Goal: Task Accomplishment & Management: Complete application form

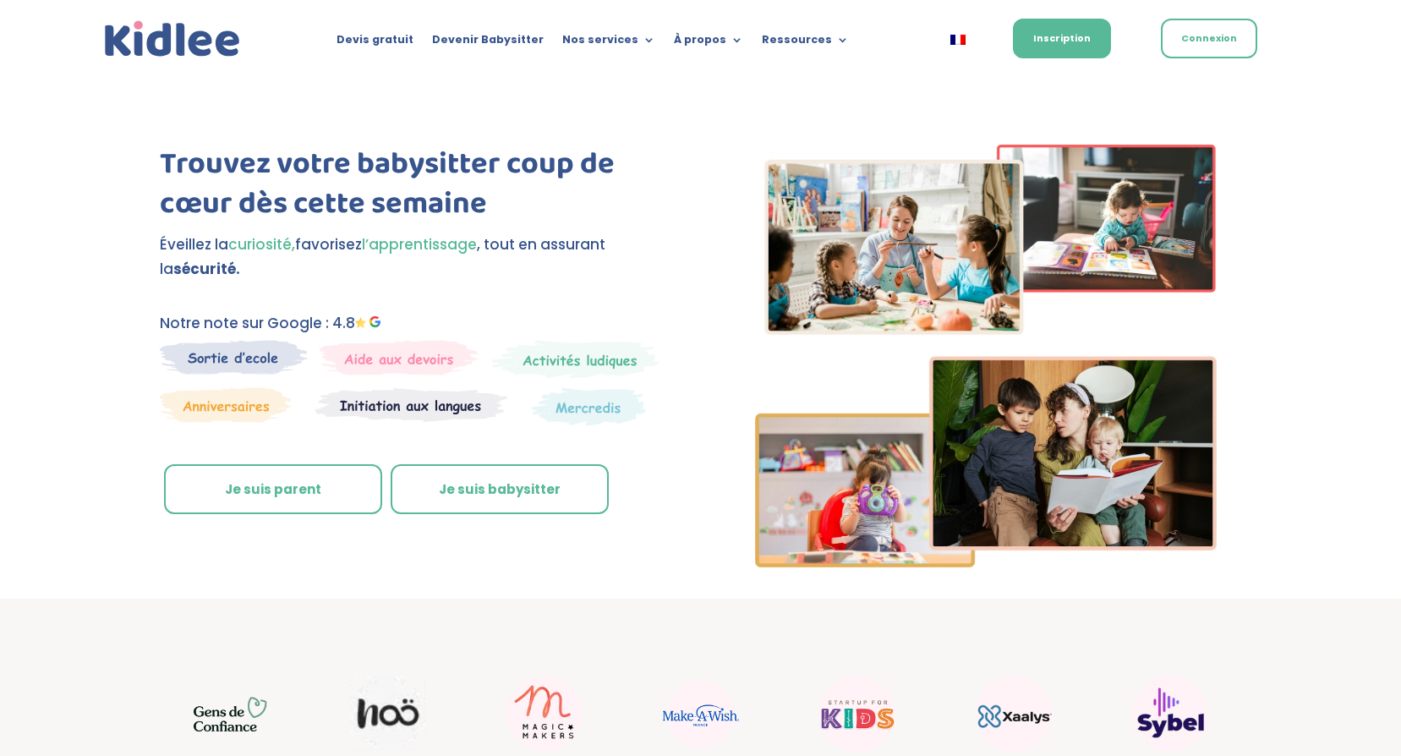
click at [288, 493] on link "Je suis parent" at bounding box center [273, 489] width 218 height 51
click at [268, 490] on link "Je suis parent" at bounding box center [273, 489] width 218 height 51
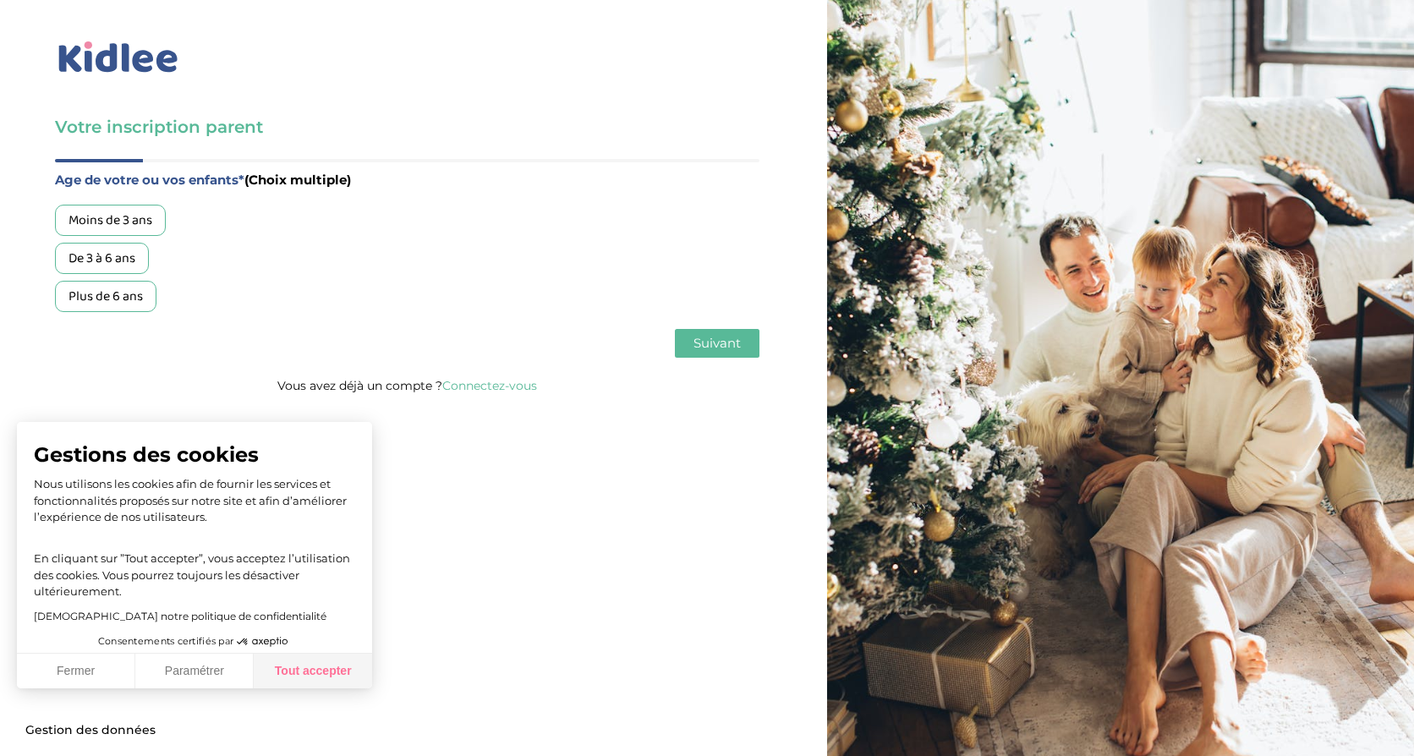
click at [321, 674] on button "Tout accepter" at bounding box center [313, 672] width 118 height 36
checkbox input "true"
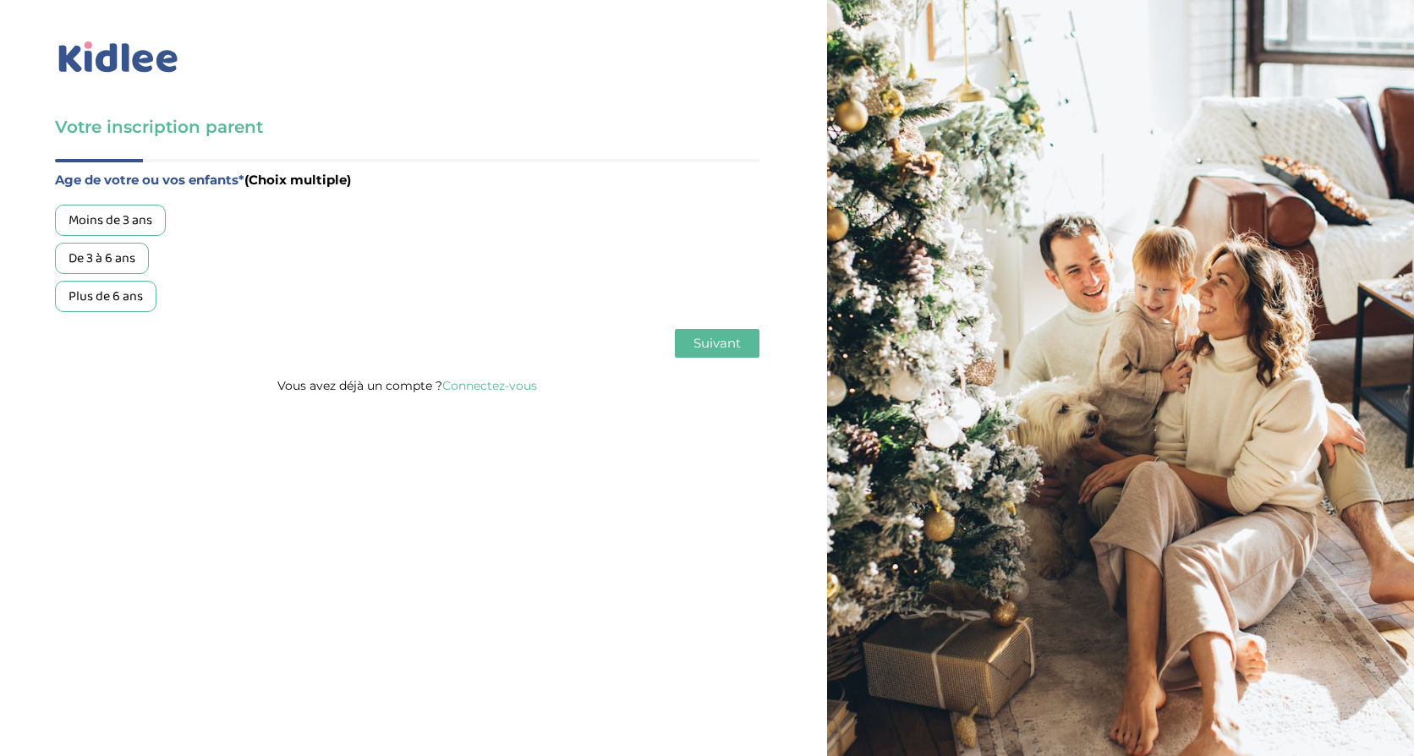
click at [93, 293] on div "Plus de 6 ans" at bounding box center [105, 296] width 101 height 31
click at [719, 353] on button "Suivant" at bounding box center [717, 343] width 85 height 29
click at [123, 206] on div "Garde régulière" at bounding box center [113, 220] width 117 height 31
click at [749, 359] on div "Age de votre ou vos enfants* (Choix multiple) Moins de 3 ans De 3 à 6 ans Plus …" at bounding box center [407, 267] width 704 height 216
click at [704, 340] on span "Suivant" at bounding box center [716, 343] width 47 height 16
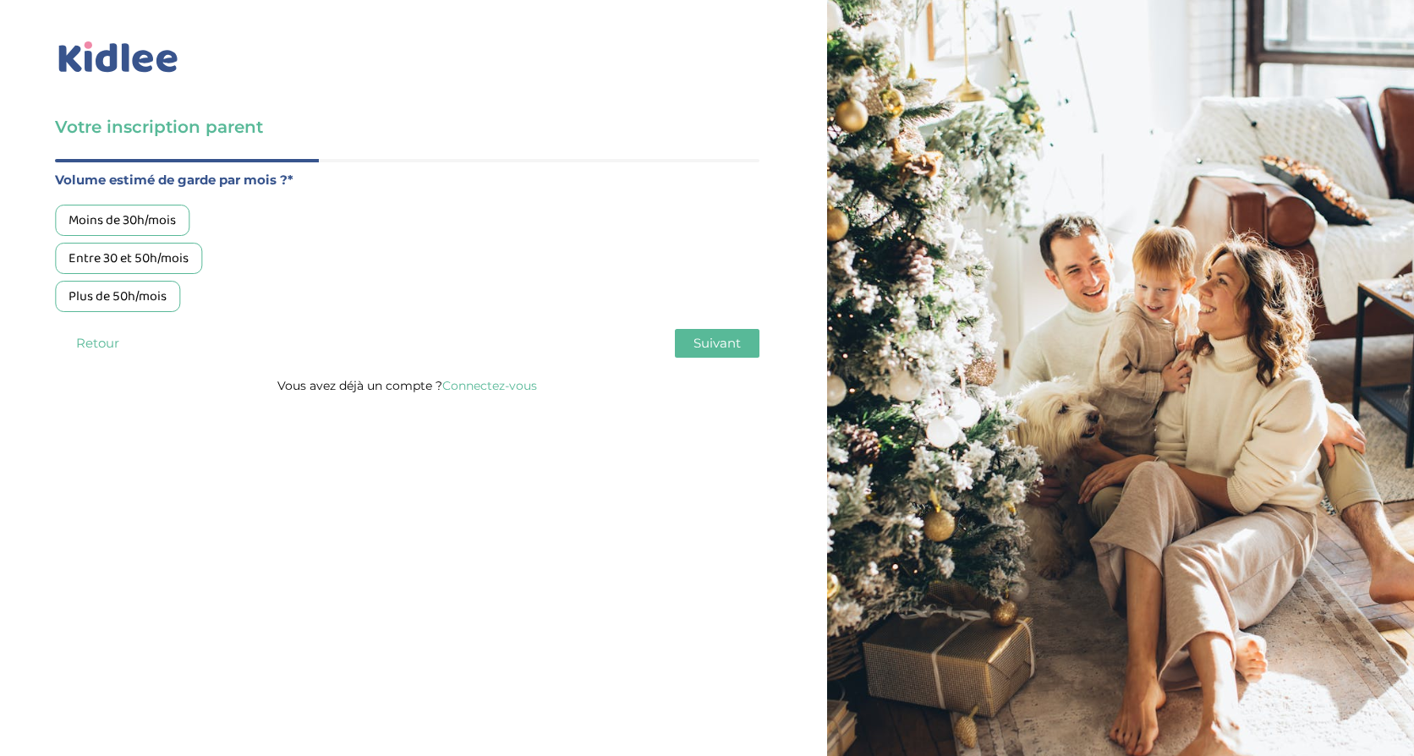
click at [90, 301] on div "Plus de 50h/mois" at bounding box center [117, 296] width 125 height 31
click at [730, 347] on span "Suivant" at bounding box center [716, 343] width 47 height 16
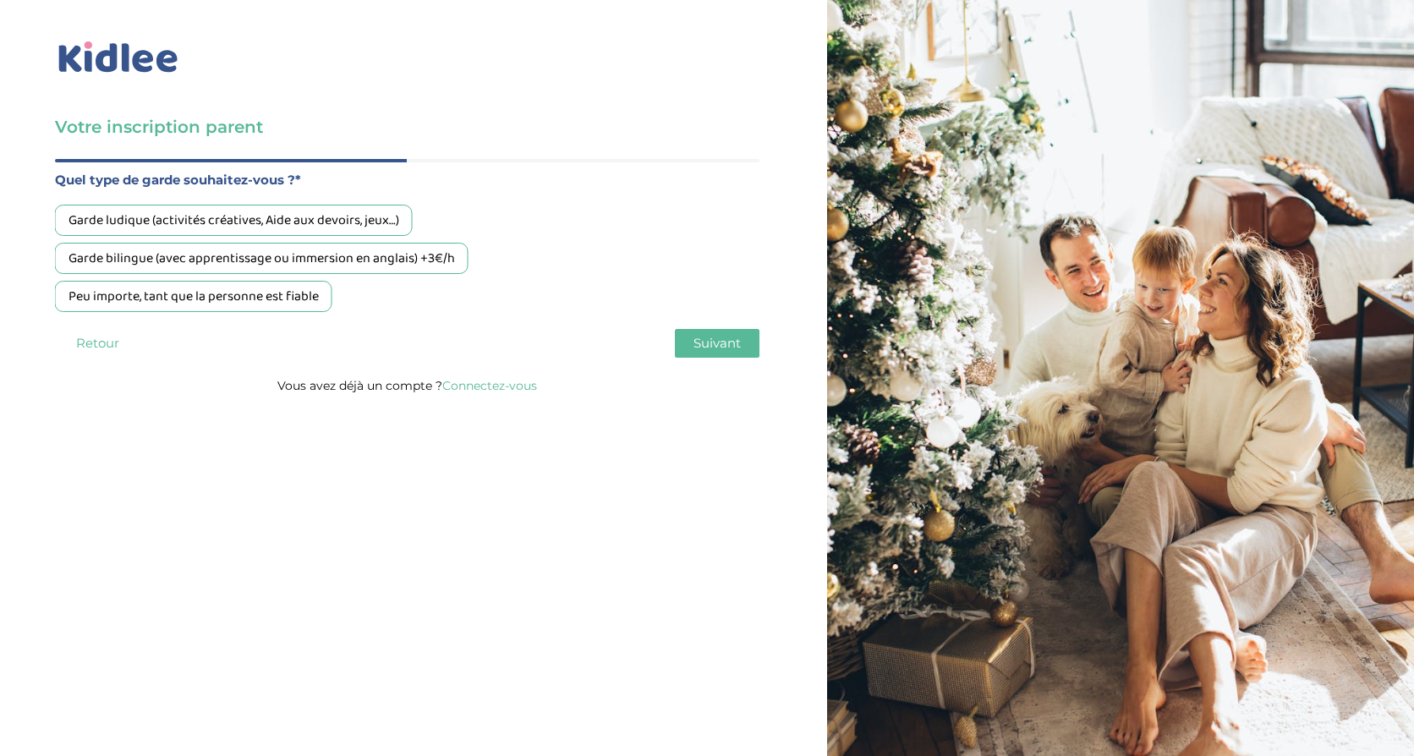
click at [139, 298] on div "Peu importe, tant que la personne est fiable" at bounding box center [193, 296] width 277 height 31
click at [731, 353] on button "Suivant" at bounding box center [717, 343] width 85 height 29
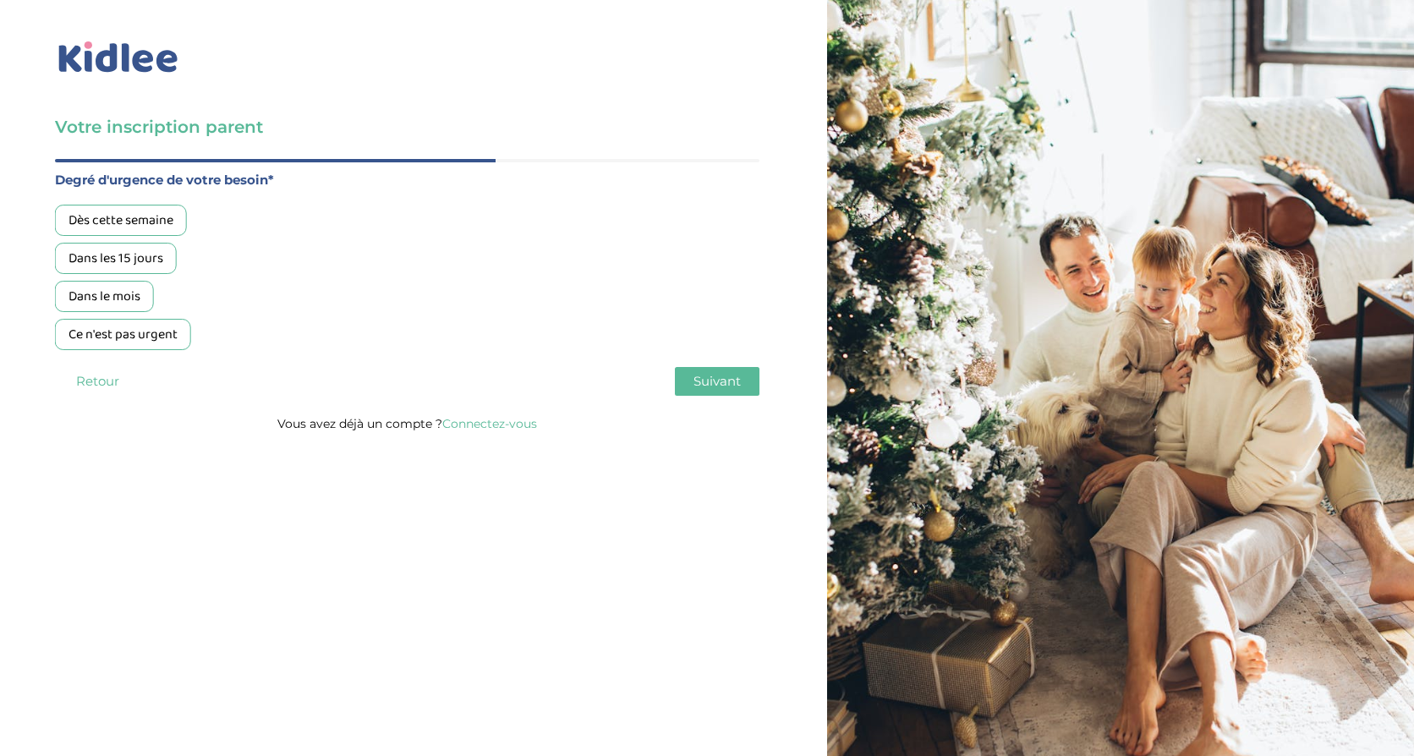
click at [97, 293] on div "Dans le mois" at bounding box center [104, 296] width 99 height 31
click at [712, 385] on span "Suivant" at bounding box center [716, 381] width 47 height 16
click at [139, 256] on div "Oui, en direct ou via cercle proche" at bounding box center [166, 258] width 222 height 31
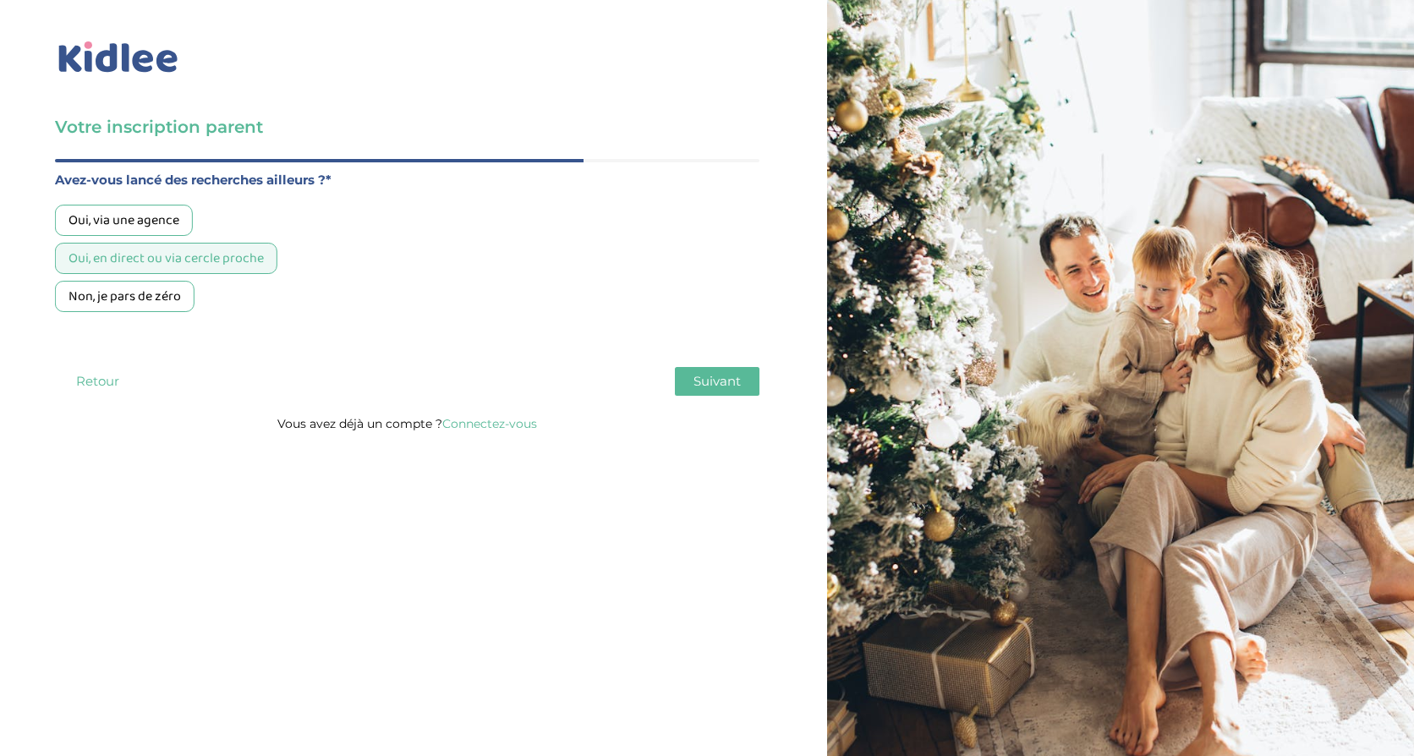
click at [717, 381] on span "Suivant" at bounding box center [716, 381] width 47 height 16
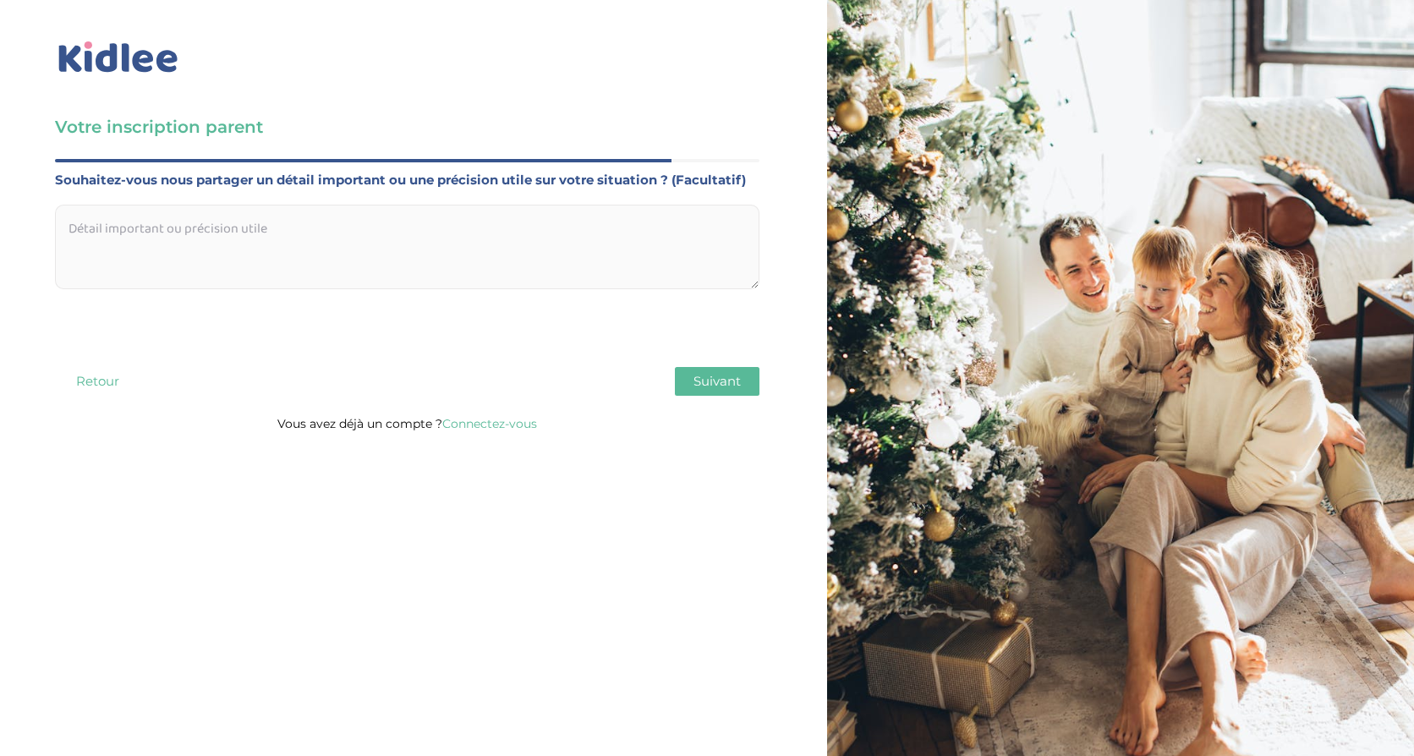
click at [726, 383] on span "Suivant" at bounding box center [716, 381] width 47 height 16
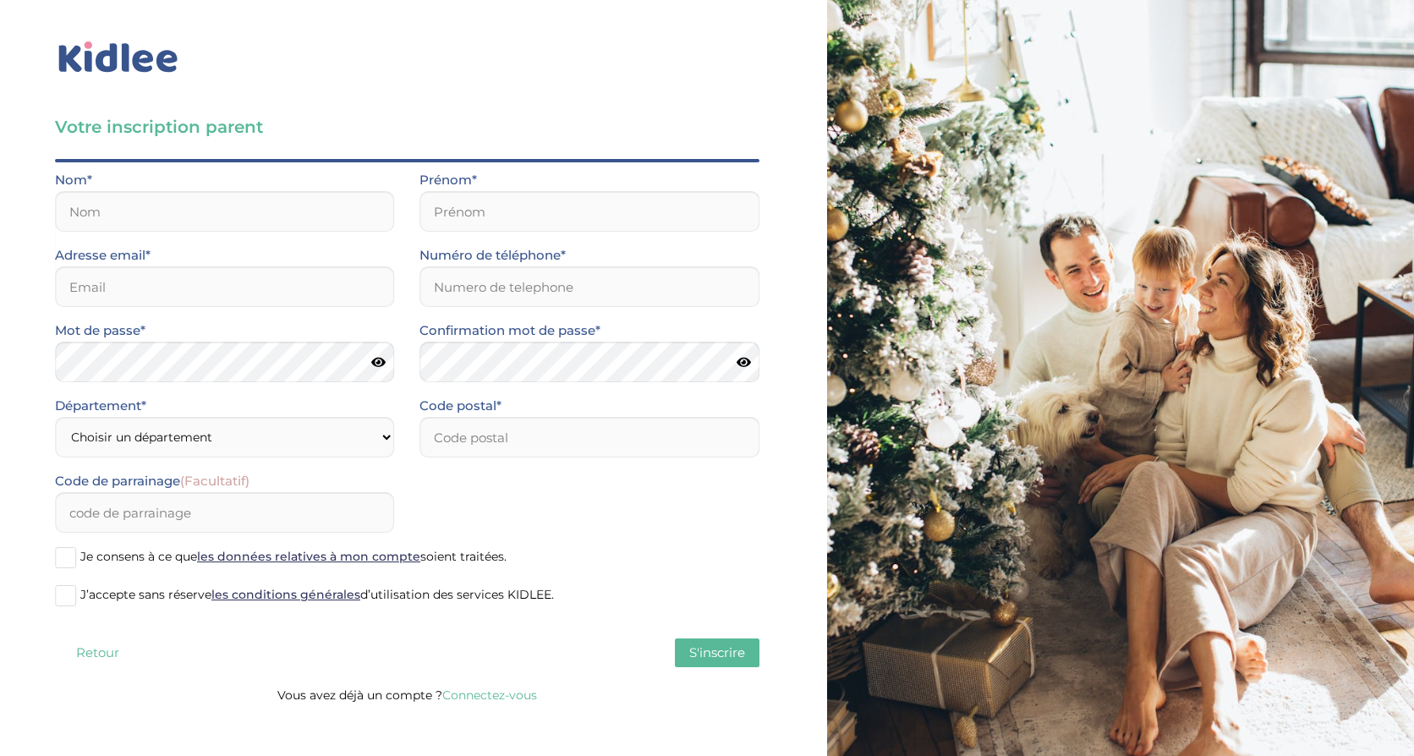
click at [73, 600] on span at bounding box center [65, 595] width 21 height 21
click at [0, 0] on input "J’accepte sans réserve les conditions générales d’utilisation des services KIDL…" at bounding box center [0, 0] width 0 height 0
click at [122, 202] on input "text" at bounding box center [224, 211] width 339 height 41
type input "BERNHEIM"
type input "Julien"
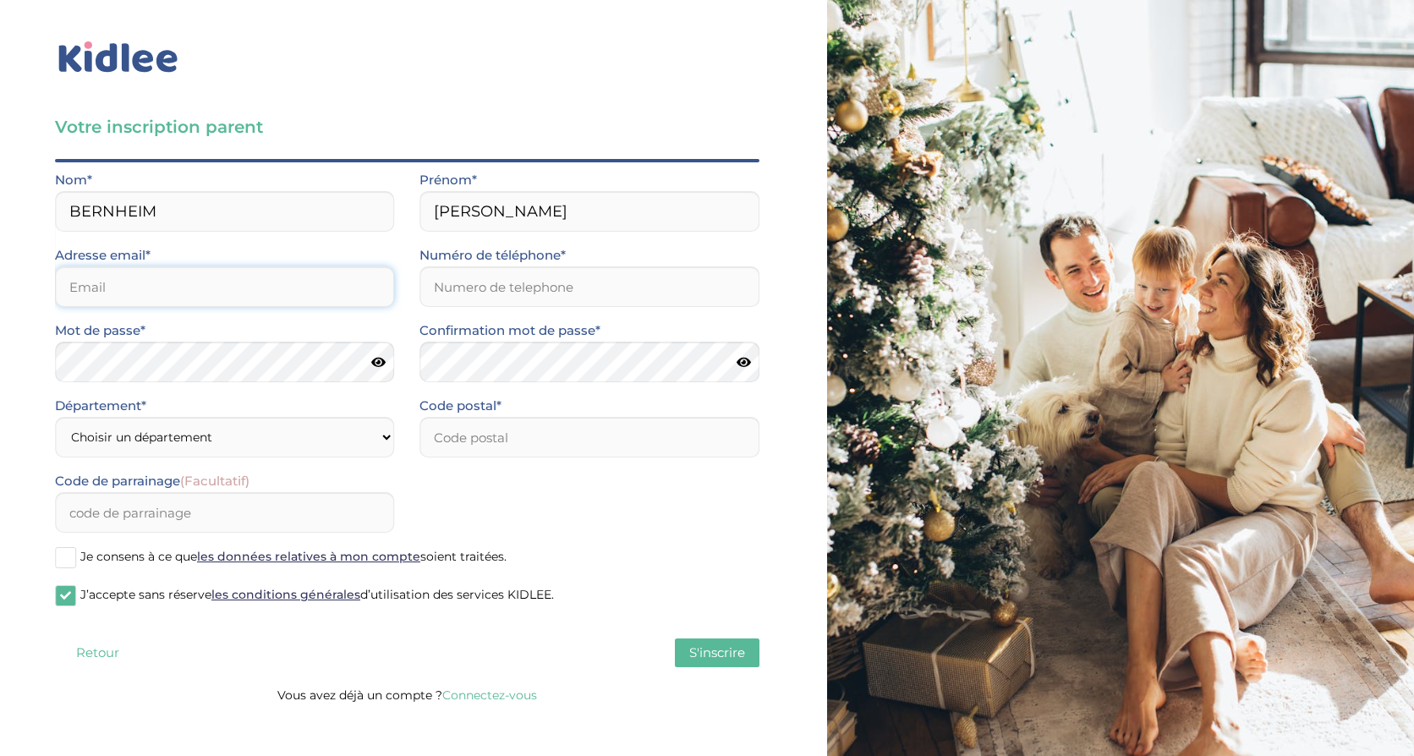
type input "[EMAIL_ADDRESS][DOMAIN_NAME]"
type input "0625633354"
type input "75016"
click at [354, 435] on select "Choisir un département Paris (75) Hauts-de-Seine (92) Yvelines (78) Val-de-Marn…" at bounding box center [224, 437] width 339 height 41
select select "75"
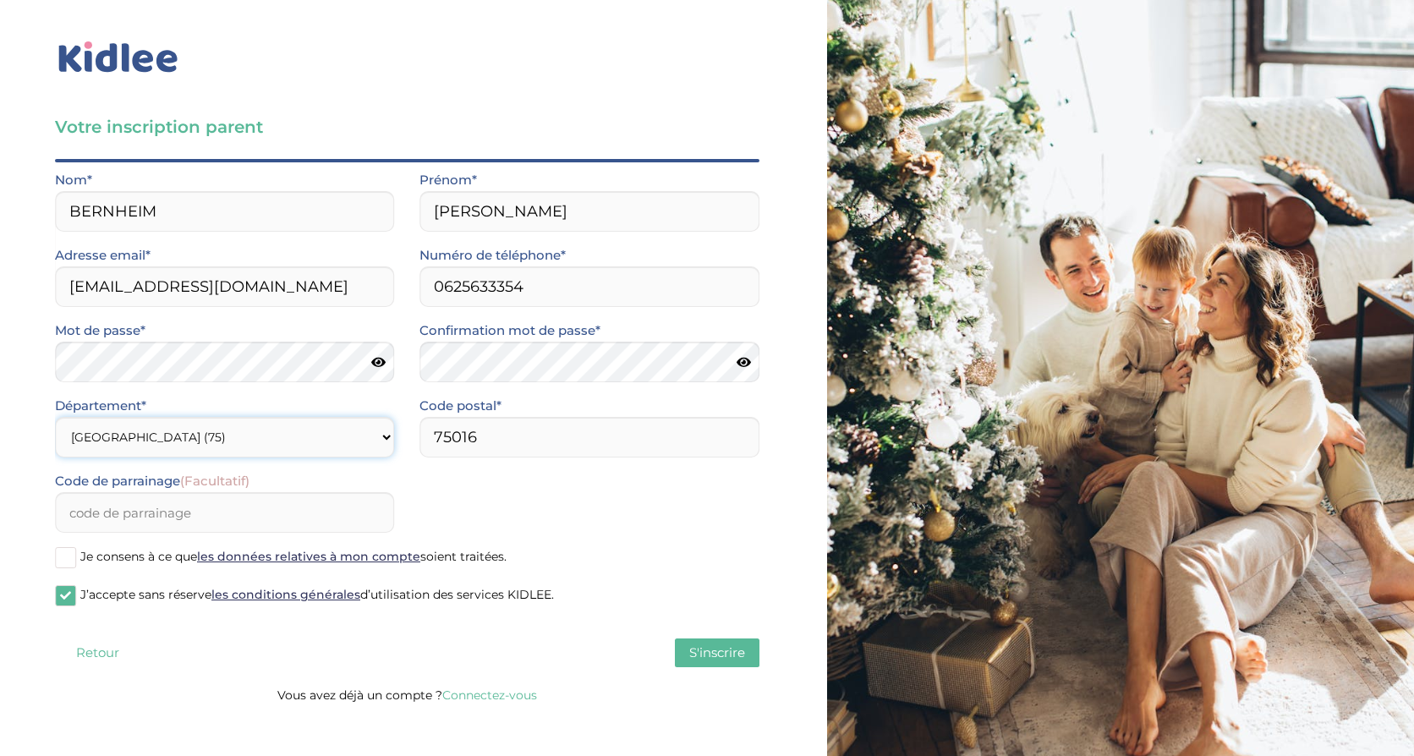
click at [55, 417] on select "Choisir un département Paris (75) Hauts-de-Seine (92) Yvelines (78) Val-de-Marn…" at bounding box center [224, 437] width 339 height 41
click at [70, 552] on span at bounding box center [65, 557] width 21 height 21
click at [0, 0] on input "Je consens à ce que les données relatives à mon compte soient traitées." at bounding box center [0, 0] width 0 height 0
click at [689, 642] on button "S'inscrire" at bounding box center [717, 652] width 85 height 29
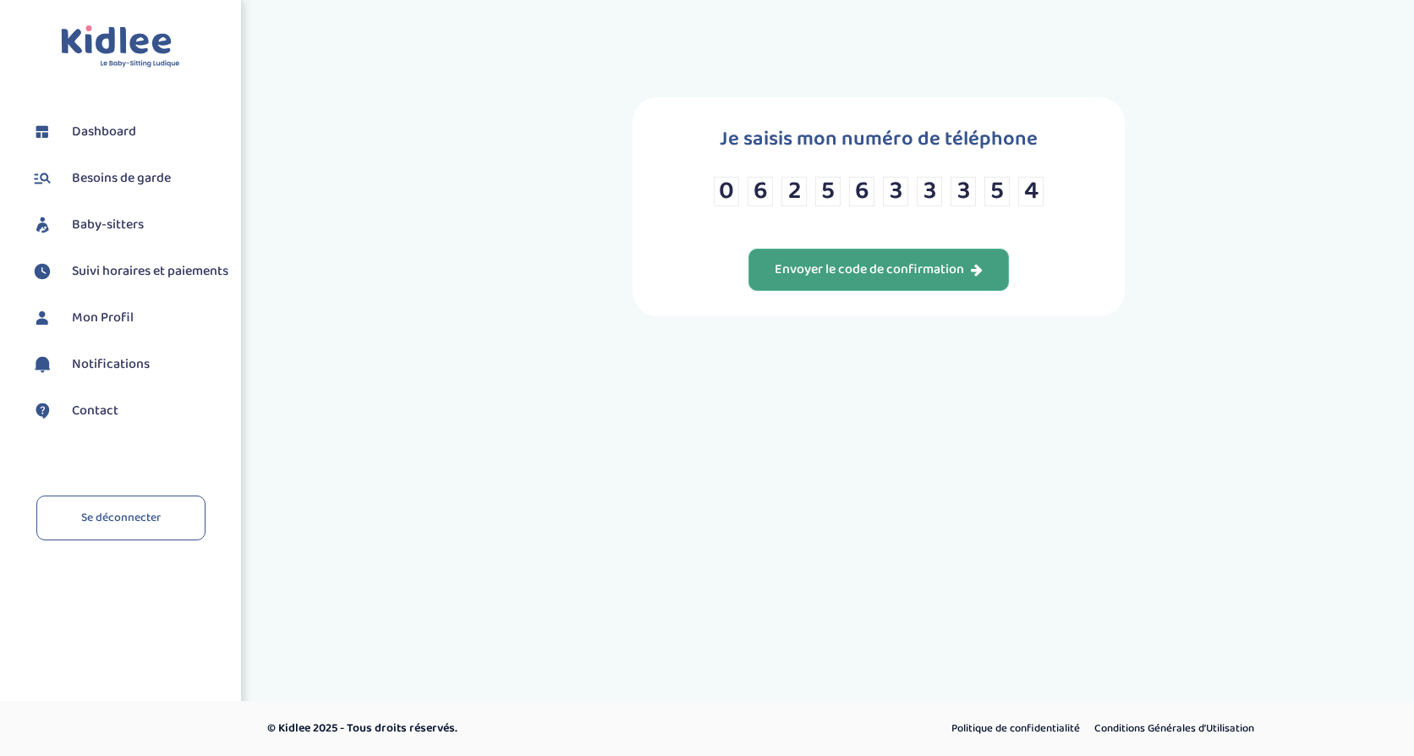
click at [863, 261] on div "Envoyer le code de confirmation" at bounding box center [879, 269] width 208 height 19
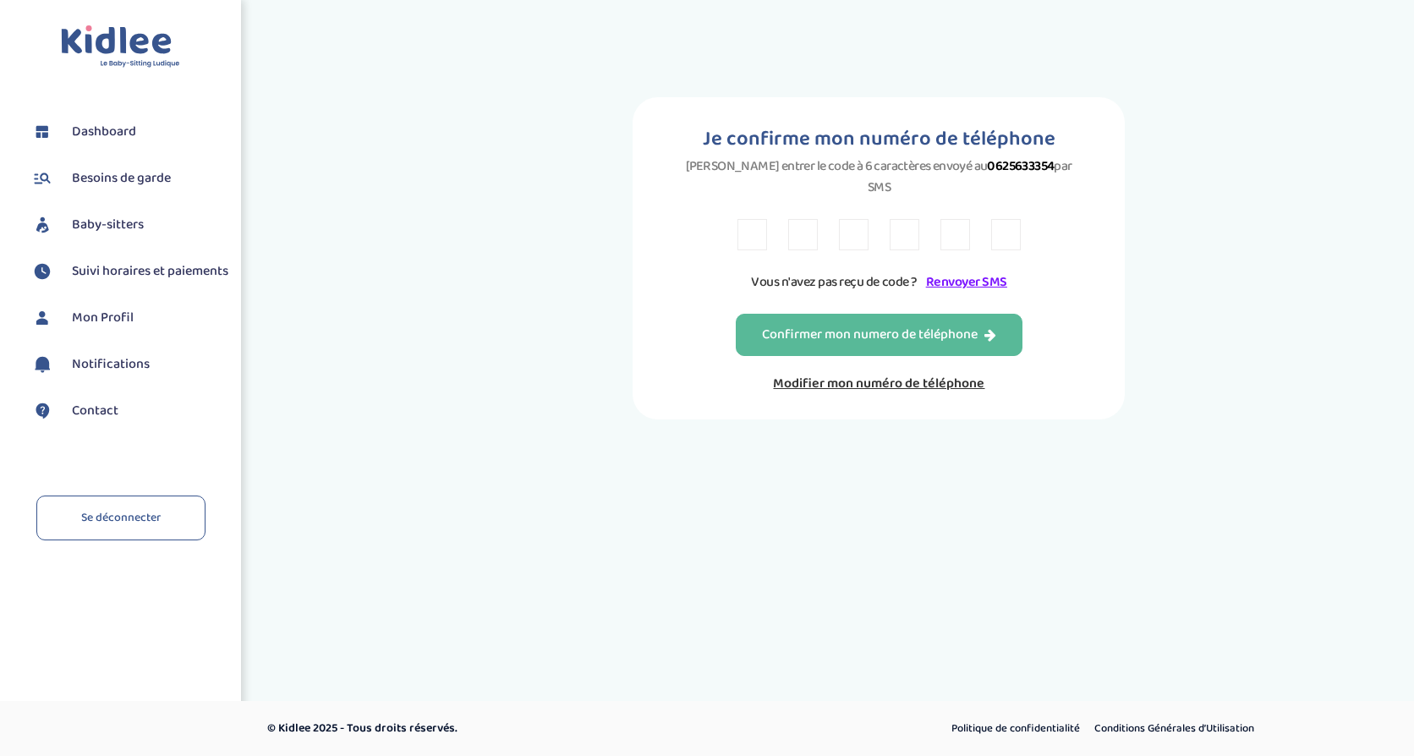
click at [753, 219] on input "text" at bounding box center [752, 234] width 30 height 31
type input "z"
type input "9"
type input "M"
type input "4"
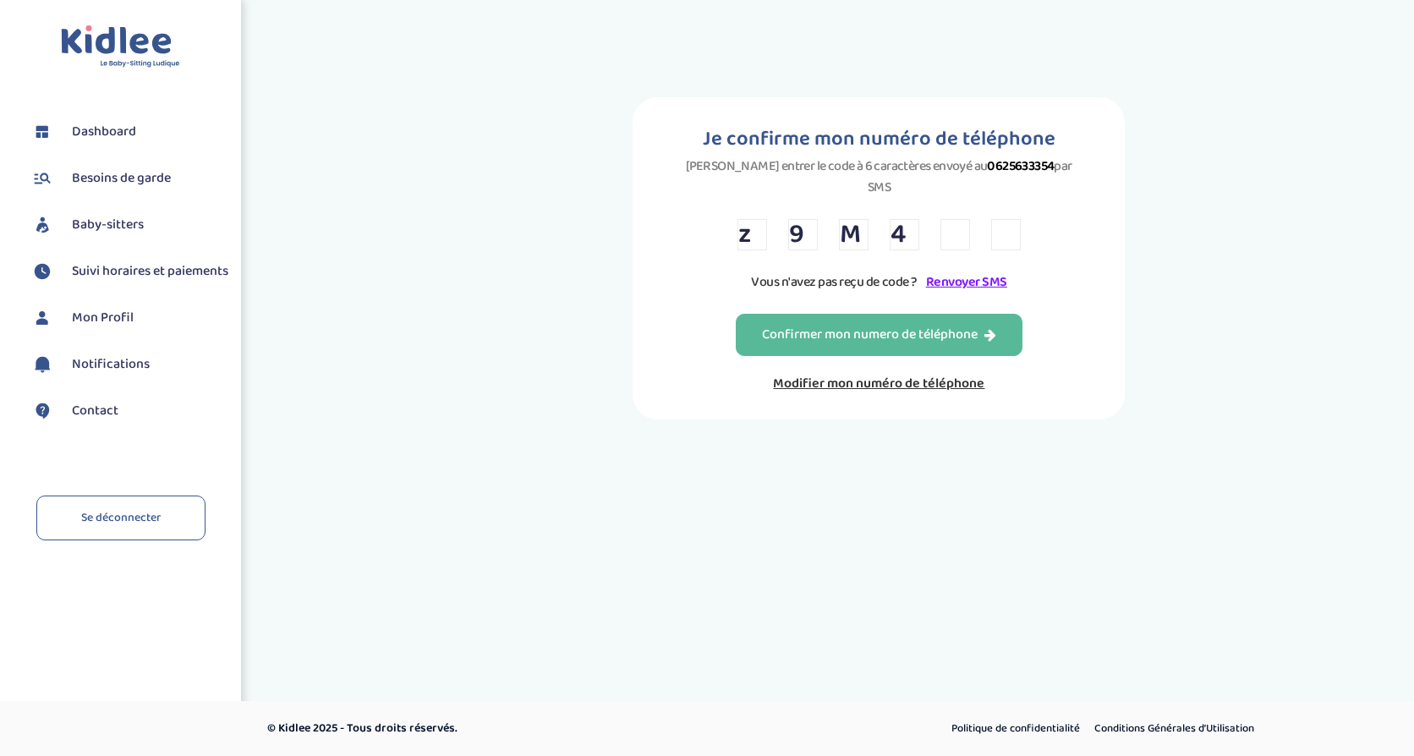
type input "T"
type input "7"
click at [892, 326] on div "Confirmer mon numero de téléphone" at bounding box center [879, 335] width 234 height 19
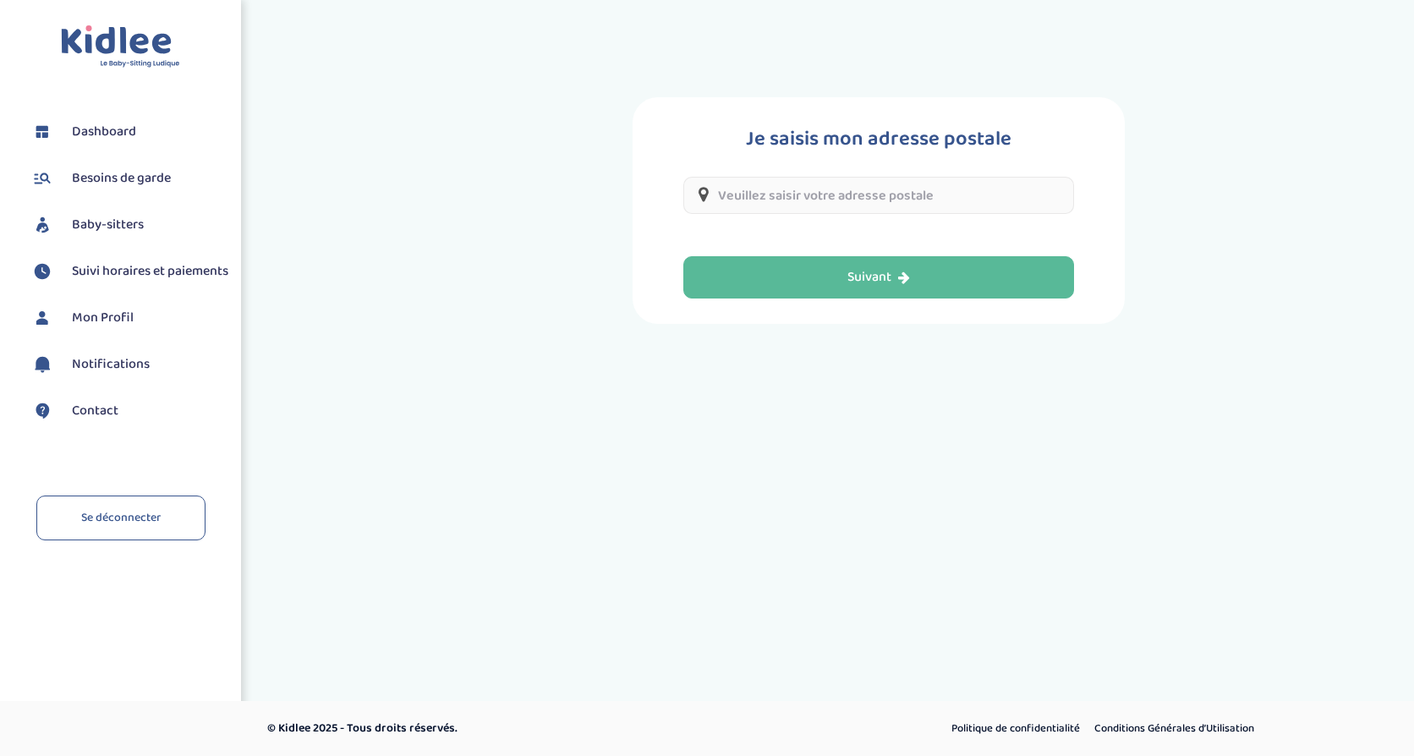
click at [829, 197] on input "text" at bounding box center [878, 195] width 391 height 37
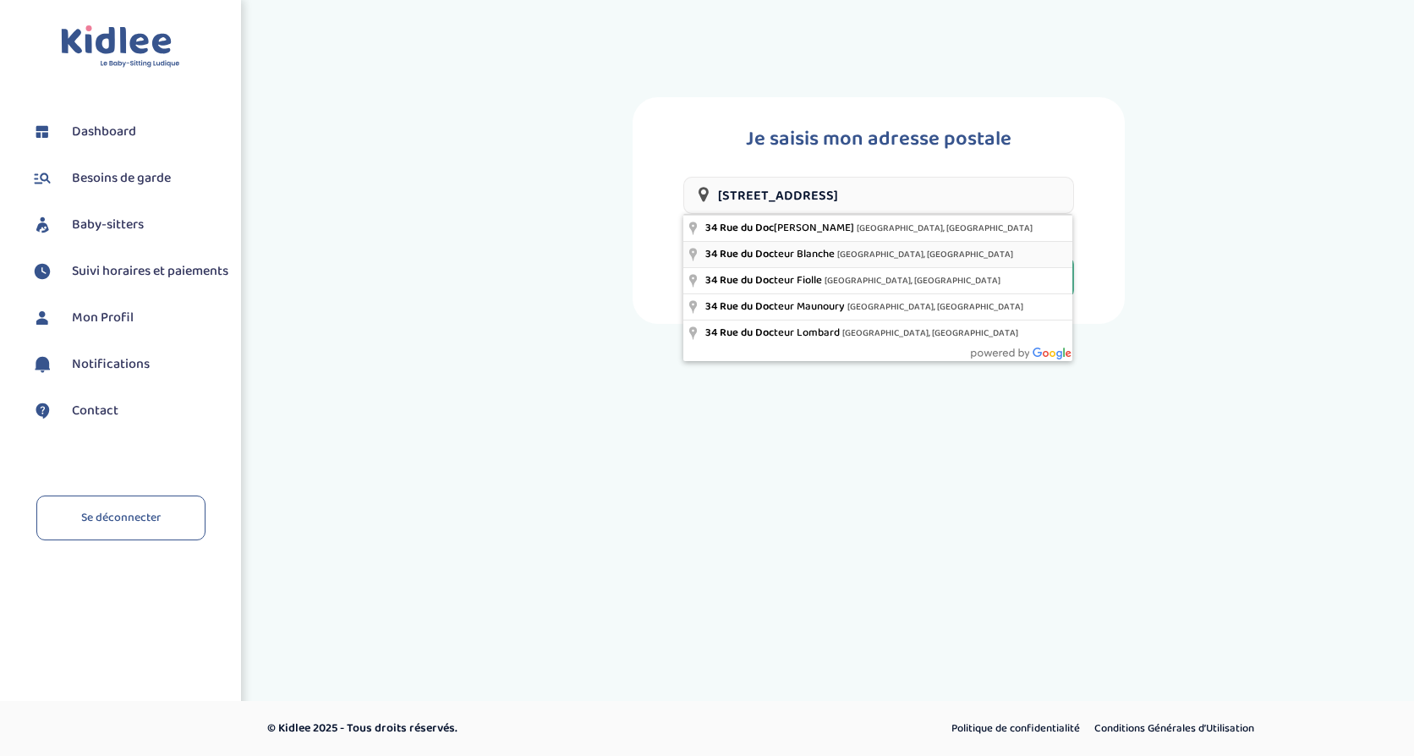
type input "[STREET_ADDRESS][PERSON_NAME]"
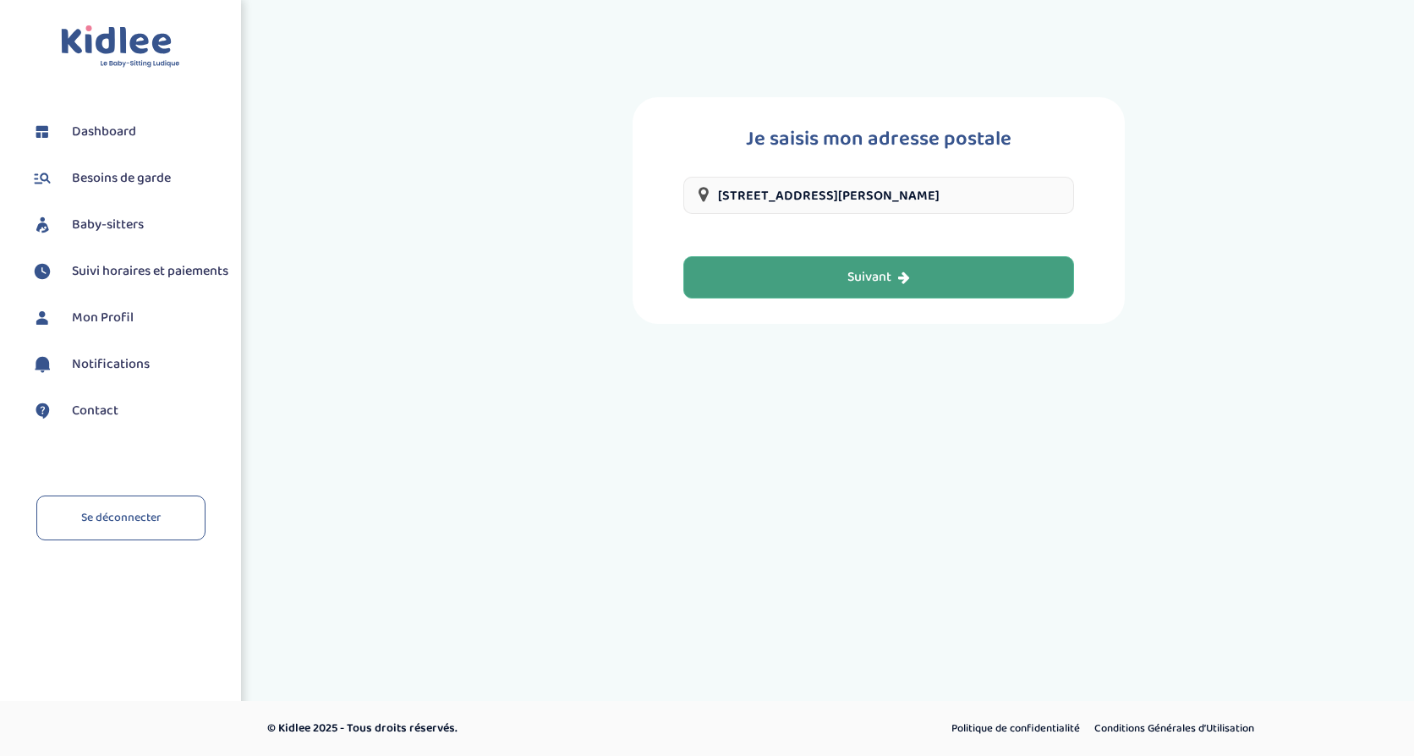
click at [854, 273] on div "Suivant" at bounding box center [878, 277] width 63 height 19
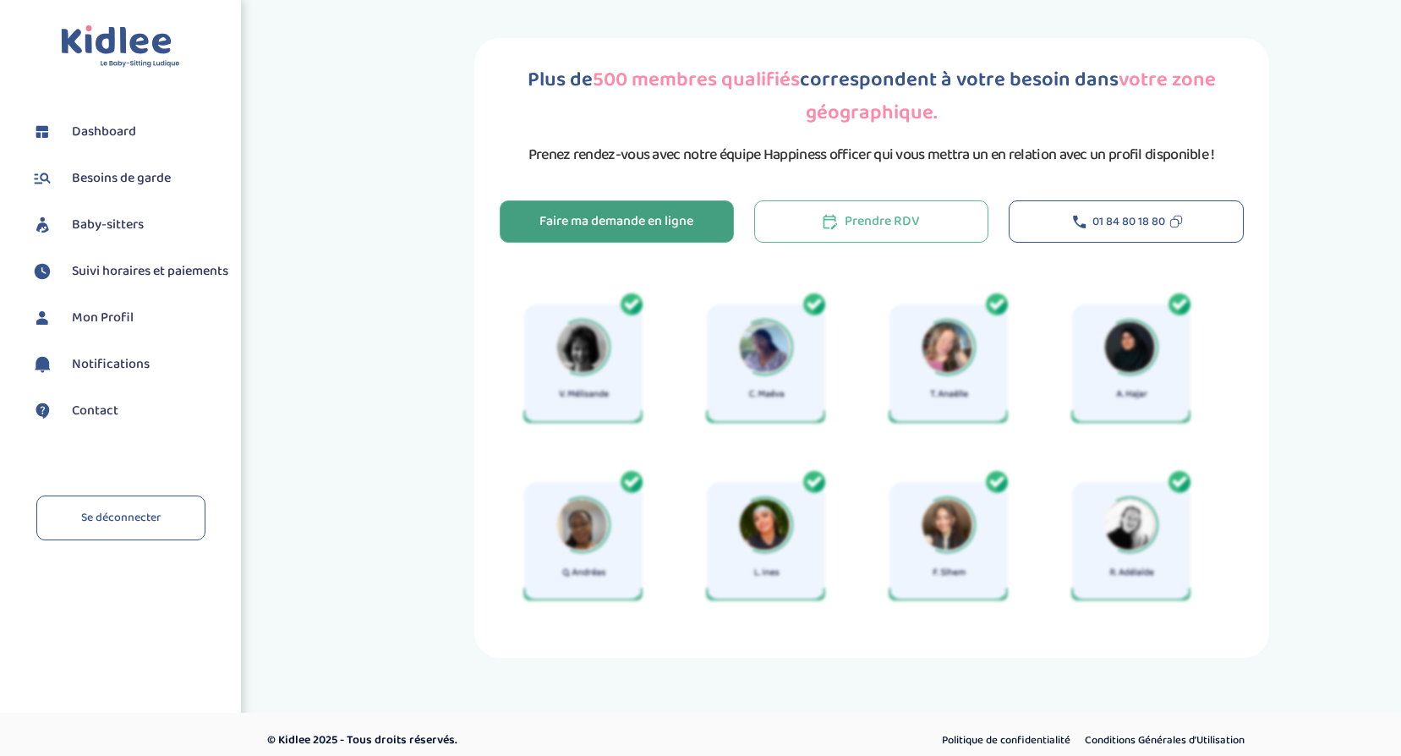
click at [605, 216] on div "Faire ma demande en ligne" at bounding box center [617, 221] width 154 height 19
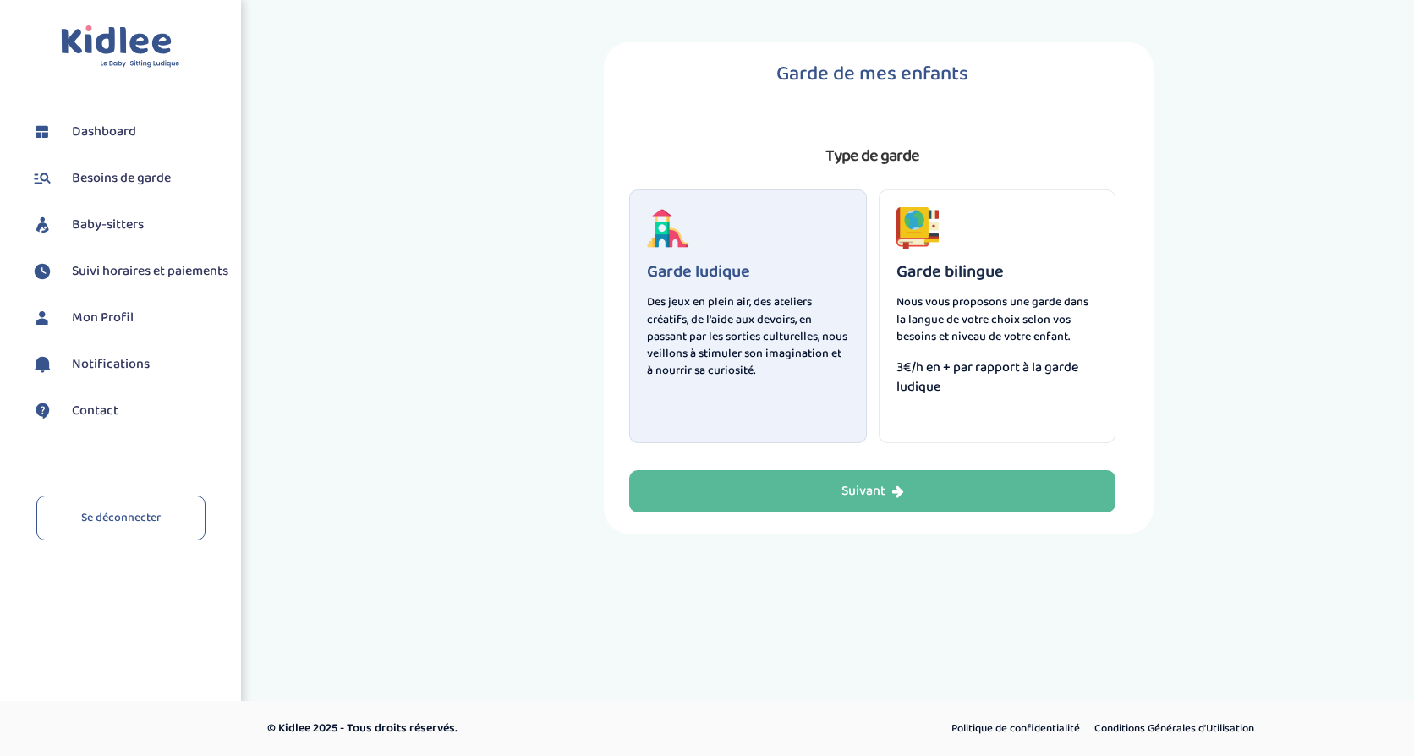
click at [95, 126] on span "Dashboard" at bounding box center [104, 132] width 64 height 20
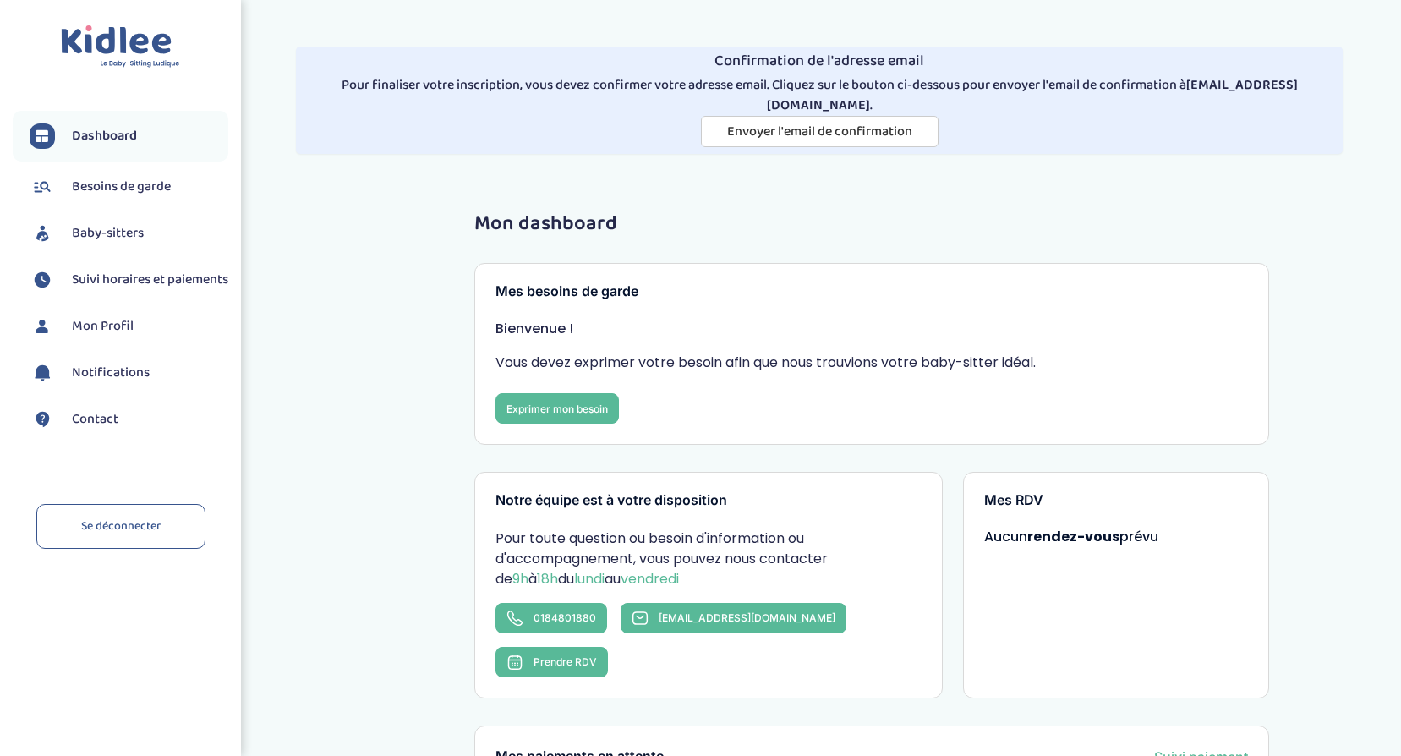
click at [123, 193] on span "Besoins de garde" at bounding box center [121, 187] width 99 height 20
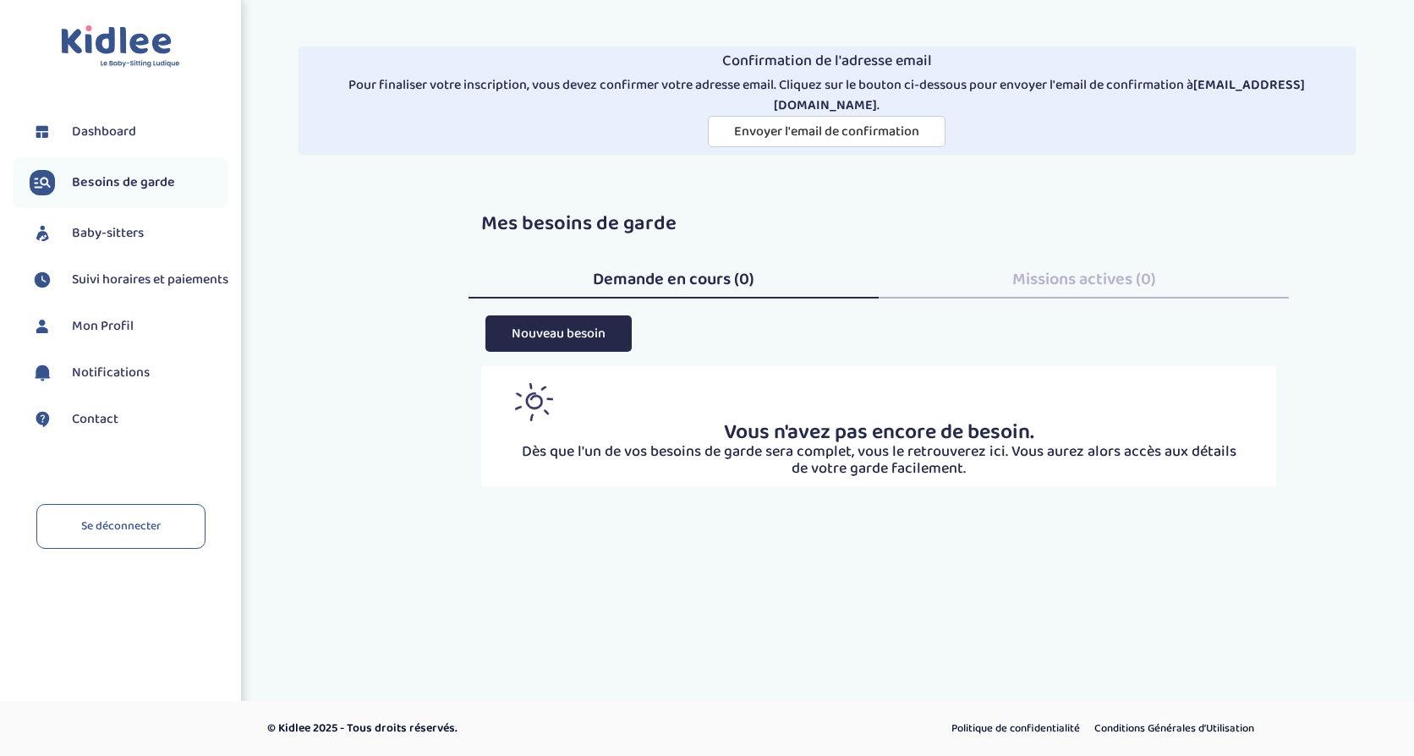
click at [135, 238] on span "Baby-sitters" at bounding box center [108, 233] width 72 height 20
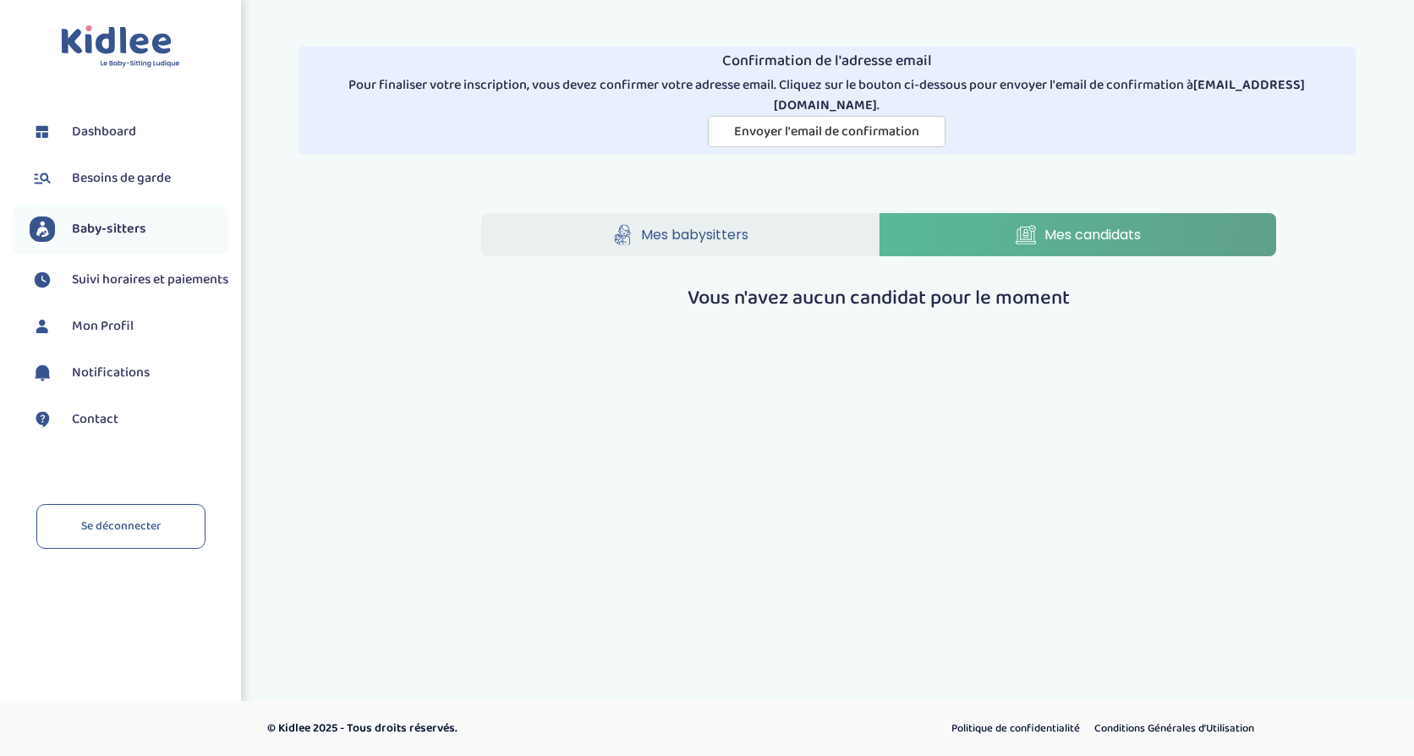
click at [100, 176] on span "Besoins de garde" at bounding box center [121, 178] width 99 height 20
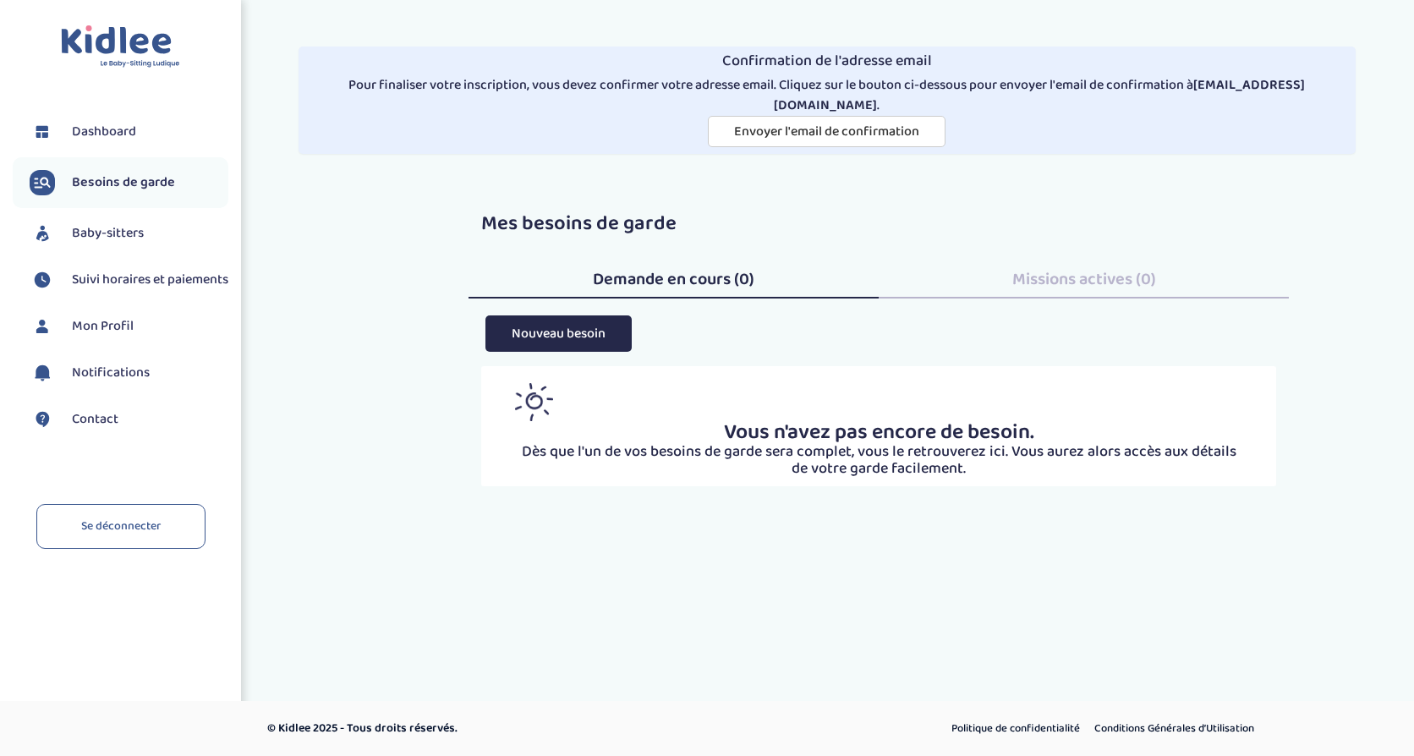
click at [127, 132] on span "Dashboard" at bounding box center [104, 132] width 64 height 20
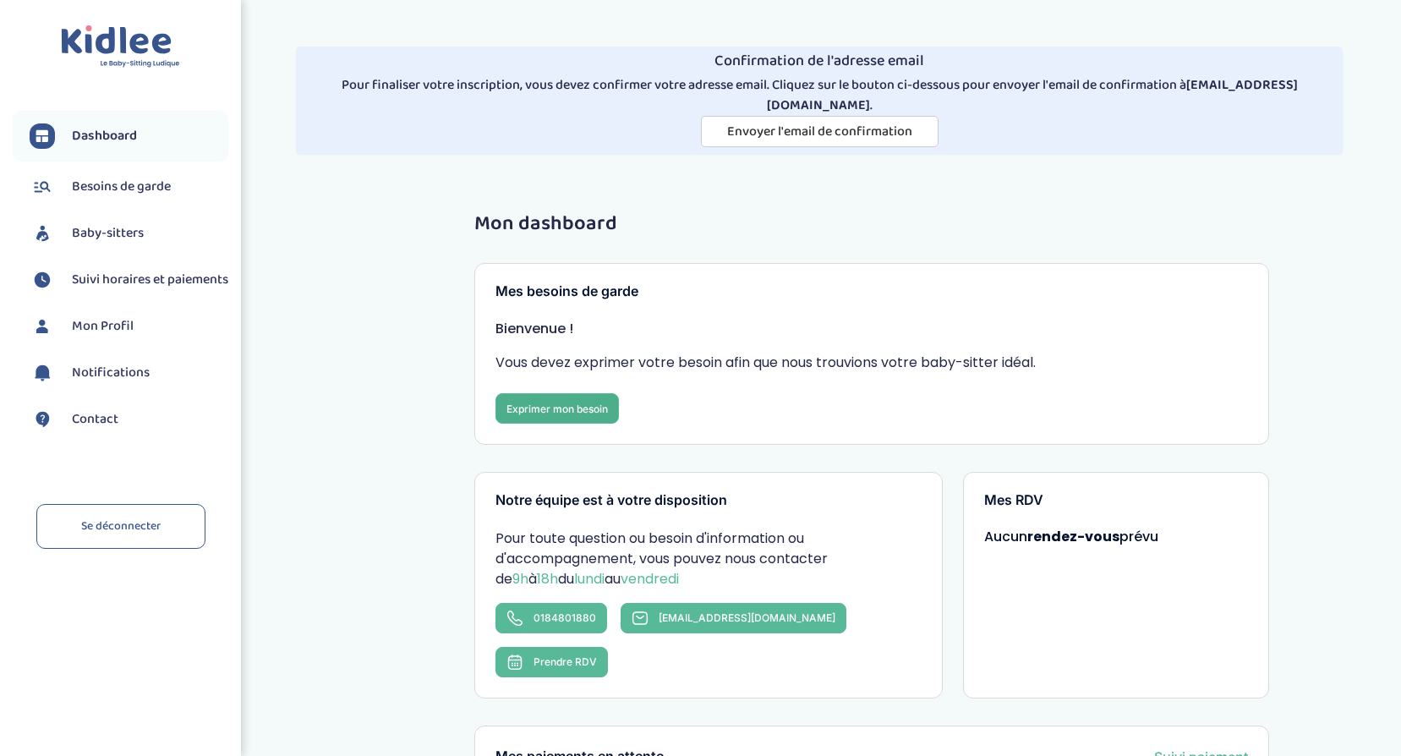
click at [564, 393] on link "Exprimer mon besoin" at bounding box center [557, 408] width 123 height 30
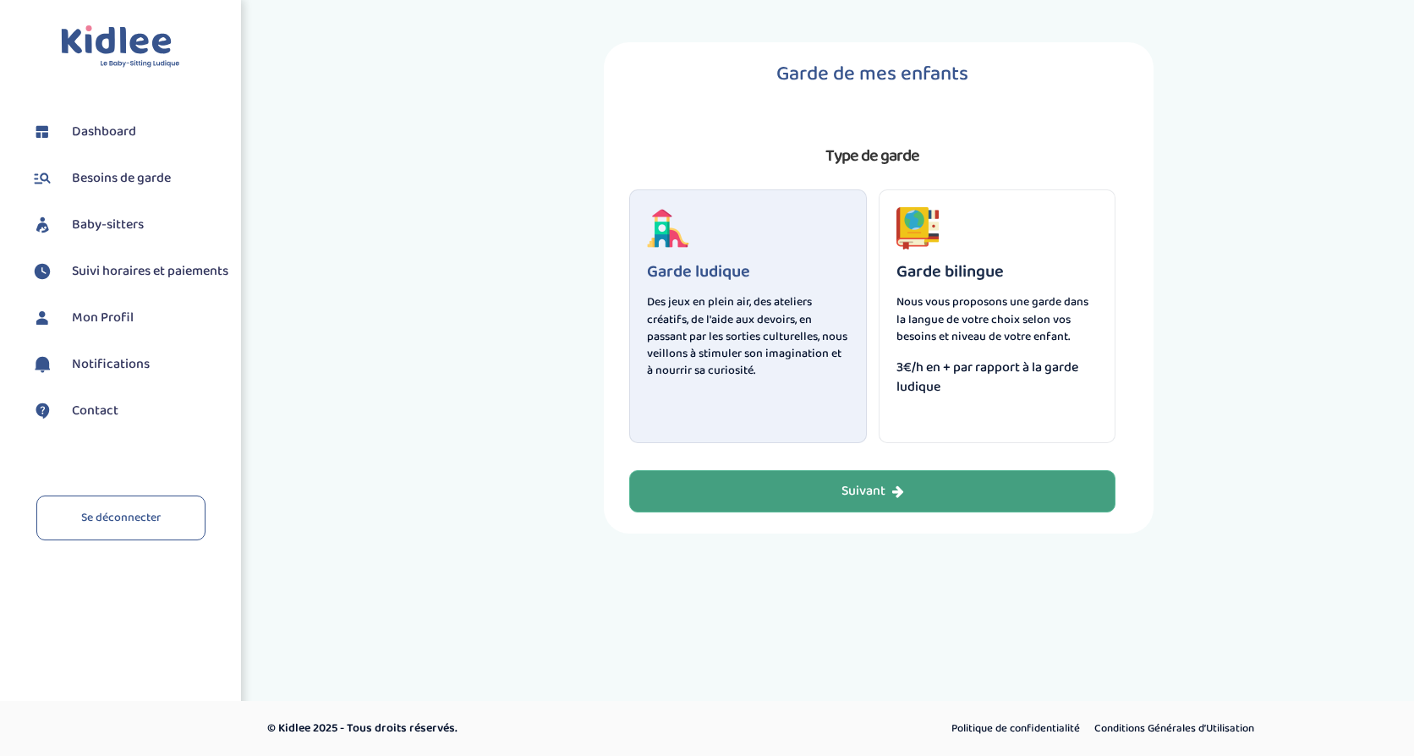
click at [870, 490] on div "Suivant" at bounding box center [872, 491] width 63 height 19
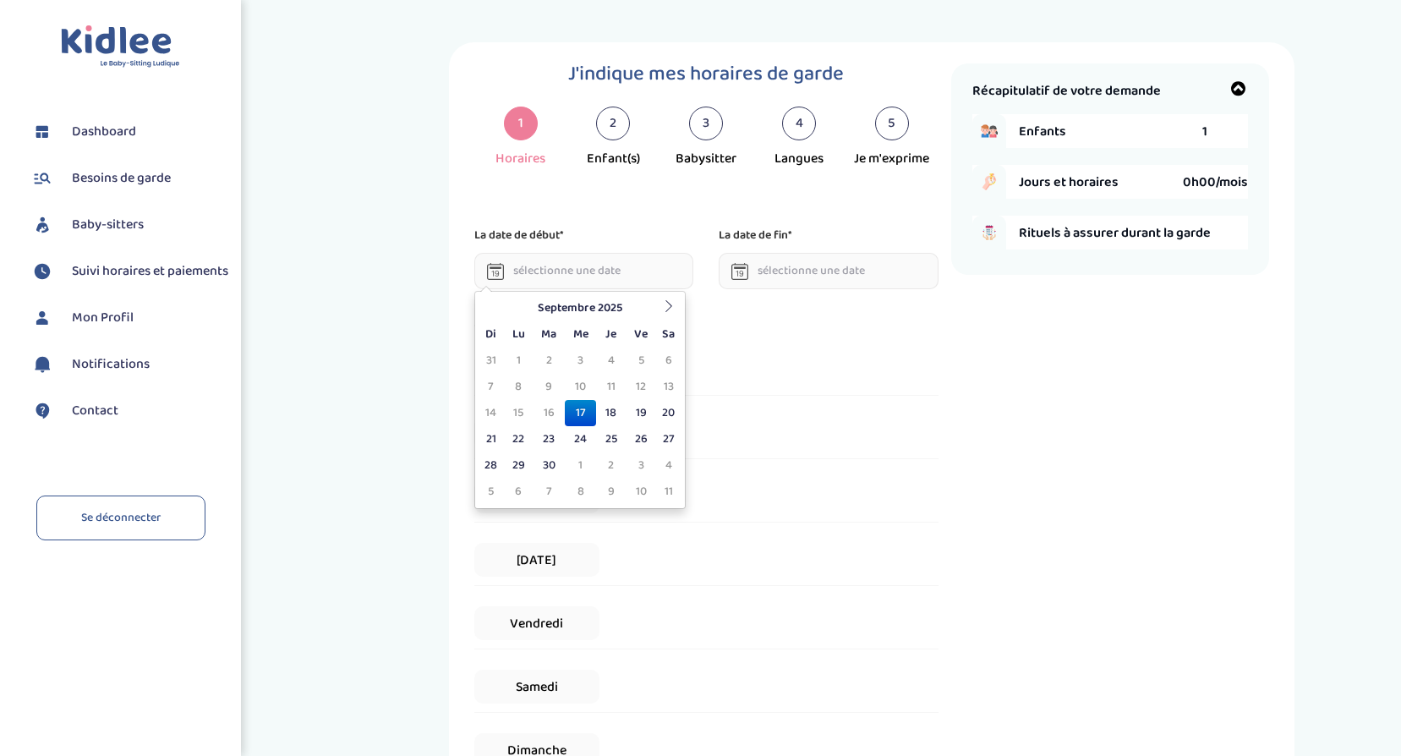
click at [598, 276] on input "text" at bounding box center [584, 271] width 220 height 36
click at [667, 297] on th at bounding box center [668, 308] width 25 height 26
click at [490, 493] on td "2" at bounding box center [491, 492] width 25 height 26
type input "02-11-2025"
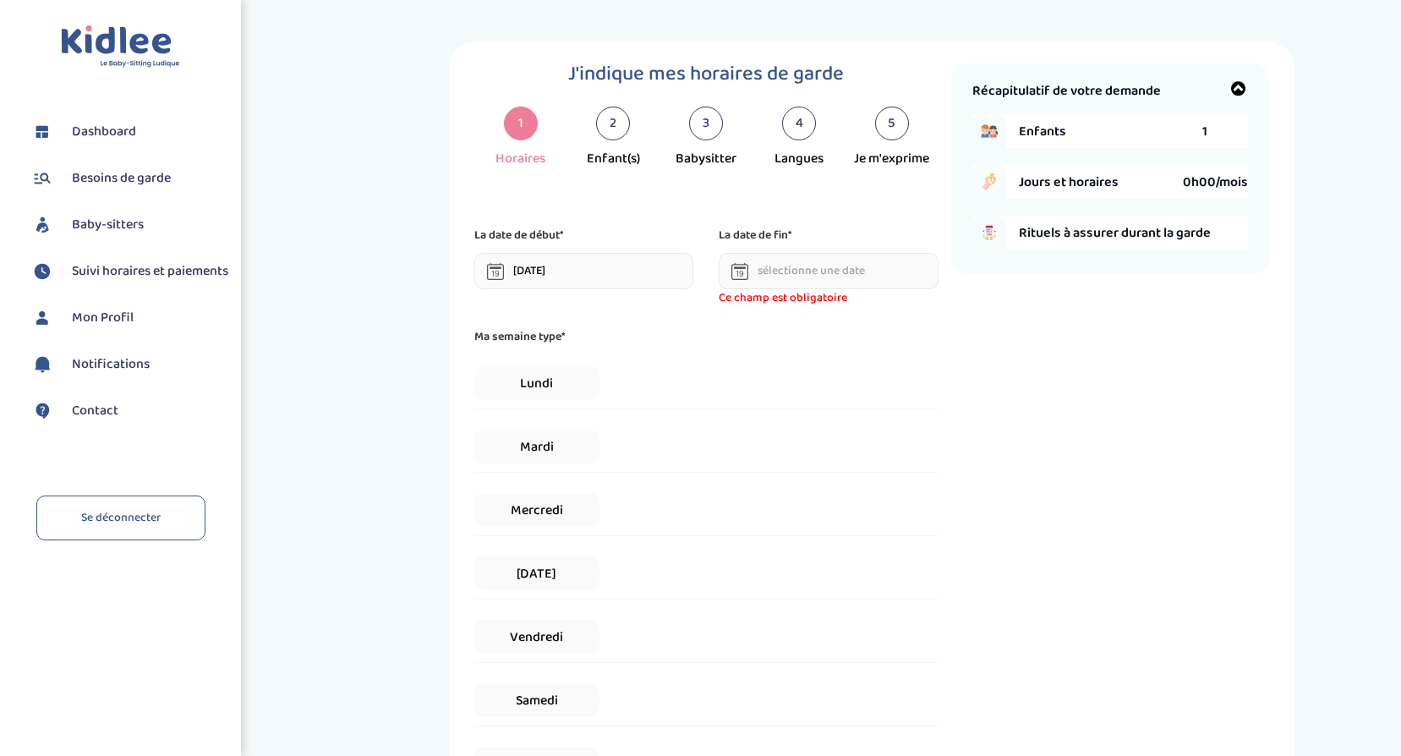
click at [864, 266] on input "text" at bounding box center [829, 271] width 220 height 36
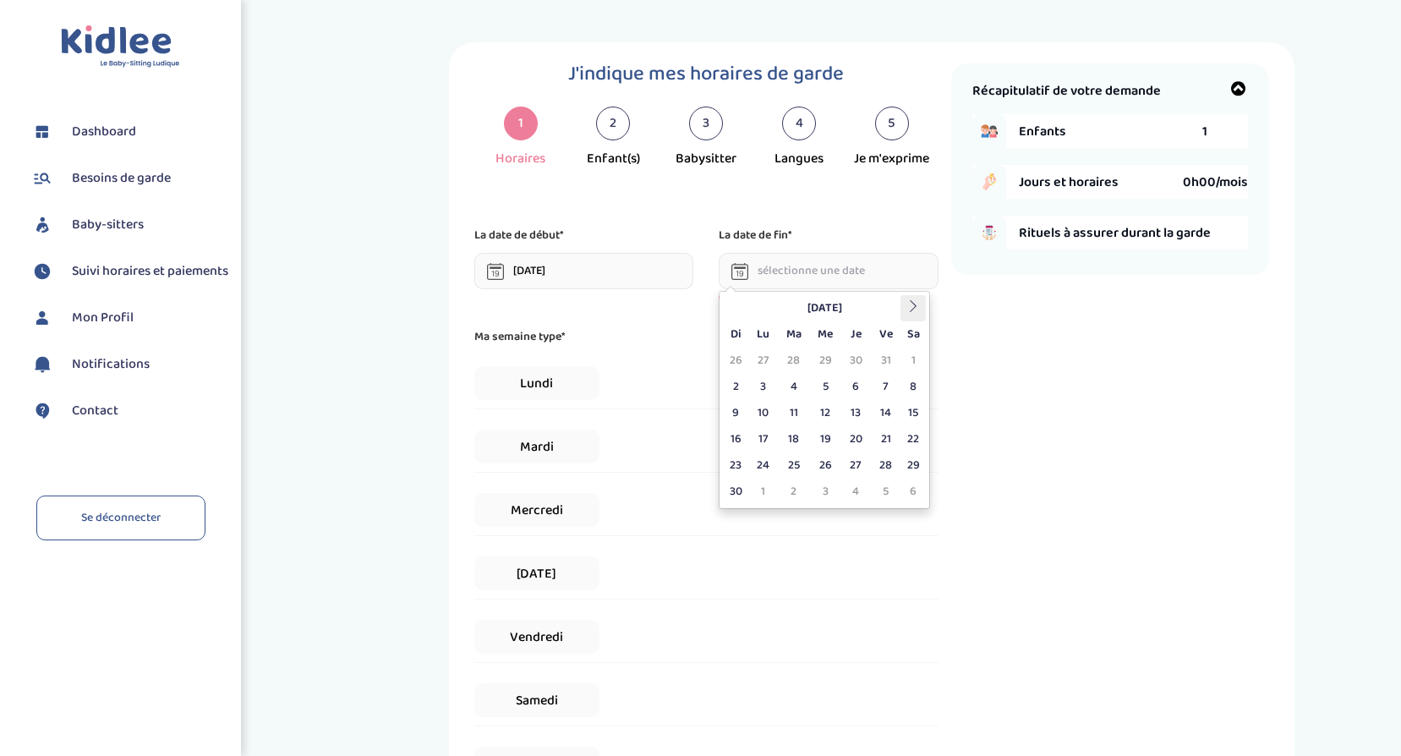
click at [915, 306] on icon at bounding box center [913, 306] width 12 height 12
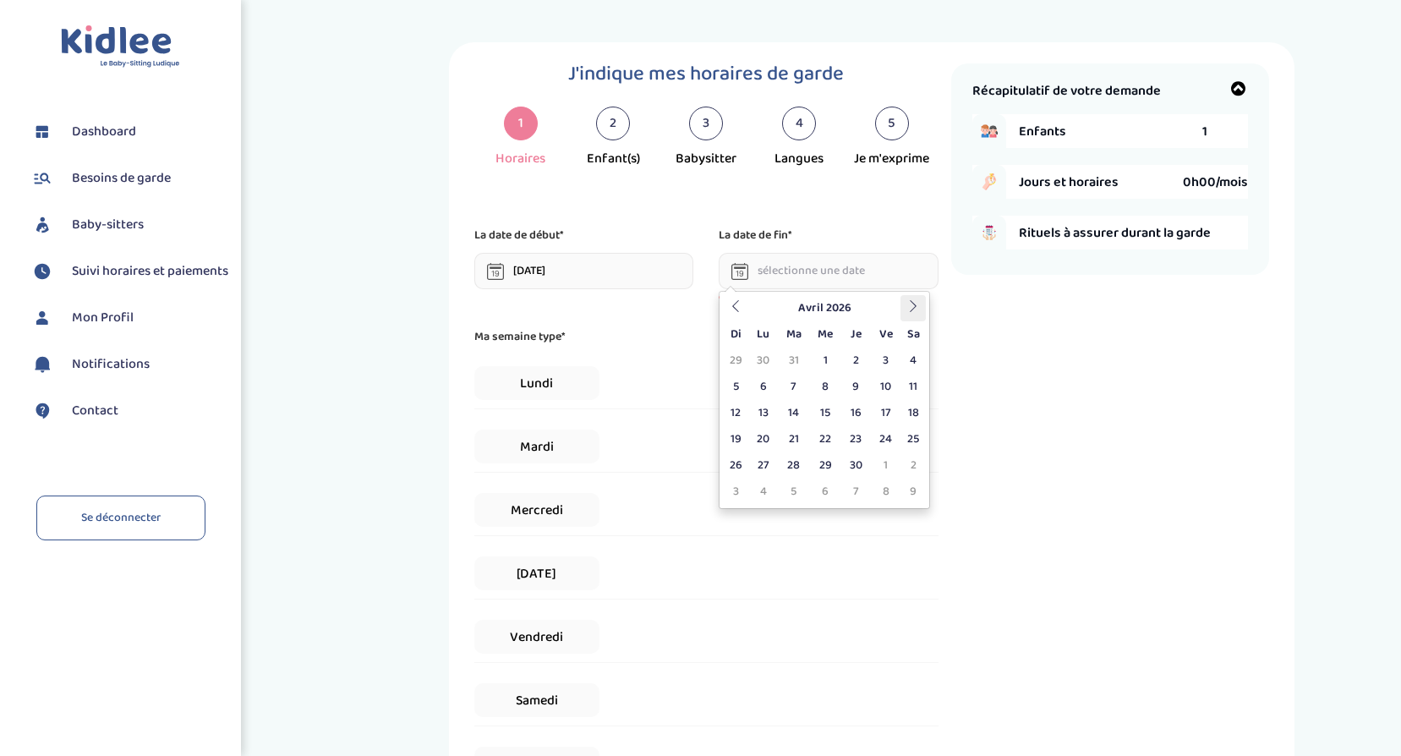
click at [915, 306] on icon at bounding box center [913, 306] width 12 height 12
click at [879, 359] on td "3" at bounding box center [886, 361] width 30 height 26
type input "03-07-2026"
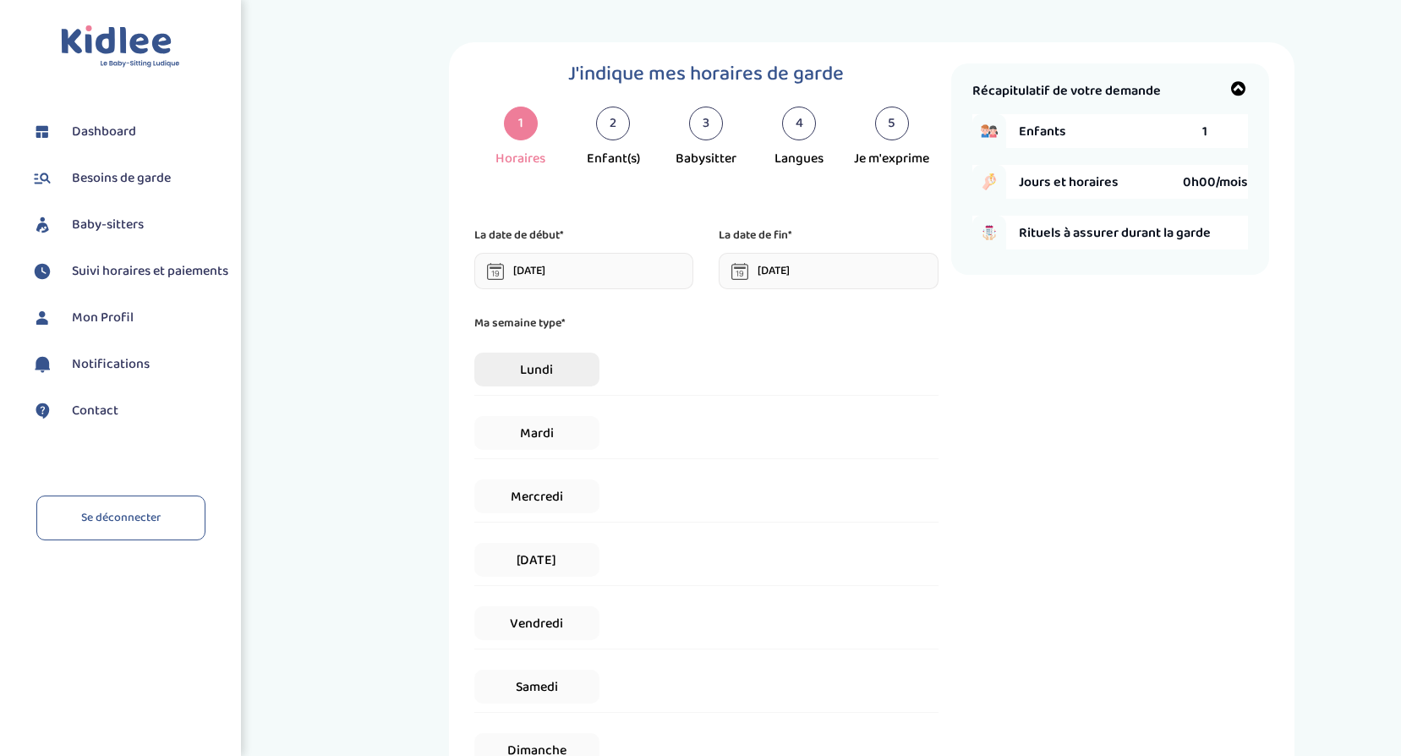
click at [536, 367] on span "Lundi" at bounding box center [536, 370] width 125 height 34
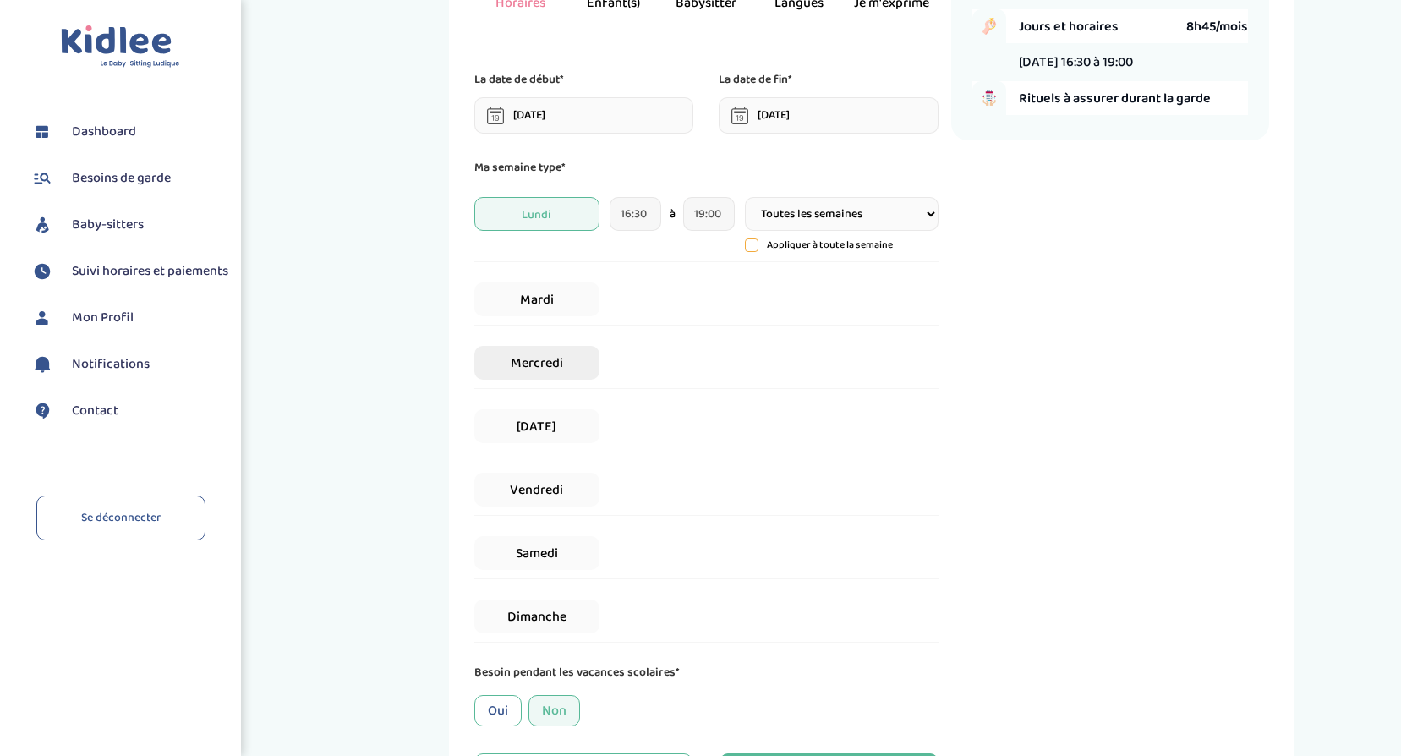
scroll to position [169, 0]
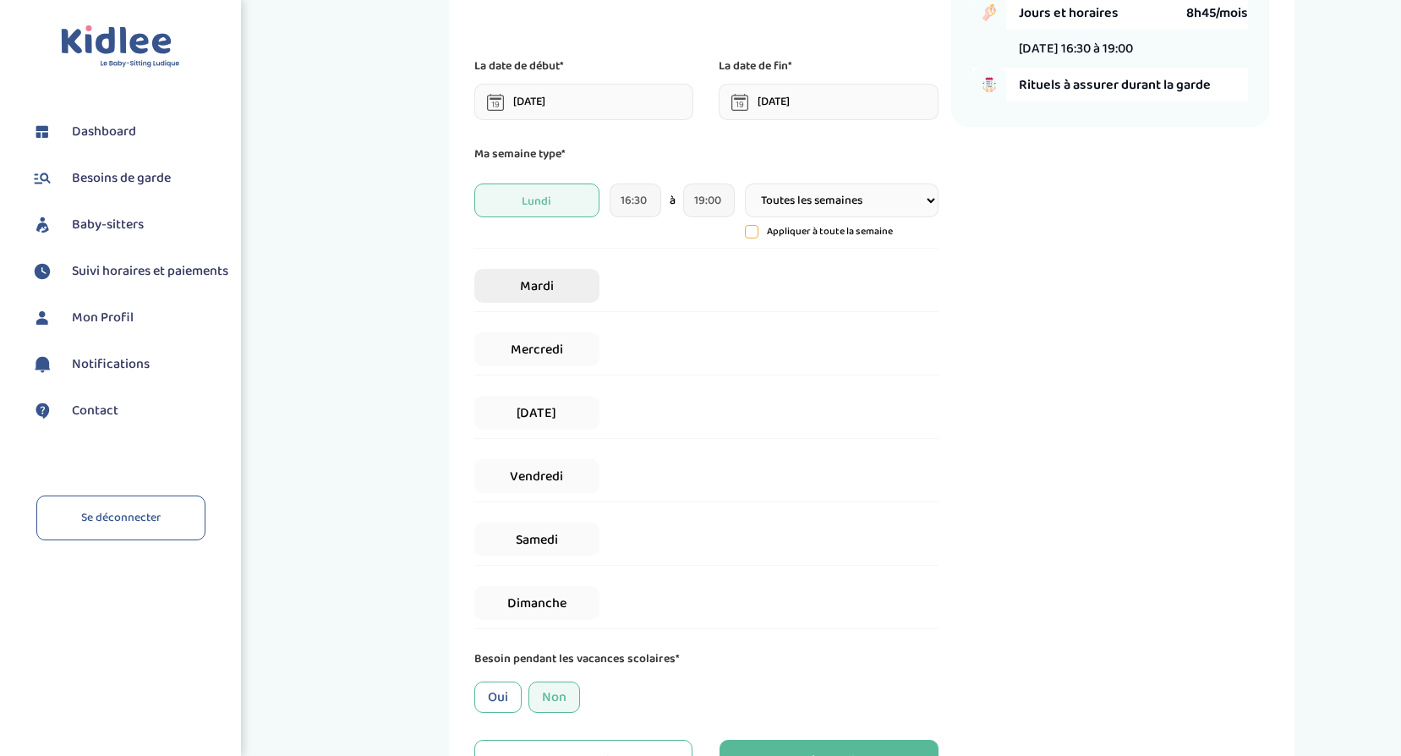
click at [539, 286] on span "Mardi" at bounding box center [536, 286] width 125 height 34
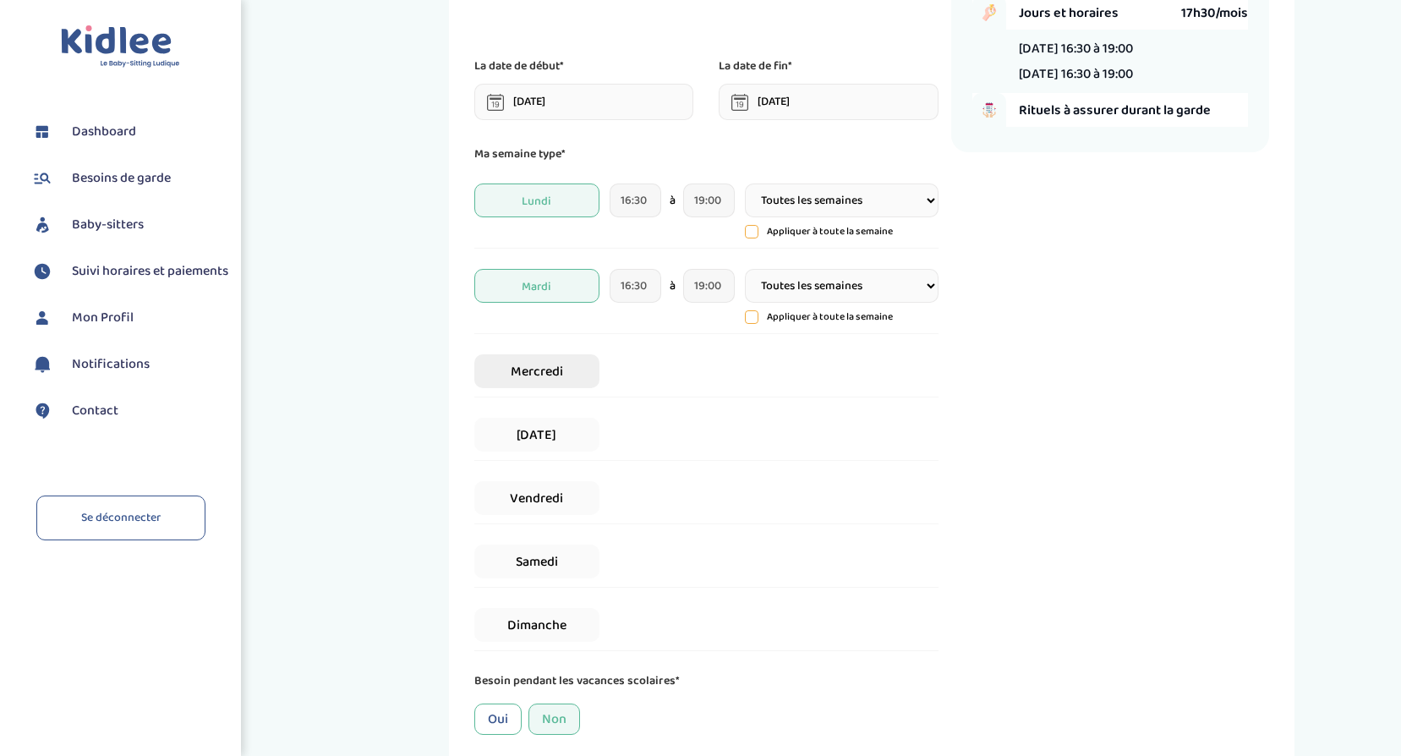
click at [556, 372] on span "Mercredi" at bounding box center [536, 371] width 125 height 34
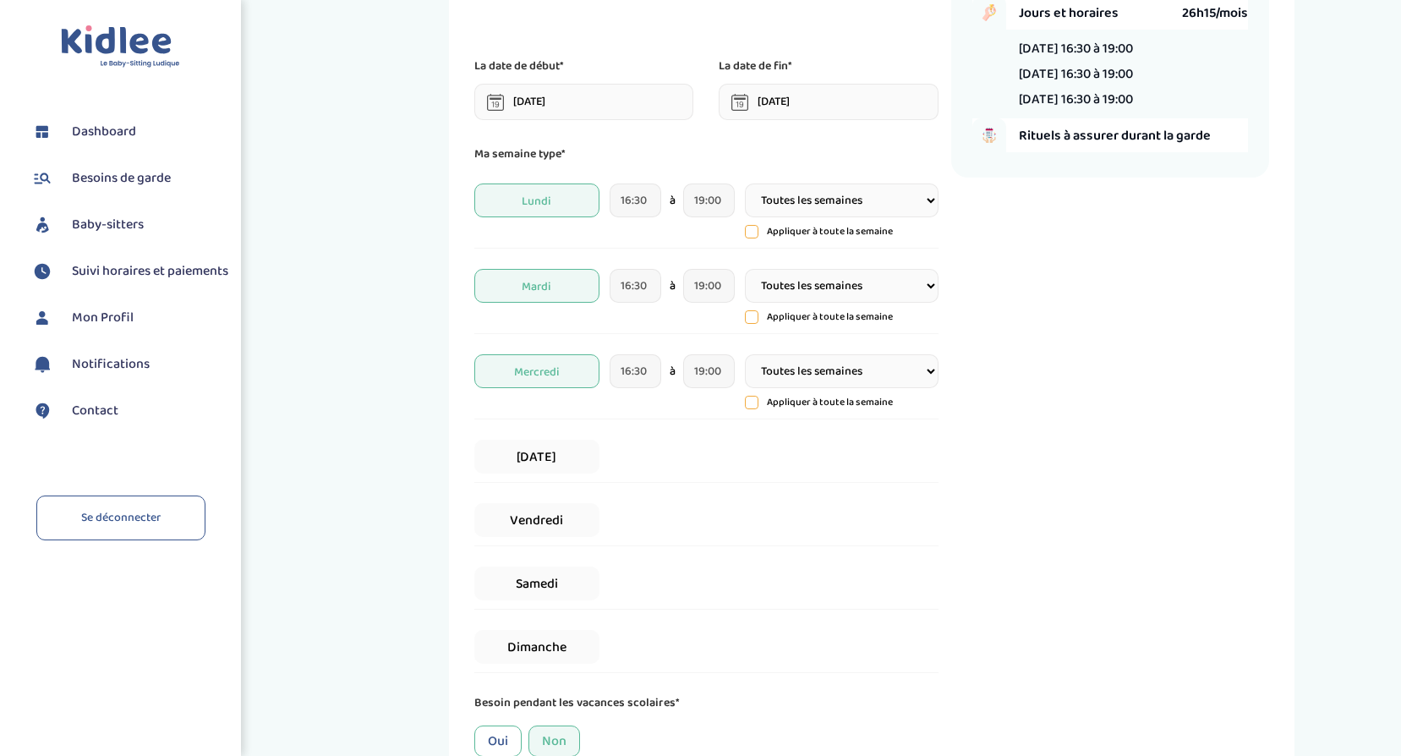
drag, startPoint x: 565, startPoint y: 463, endPoint x: 562, endPoint y: 511, distance: 47.4
click at [565, 465] on span "Jeudi" at bounding box center [536, 457] width 125 height 34
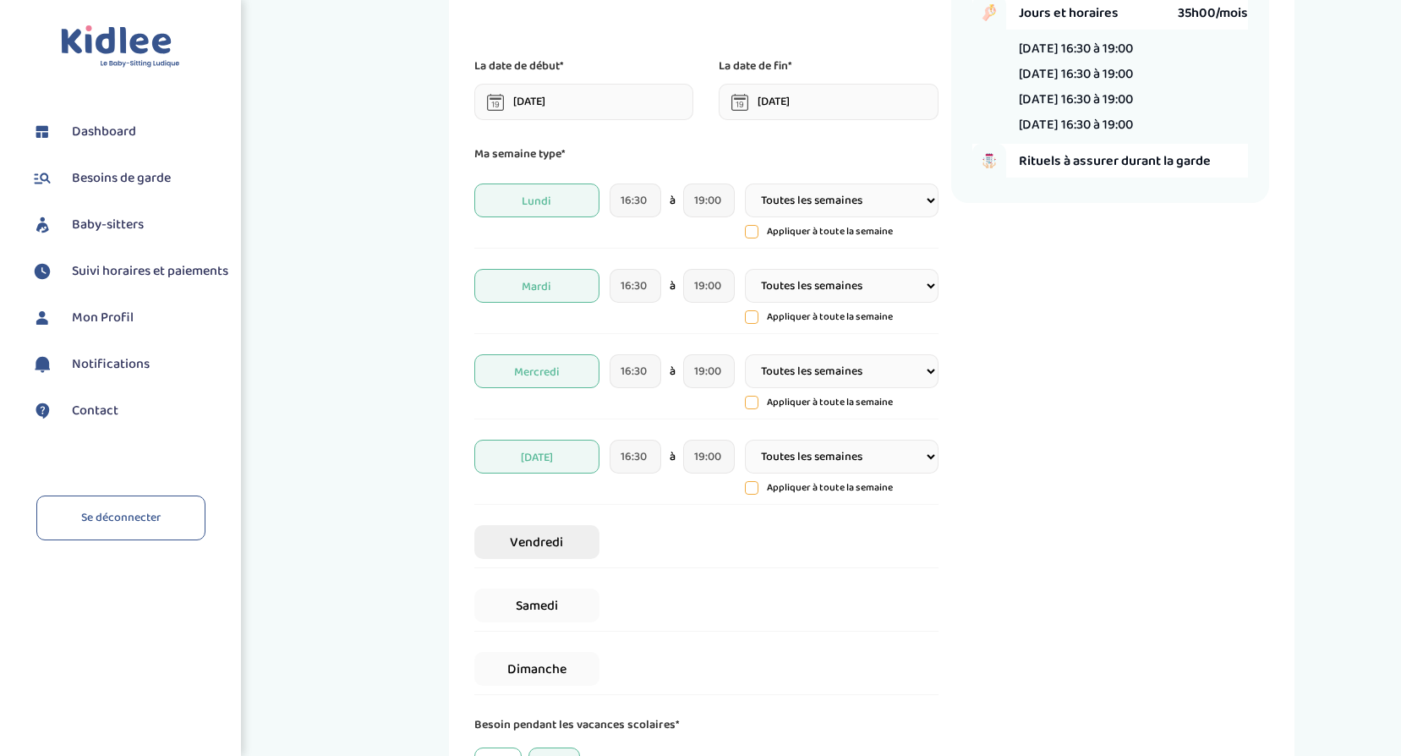
click at [559, 545] on span "Vendredi" at bounding box center [536, 542] width 125 height 34
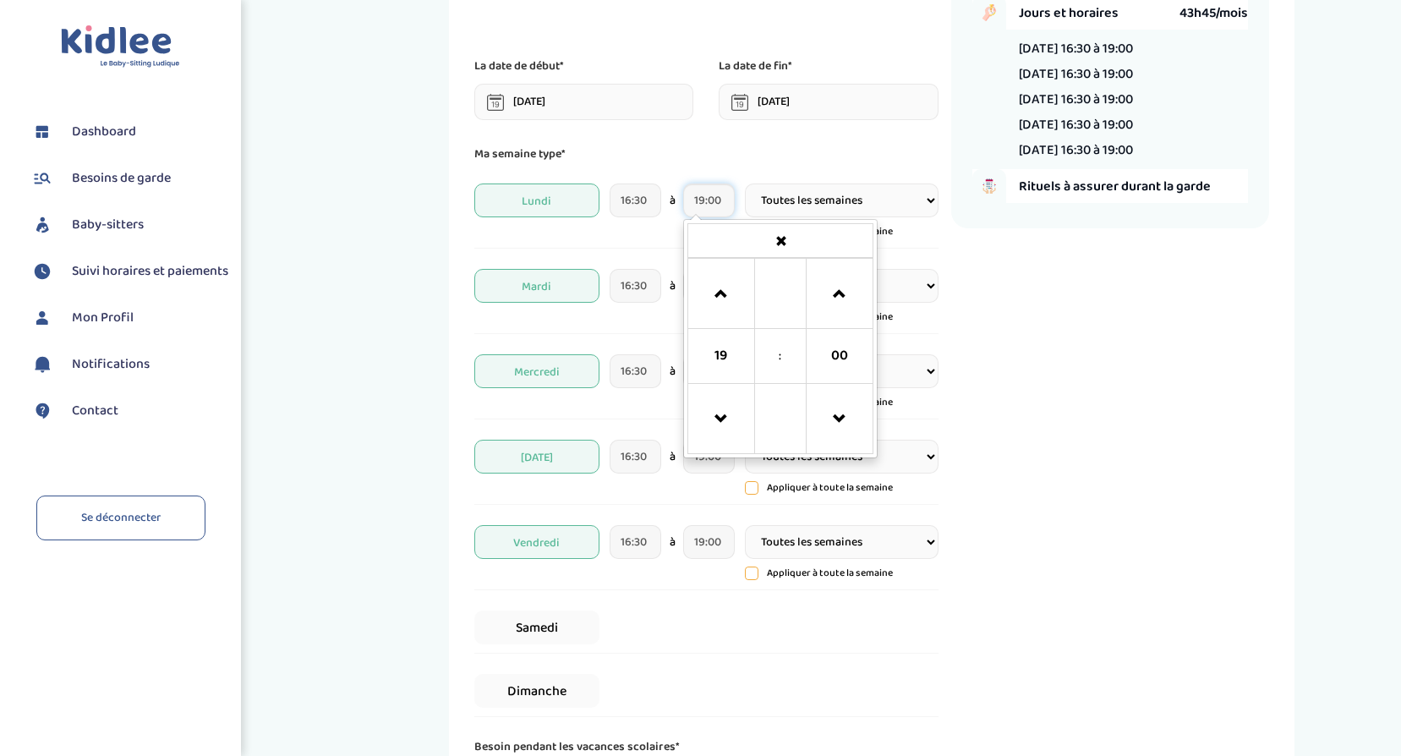
click at [719, 209] on input "19:00" at bounding box center [709, 200] width 52 height 34
click at [850, 293] on span at bounding box center [840, 294] width 46 height 46
type input "19:30"
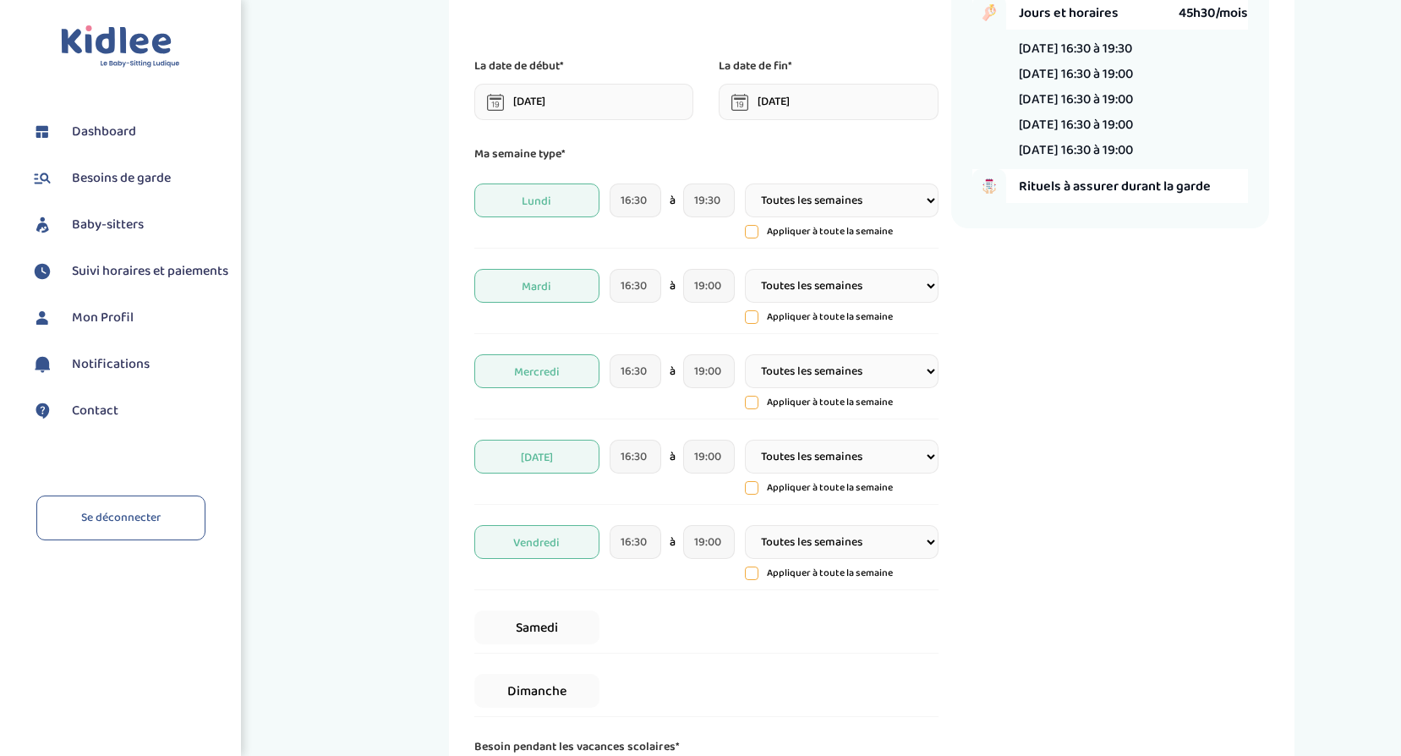
click at [1043, 389] on div "Récapitulatif de votre demande Enfants 1 Jours et horaires 45h30/mois Lundi 16:…" at bounding box center [1110, 382] width 318 height 976
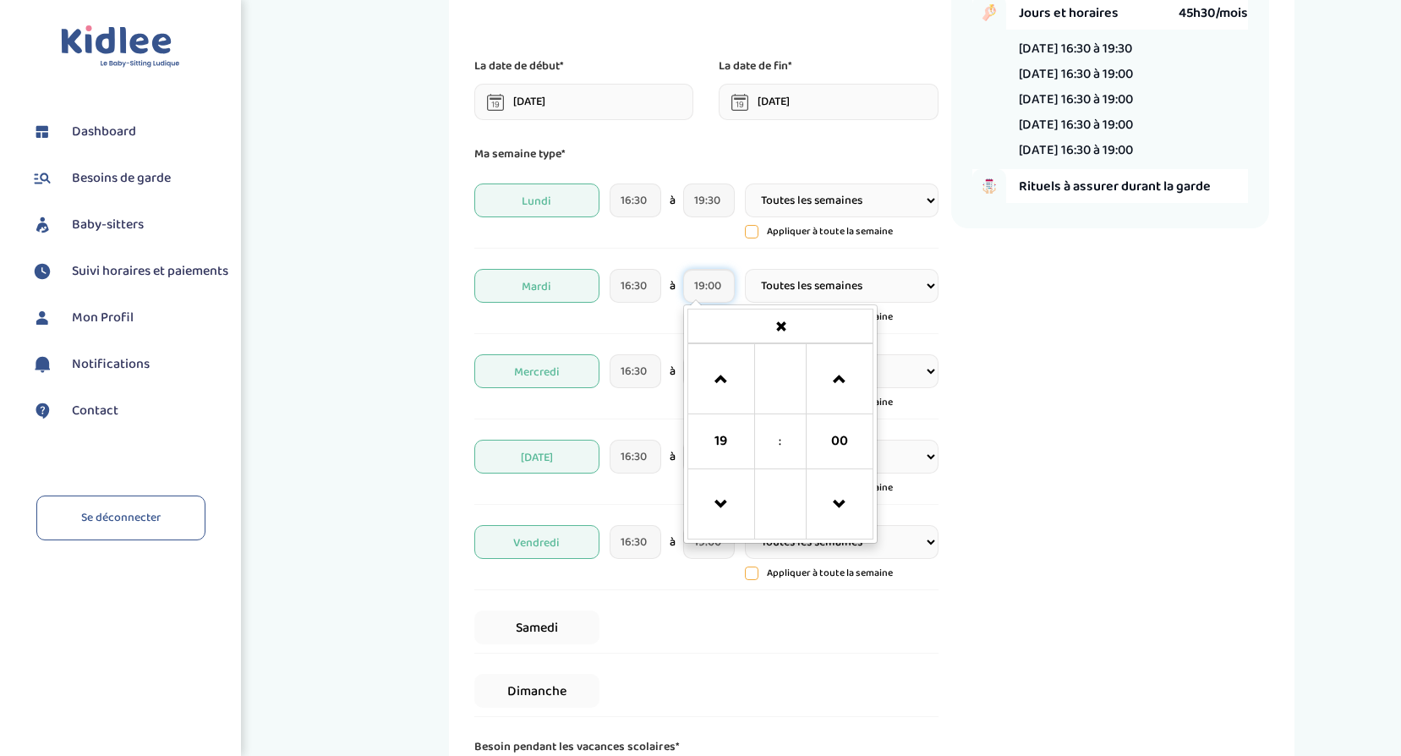
click at [709, 276] on input "19:00" at bounding box center [709, 286] width 52 height 34
click at [850, 378] on span at bounding box center [840, 380] width 46 height 46
type input "19:30"
drag, startPoint x: 1148, startPoint y: 447, endPoint x: 1138, endPoint y: 446, distance: 10.2
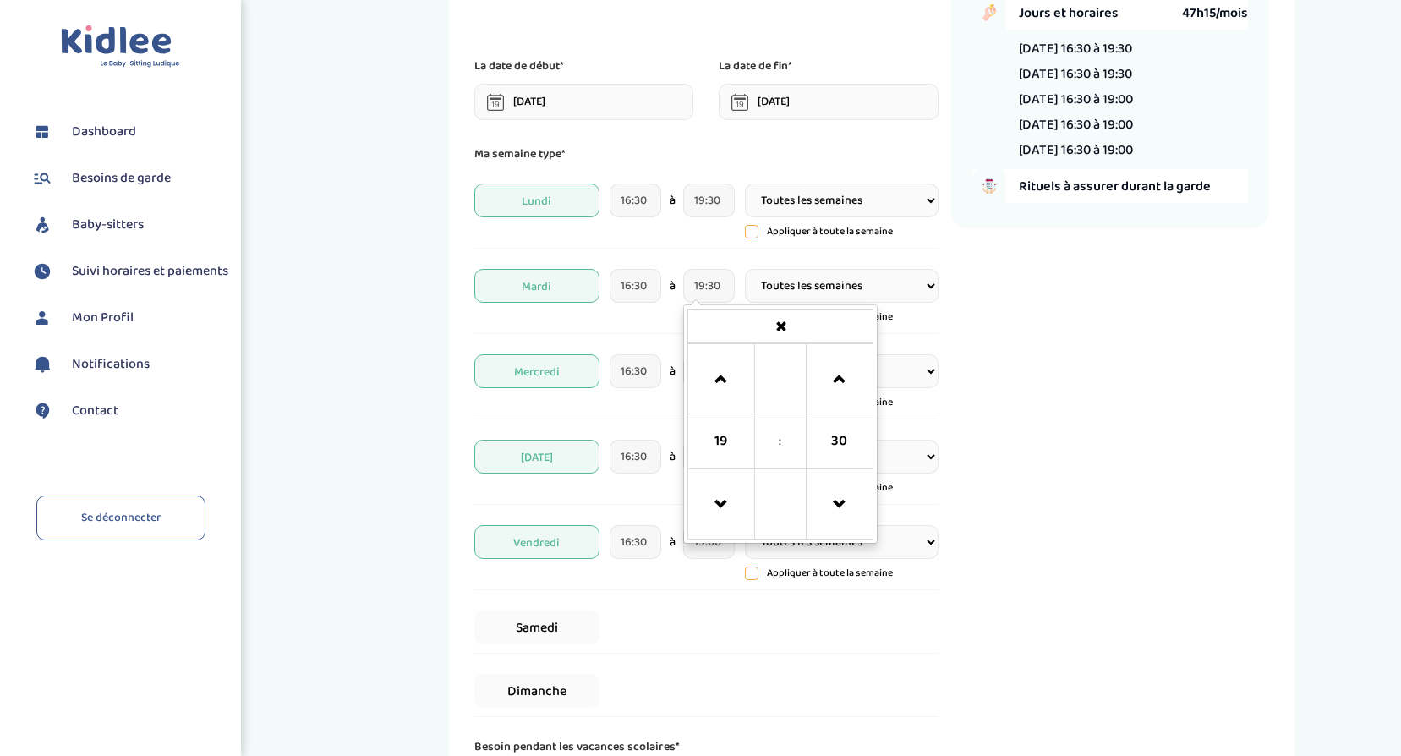
click at [1138, 446] on div "Récapitulatif de votre demande Enfants 1 Jours et horaires 47h15/mois Lundi 16:…" at bounding box center [1110, 382] width 318 height 976
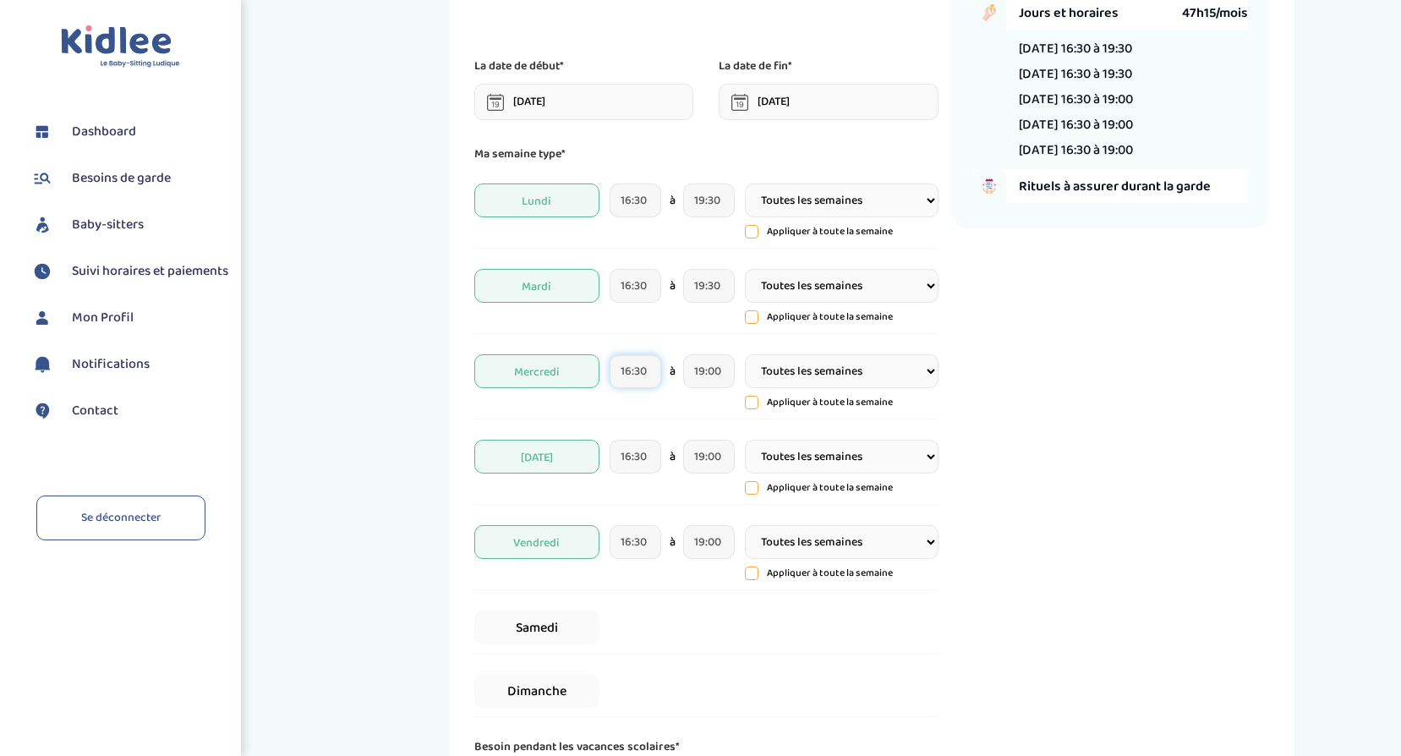
click at [624, 373] on input "16:30" at bounding box center [636, 371] width 52 height 34
click at [649, 595] on span at bounding box center [648, 590] width 46 height 46
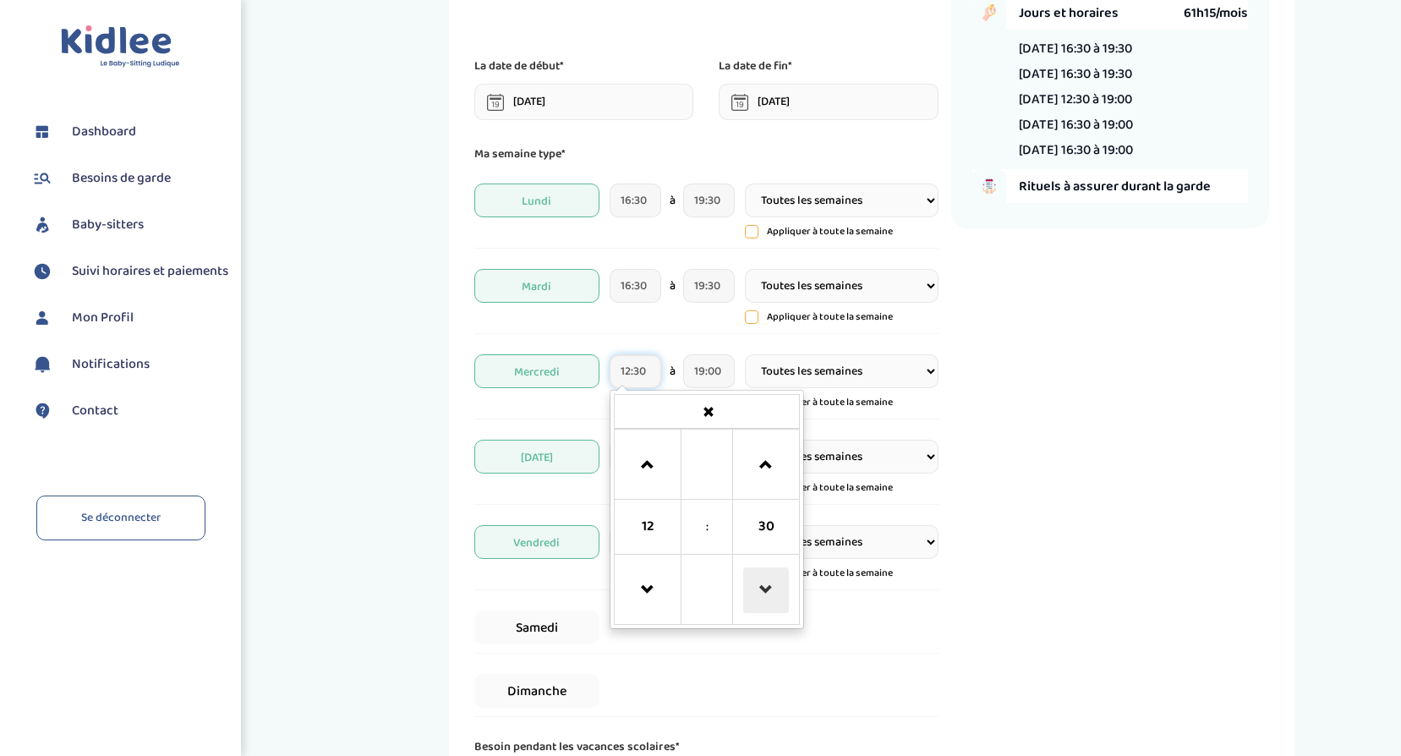
click at [779, 606] on span at bounding box center [766, 590] width 46 height 46
click at [778, 605] on span at bounding box center [766, 590] width 46 height 46
type input "12:00"
click at [1074, 558] on div "Récapitulatif de votre demande Enfants 1 Jours et horaires 63h00/mois Lundi 16:…" at bounding box center [1110, 382] width 318 height 976
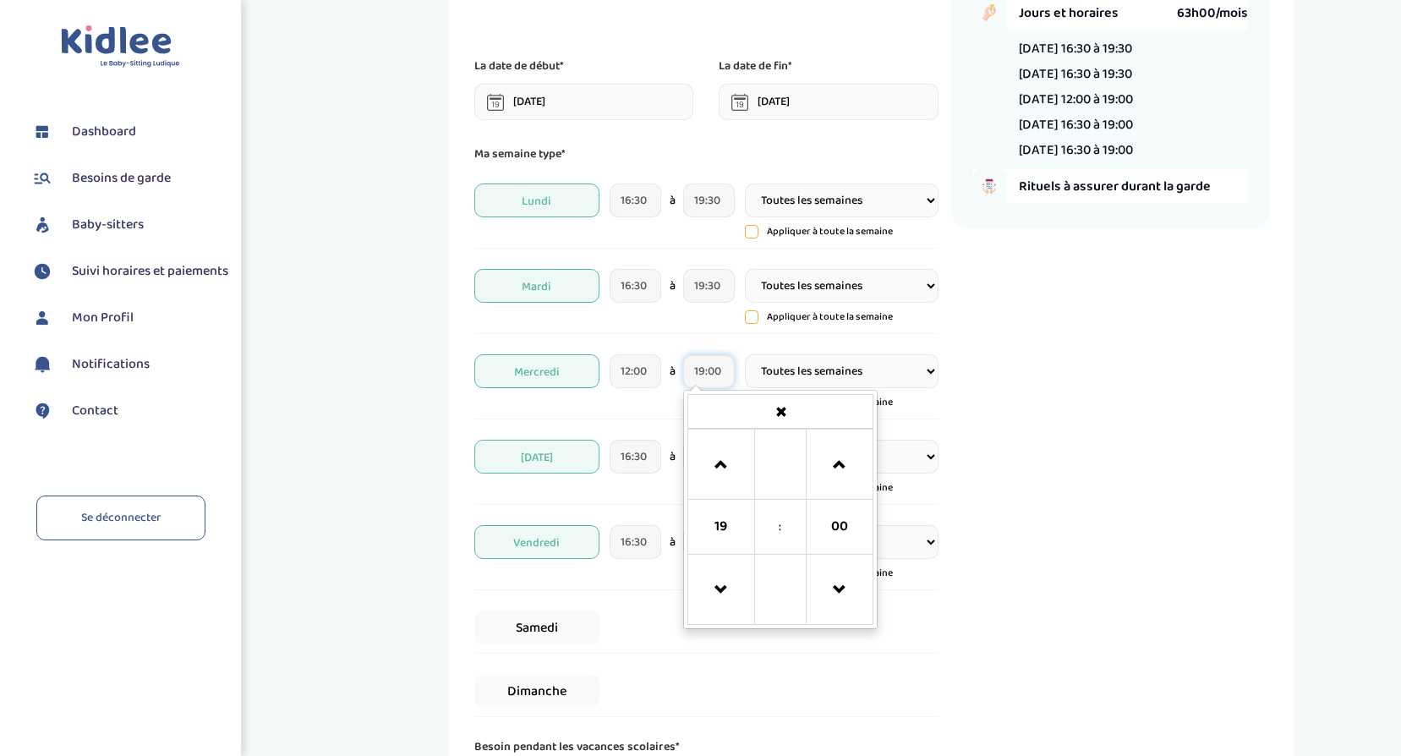
drag, startPoint x: 706, startPoint y: 360, endPoint x: 712, endPoint y: 370, distance: 11.7
click at [706, 361] on input "19:00" at bounding box center [709, 371] width 52 height 34
click at [848, 463] on span at bounding box center [840, 465] width 46 height 46
type input "19:30"
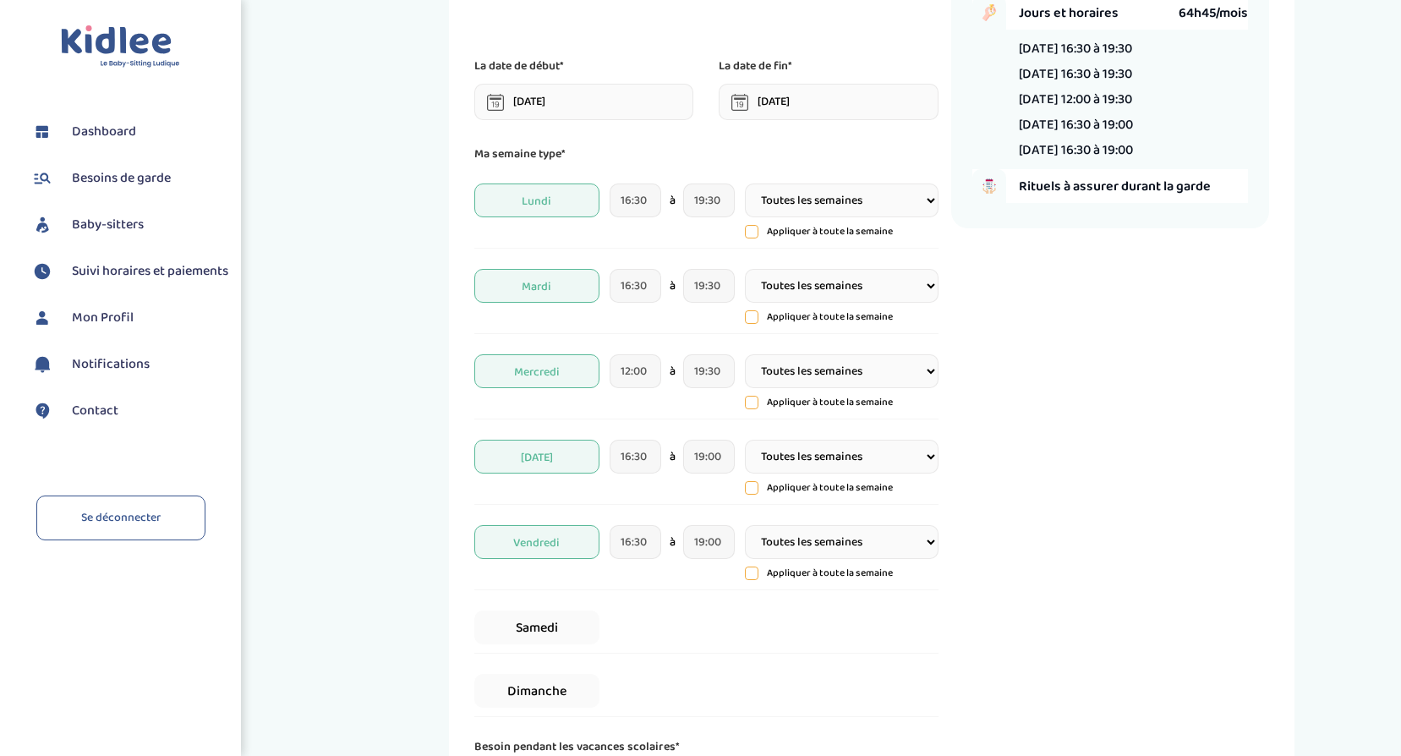
click at [1071, 477] on div "Récapitulatif de votre demande Enfants 1 Jours et horaires 64h45/mois Lundi 16:…" at bounding box center [1110, 382] width 318 height 976
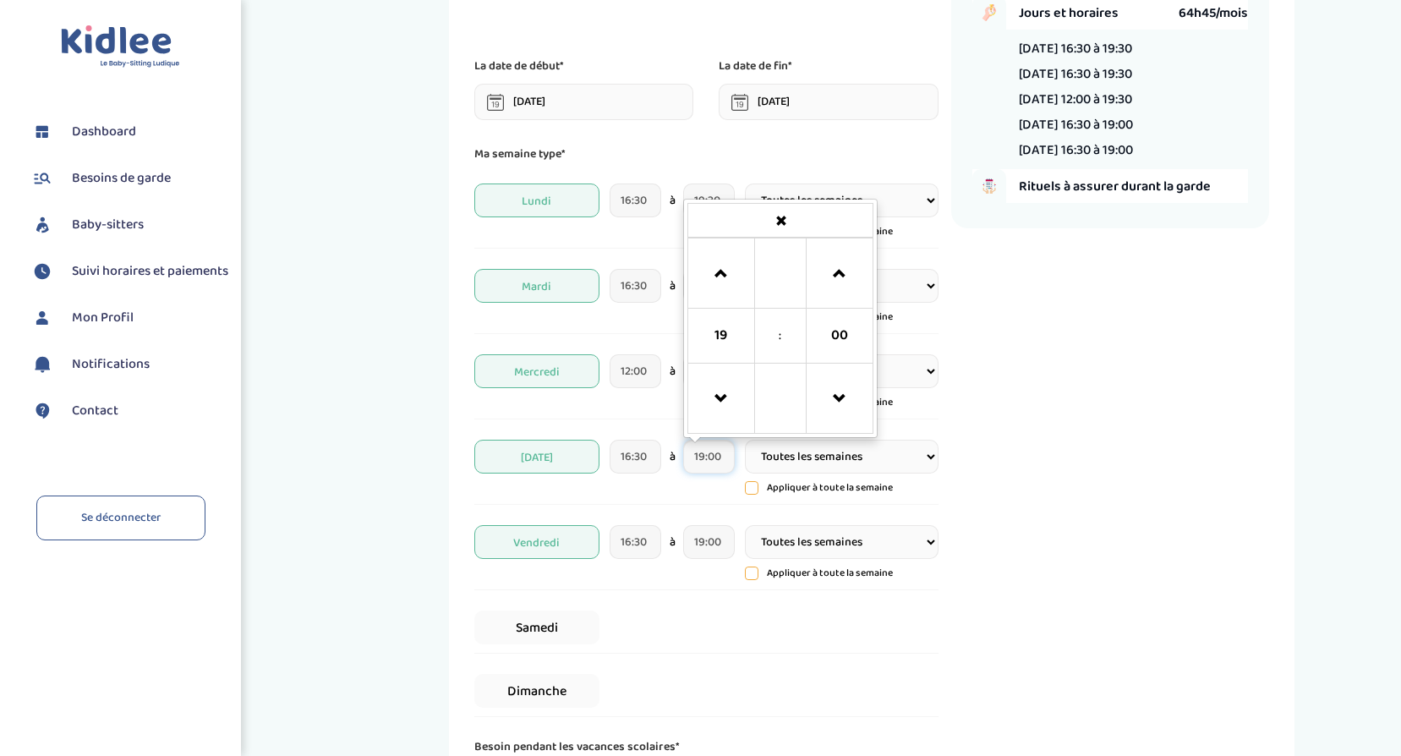
click at [716, 463] on input "19:00" at bounding box center [709, 457] width 52 height 34
click at [844, 256] on span at bounding box center [840, 274] width 46 height 46
type input "19:30"
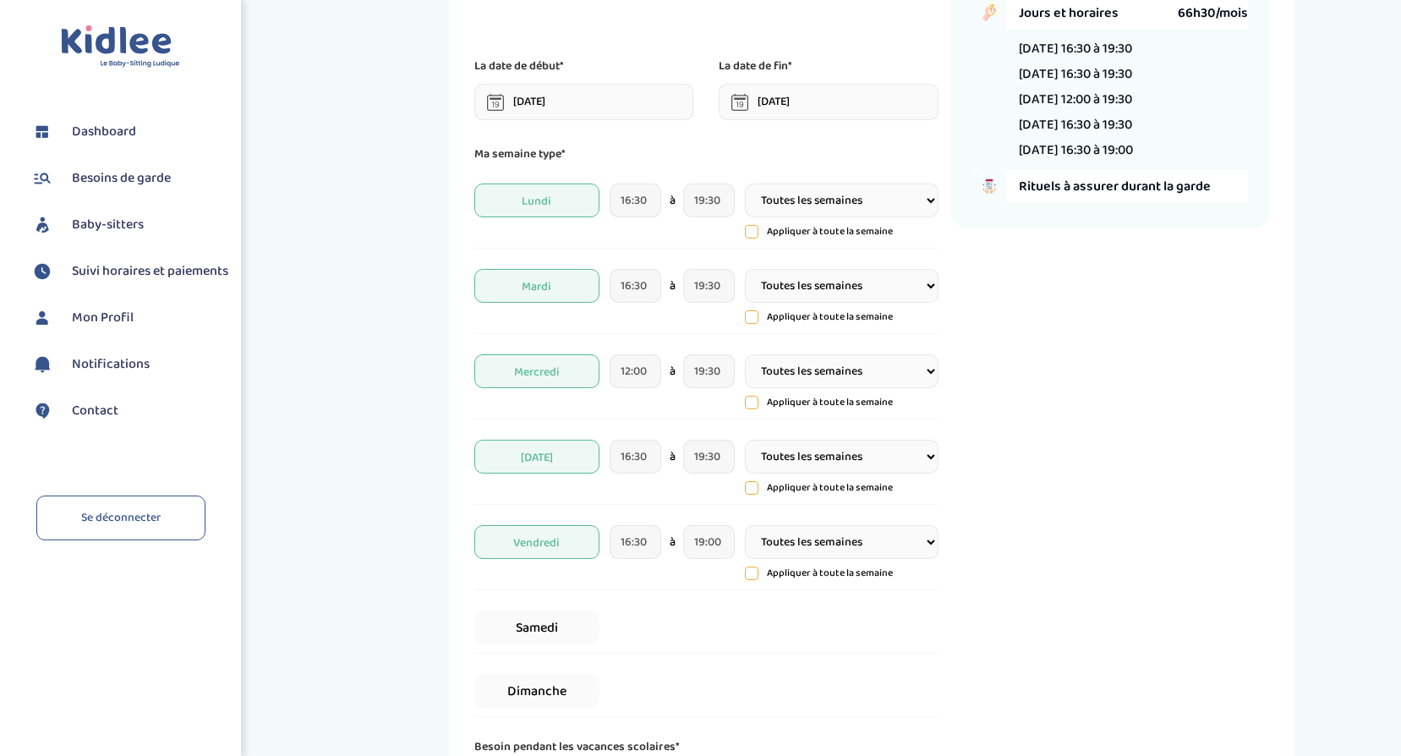
click at [1083, 451] on div "Récapitulatif de votre demande Enfants 1 Jours et horaires 66h30/mois Lundi 16:…" at bounding box center [1110, 382] width 318 height 976
click at [1054, 440] on div "Récapitulatif de votre demande Enfants 1 Jours et horaires 66h30/mois Lundi 16:…" at bounding box center [1110, 382] width 318 height 976
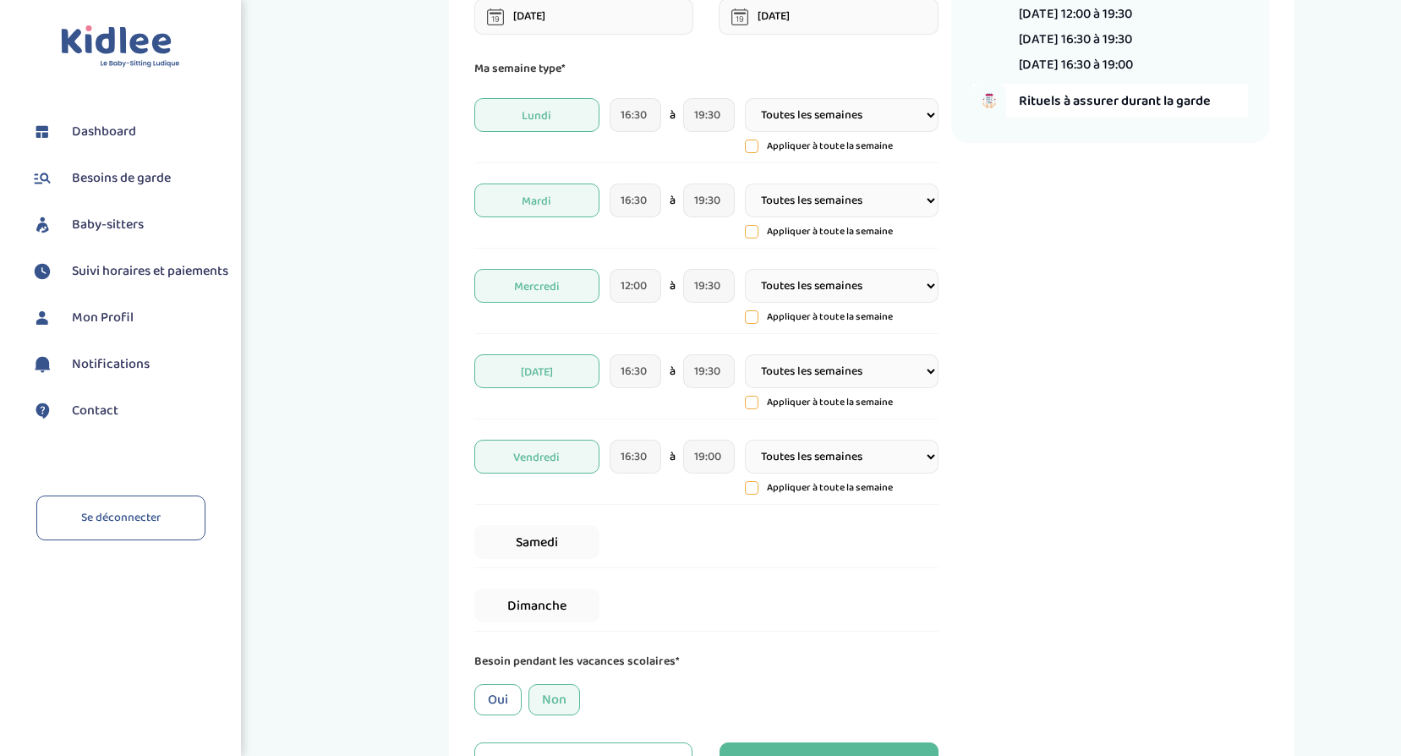
scroll to position [389, 0]
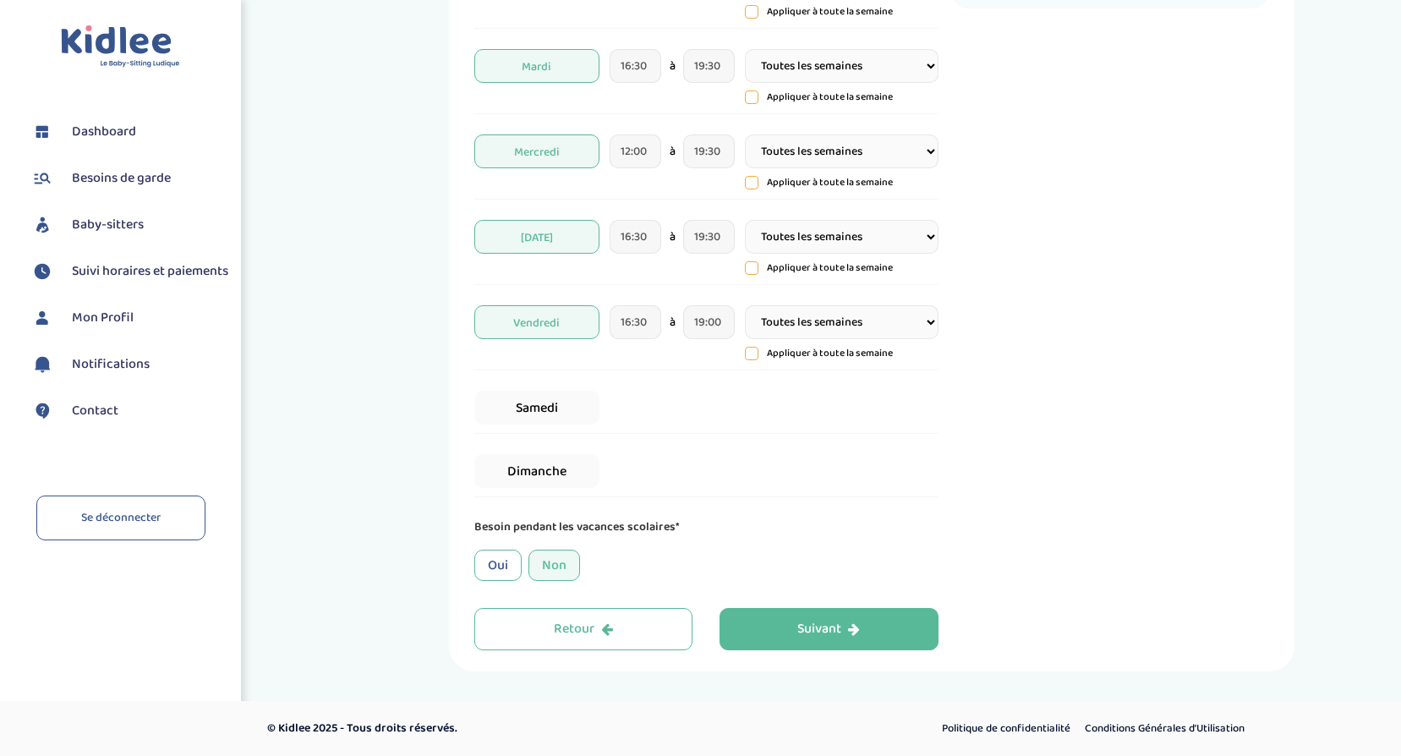
click at [562, 560] on div "Non" at bounding box center [555, 565] width 52 height 31
click at [488, 550] on div "Oui" at bounding box center [497, 565] width 47 height 31
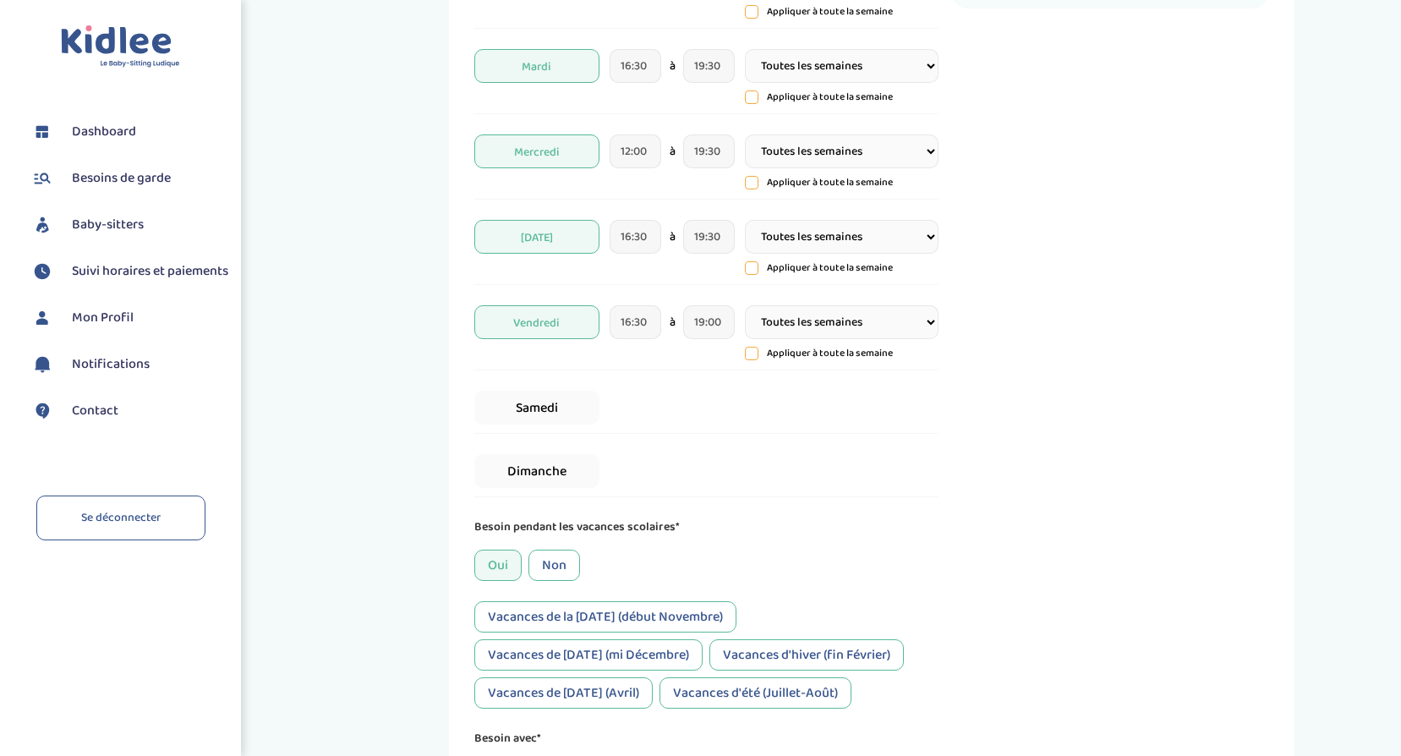
click at [549, 562] on div "Non" at bounding box center [555, 565] width 52 height 31
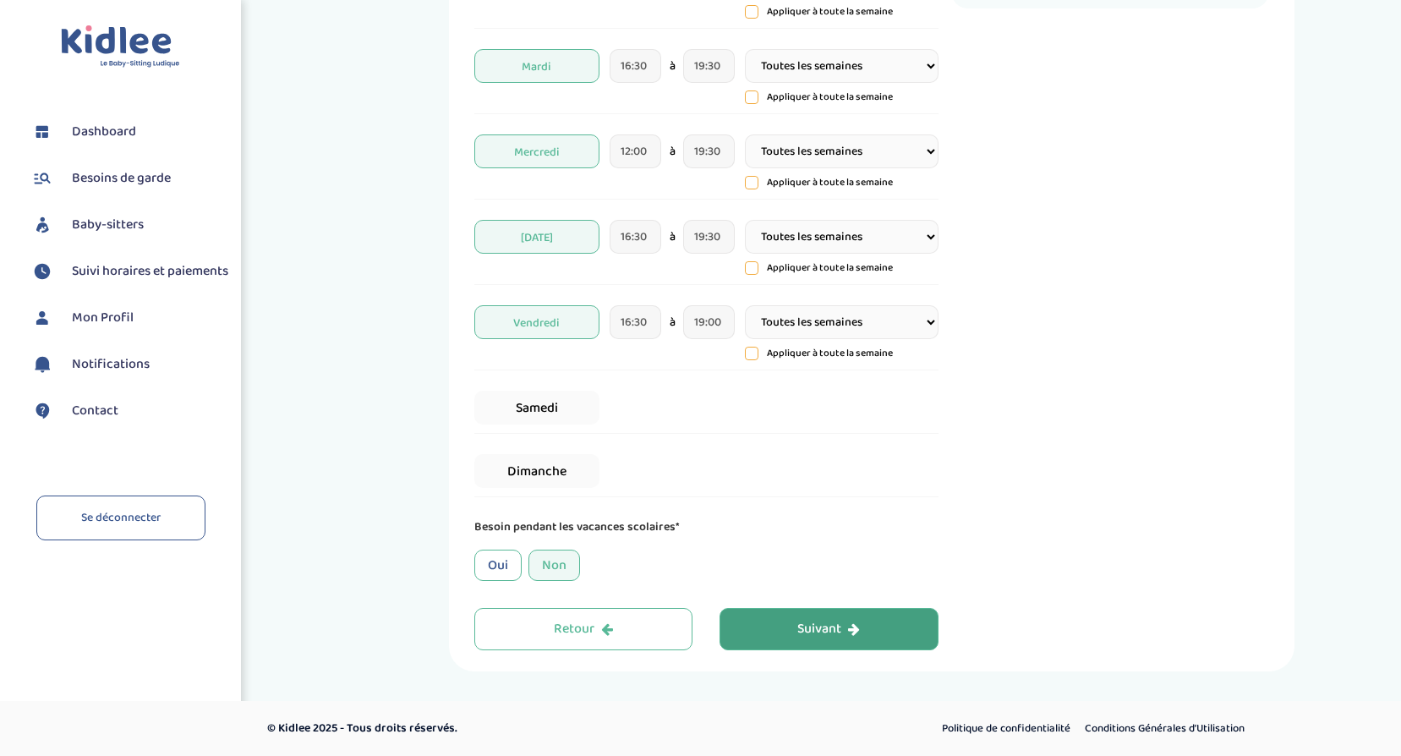
click at [803, 623] on div "Suivant" at bounding box center [828, 629] width 63 height 19
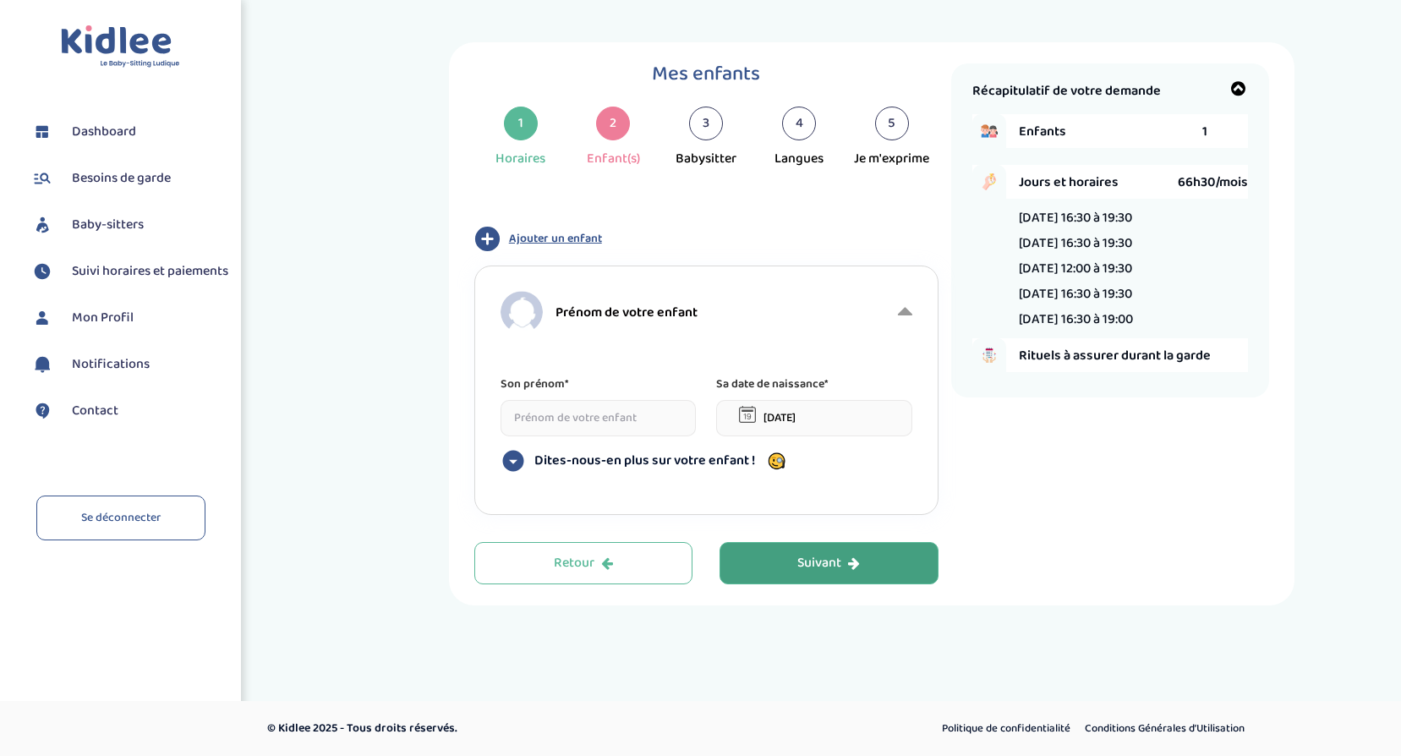
scroll to position [0, 0]
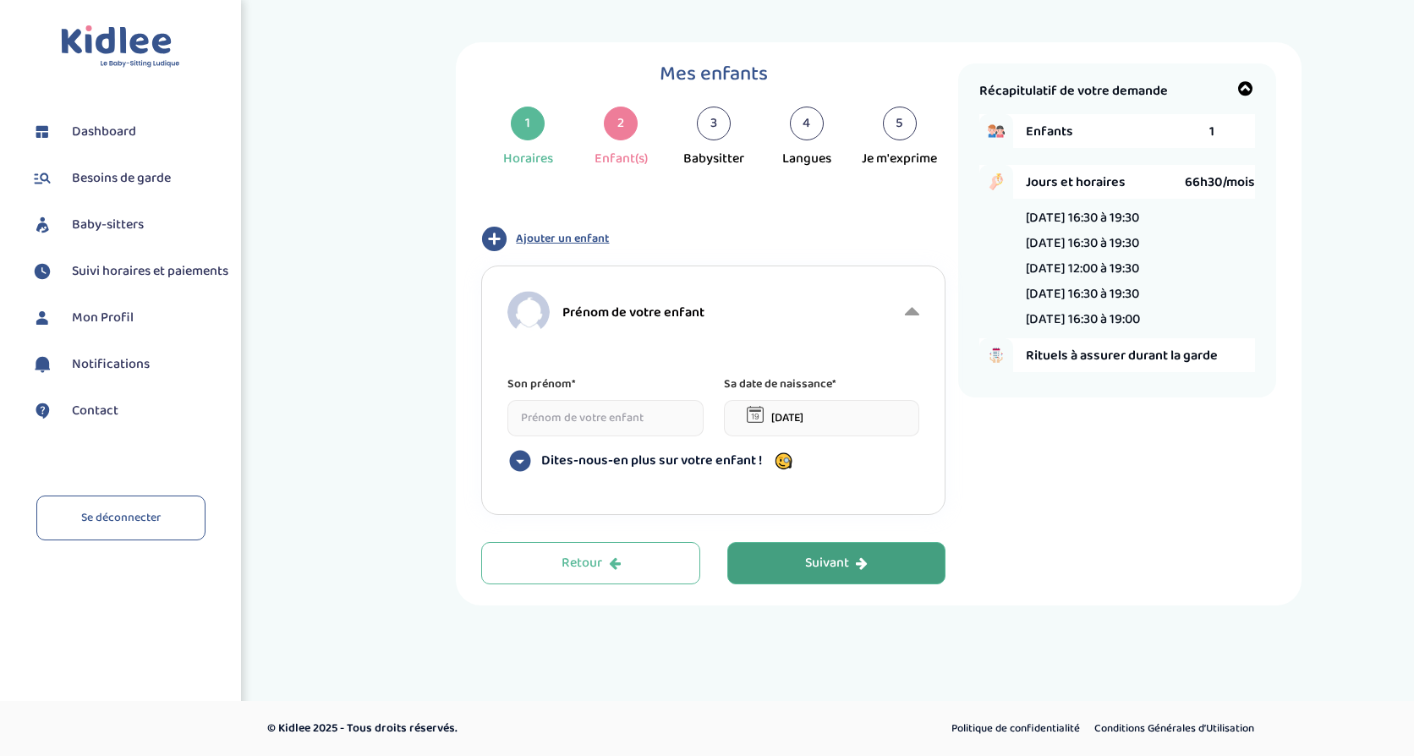
click at [572, 425] on input at bounding box center [605, 418] width 196 height 36
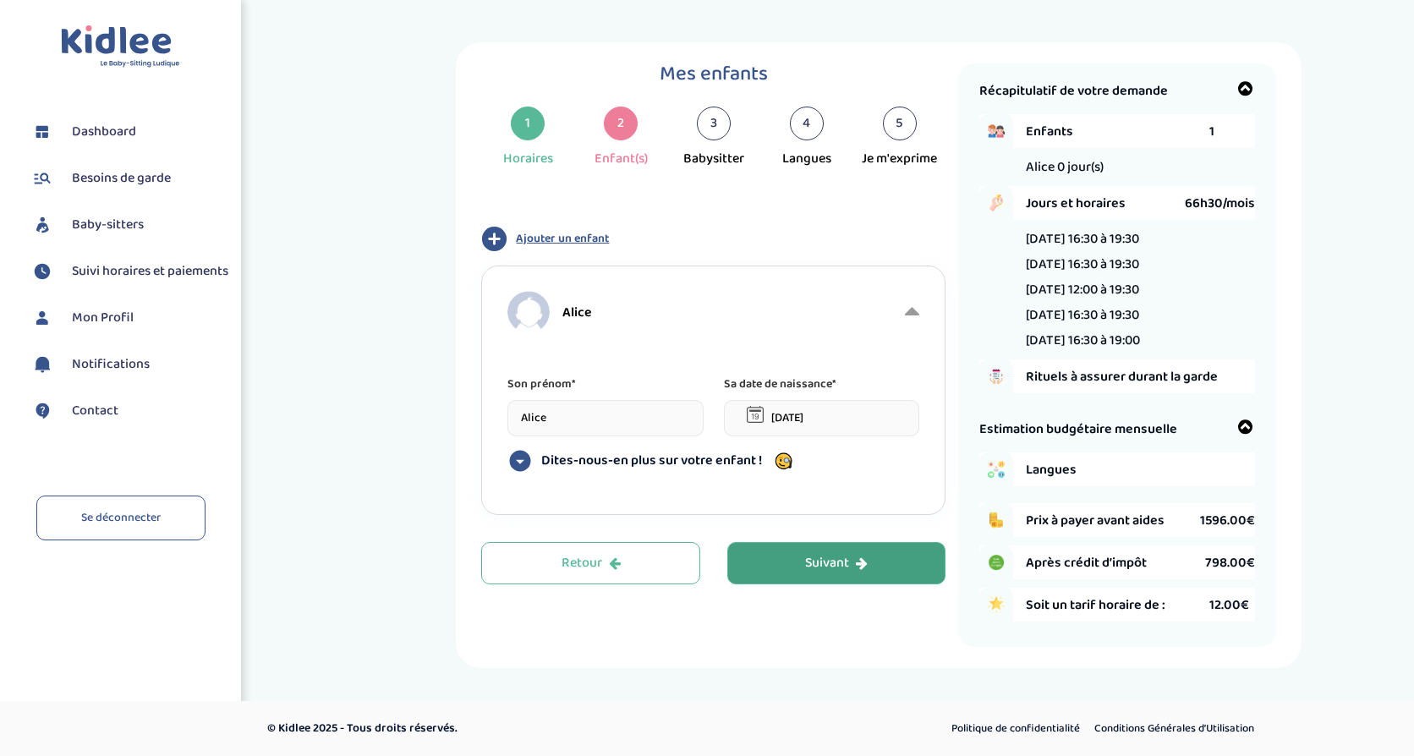
type input "Alice"
click at [818, 342] on div "Alice" at bounding box center [704, 312] width 394 height 68
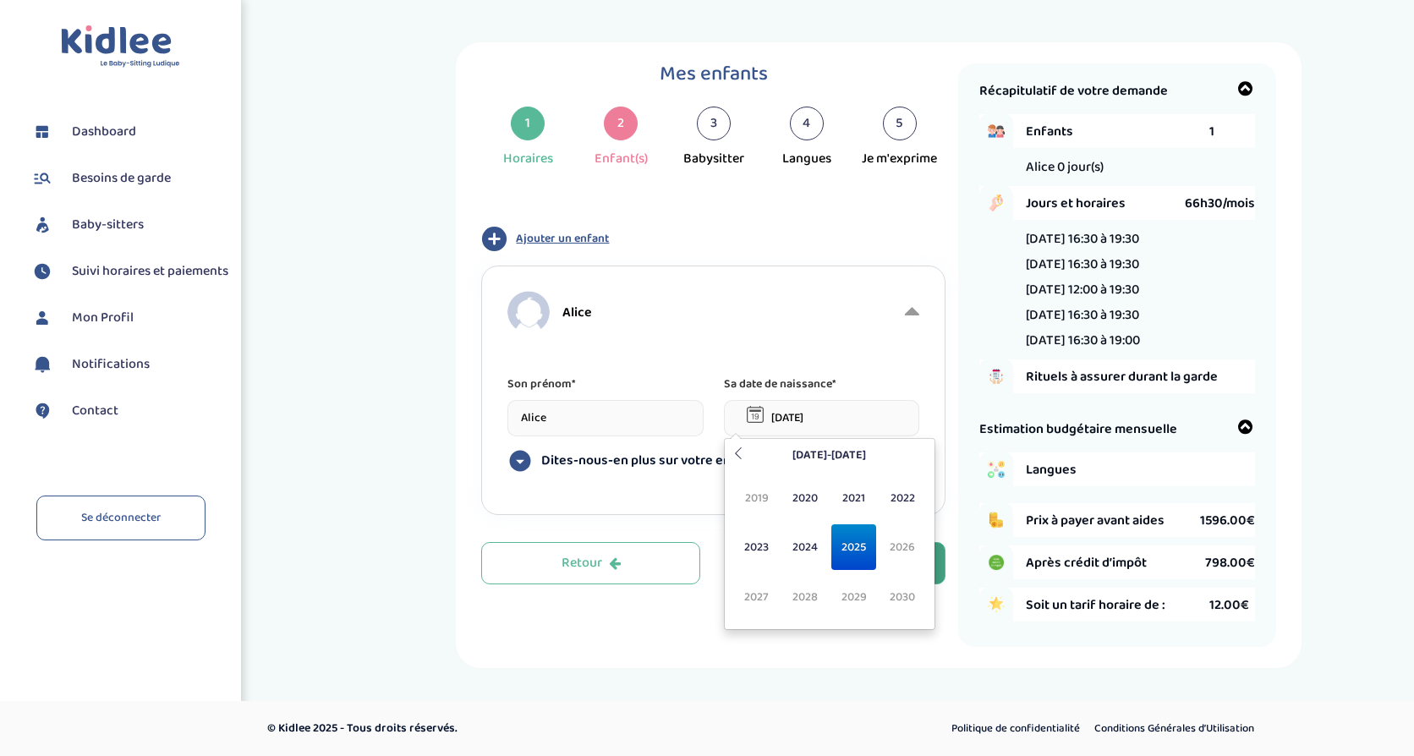
click at [821, 416] on input "17-09-2025" at bounding box center [822, 418] width 196 height 36
click at [740, 458] on icon at bounding box center [738, 453] width 12 height 12
click at [904, 536] on span "2016" at bounding box center [902, 547] width 45 height 46
click at [807, 550] on span "Jui" at bounding box center [805, 547] width 45 height 46
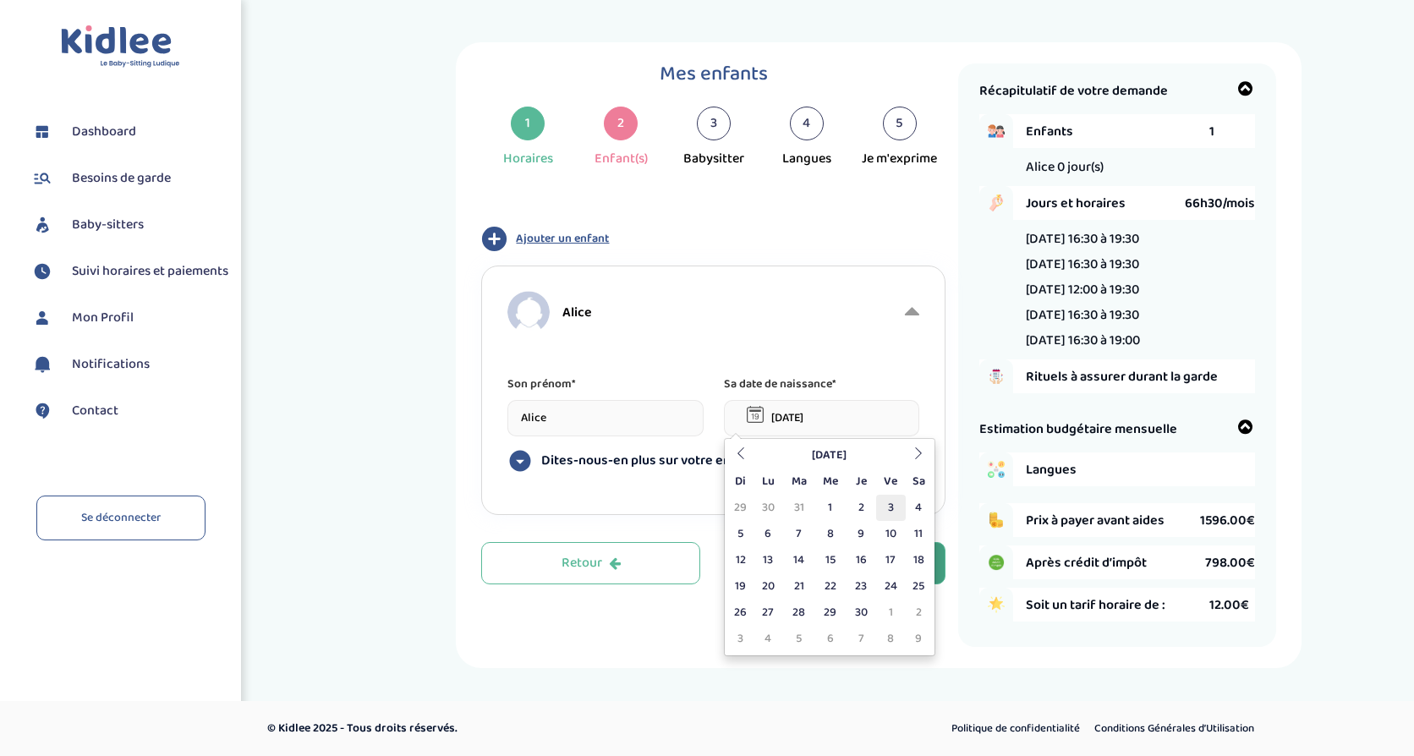
click at [890, 506] on td "3" at bounding box center [891, 508] width 30 height 26
type input "03-06-2016"
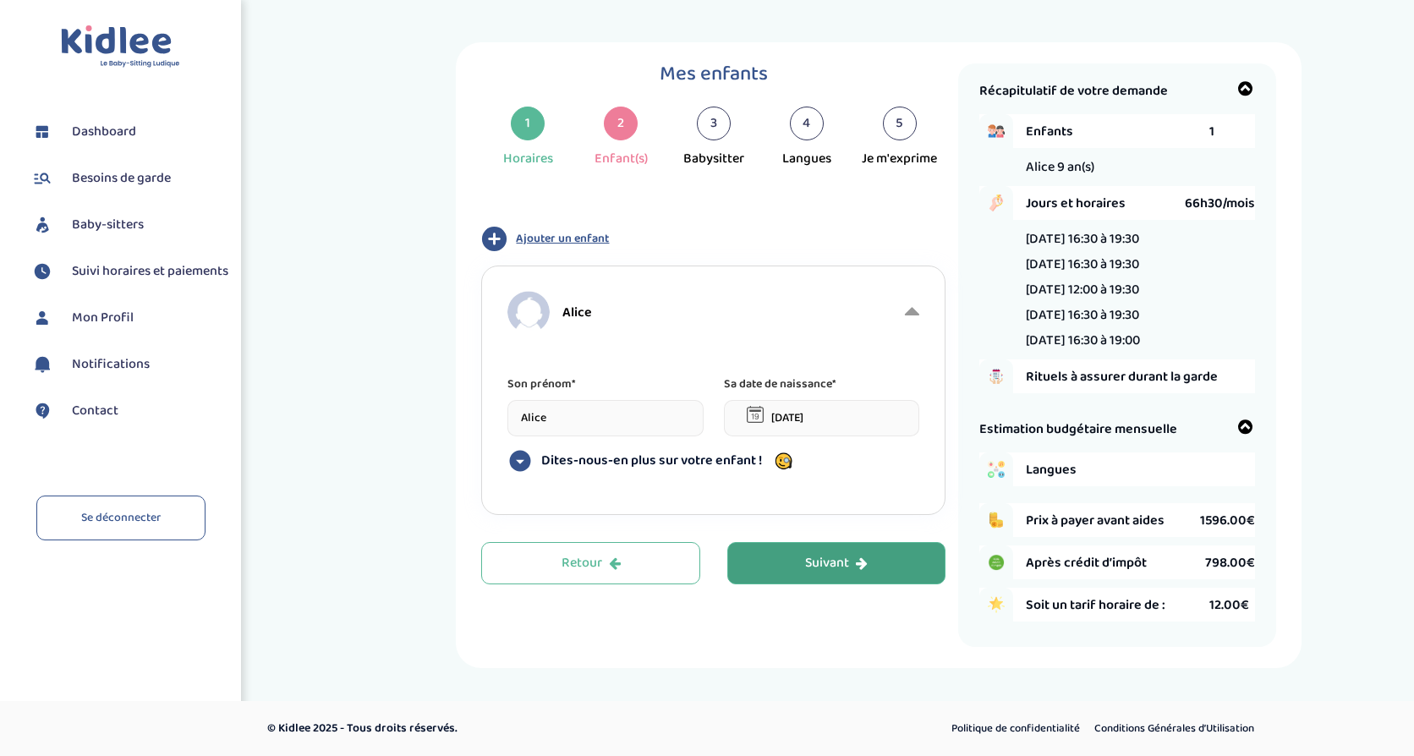
click at [528, 462] on icon at bounding box center [520, 461] width 21 height 21
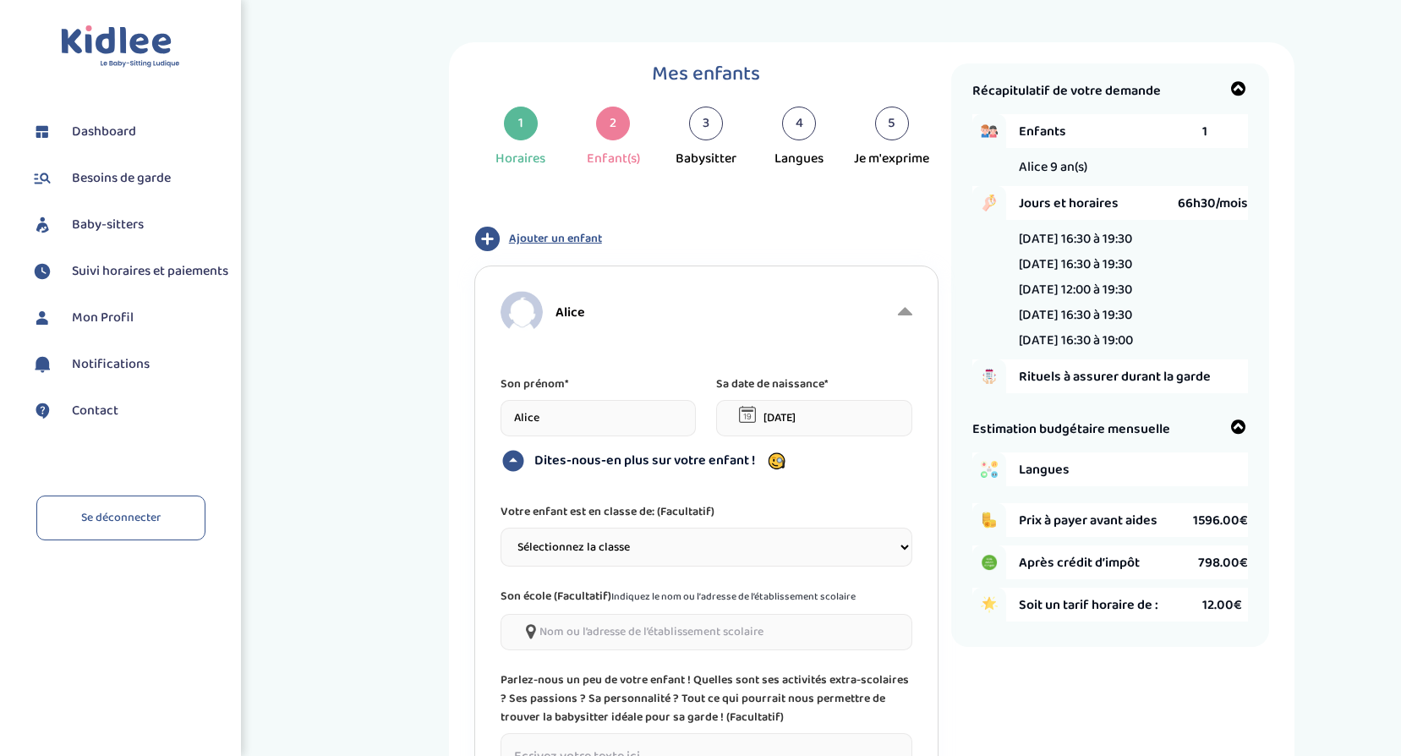
click at [567, 540] on select "Sélectionnez la classe Petite section (PS) Moyenne section (MS) Grande section …" at bounding box center [707, 547] width 412 height 39
select select "7"
click at [501, 528] on select "Sélectionnez la classe Petite section (PS) Moyenne section (MS) Grande section …" at bounding box center [707, 547] width 412 height 39
click at [490, 500] on div "Alice Son prénom* Alice Sa date de naissance* 03-06-2016 Dites-nous-en plus sur…" at bounding box center [706, 561] width 464 height 590
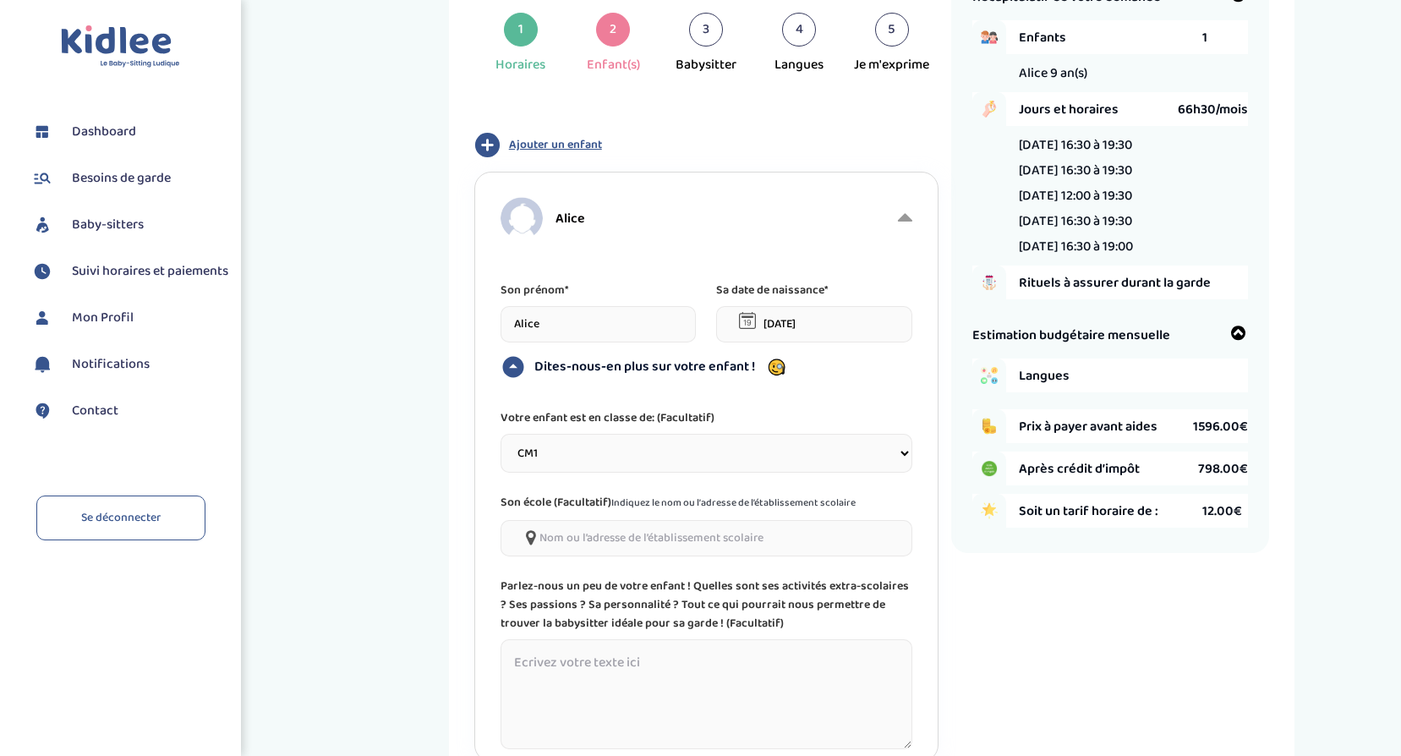
scroll to position [254, 0]
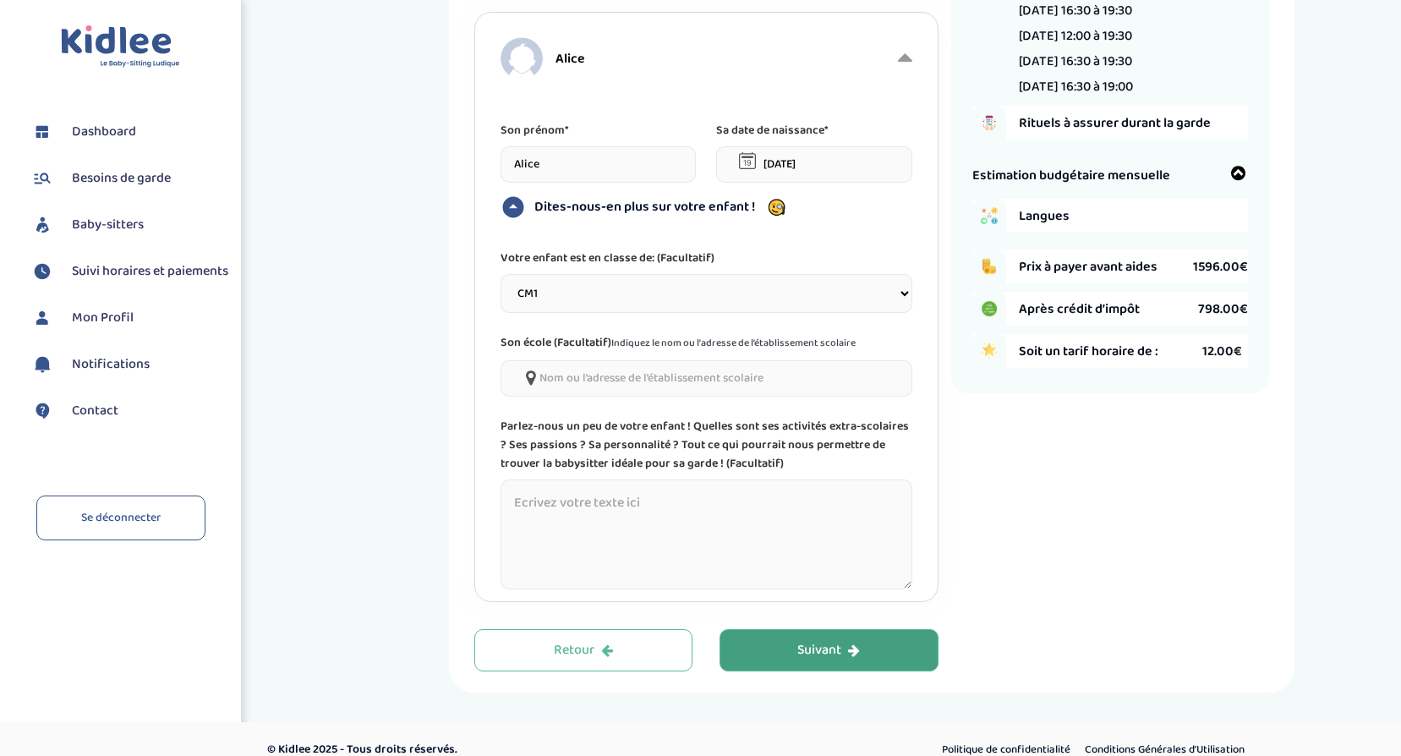
click at [835, 644] on div "Suivant" at bounding box center [828, 650] width 63 height 19
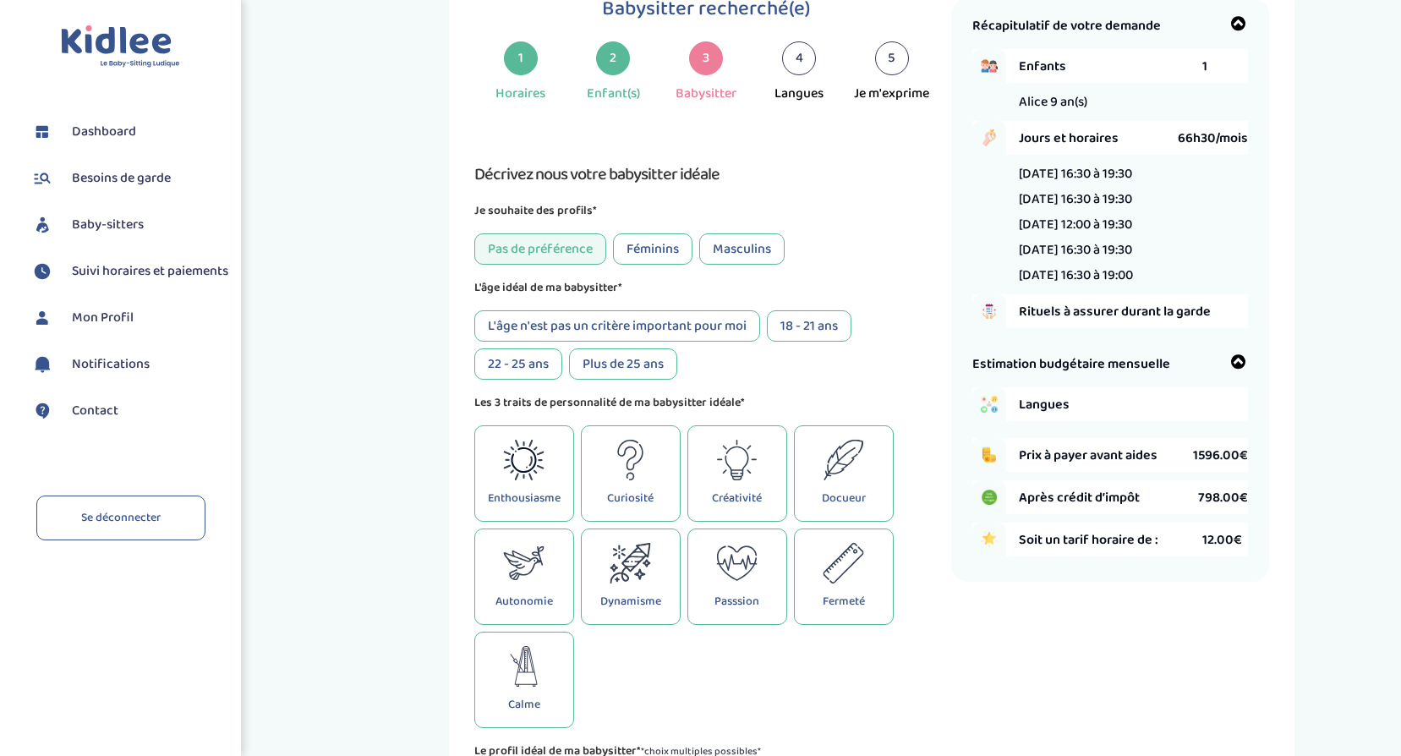
scroll to position [63, 0]
click at [611, 65] on div "2" at bounding box center [613, 60] width 34 height 34
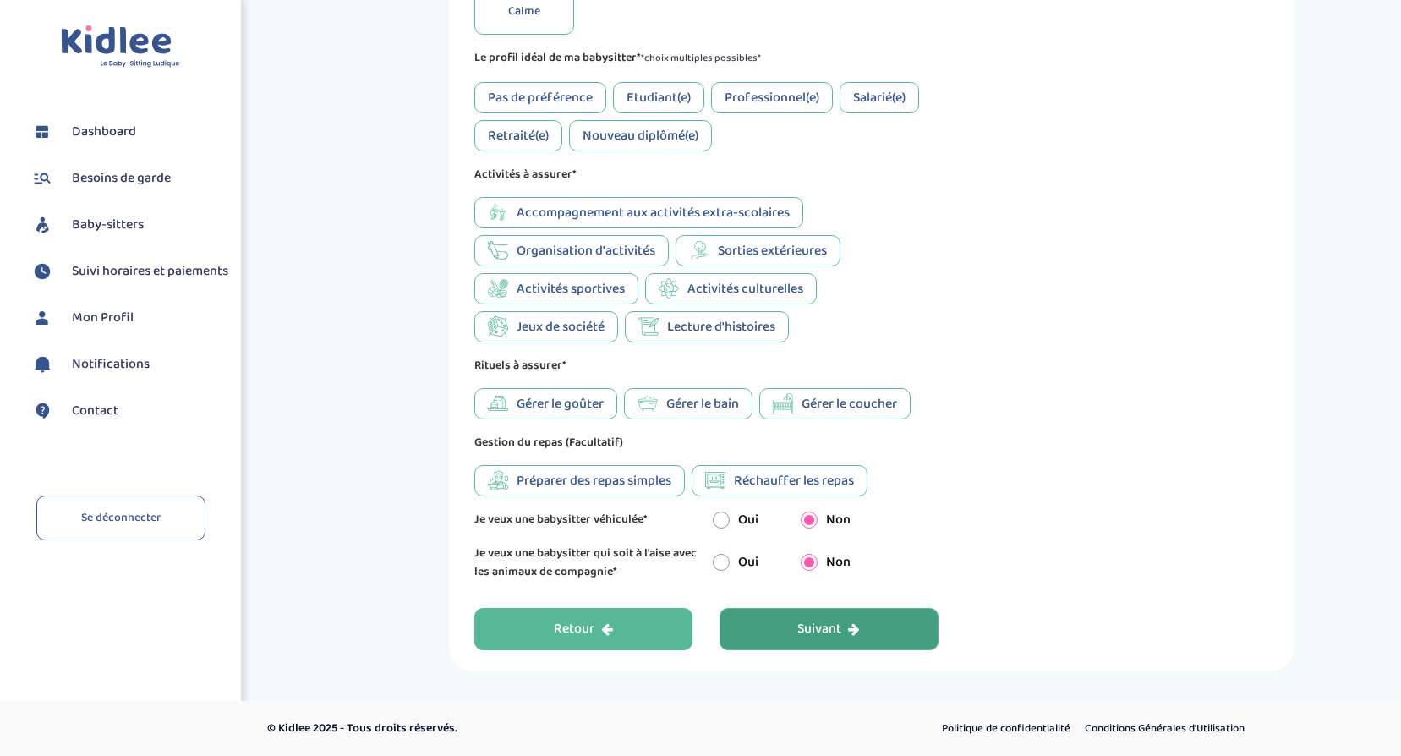
click at [566, 622] on div "Retour" at bounding box center [583, 629] width 59 height 19
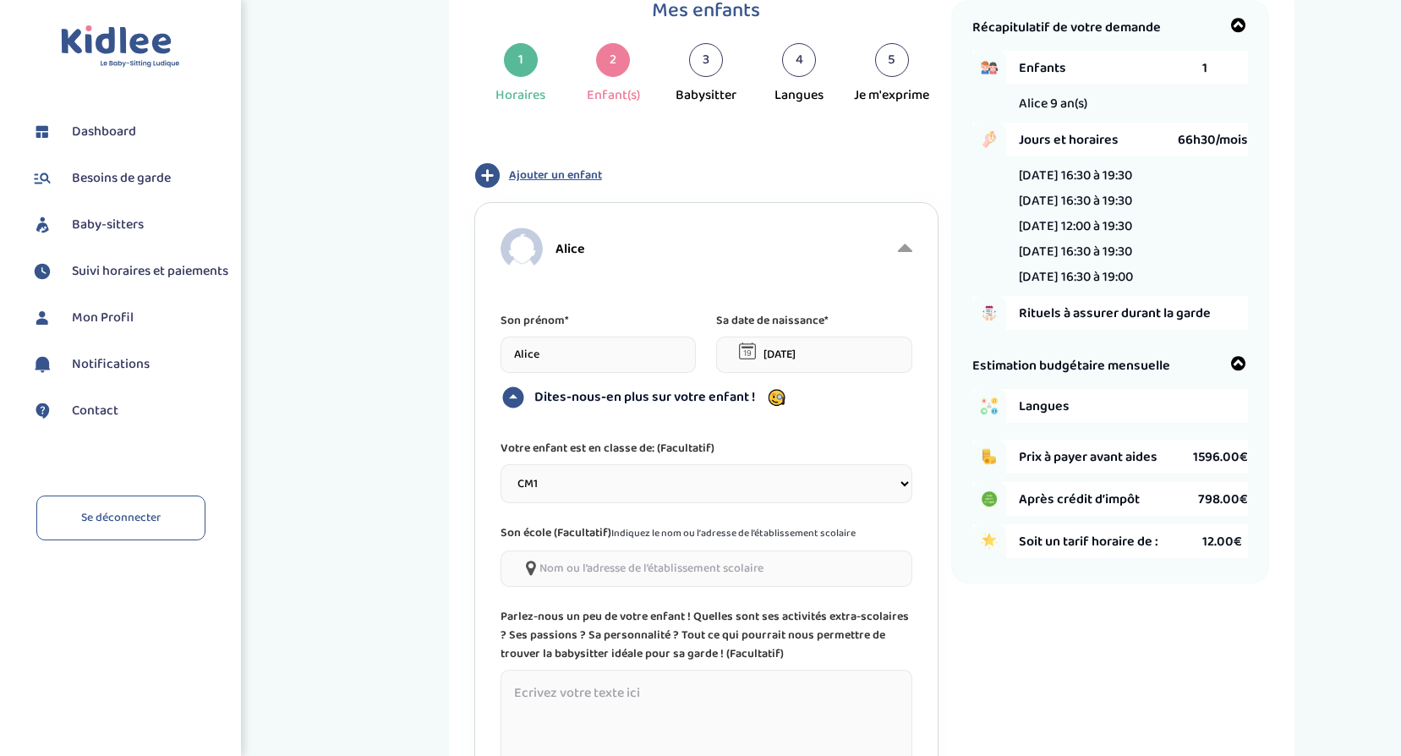
click at [556, 168] on span "Ajouter un enfant" at bounding box center [555, 176] width 93 height 18
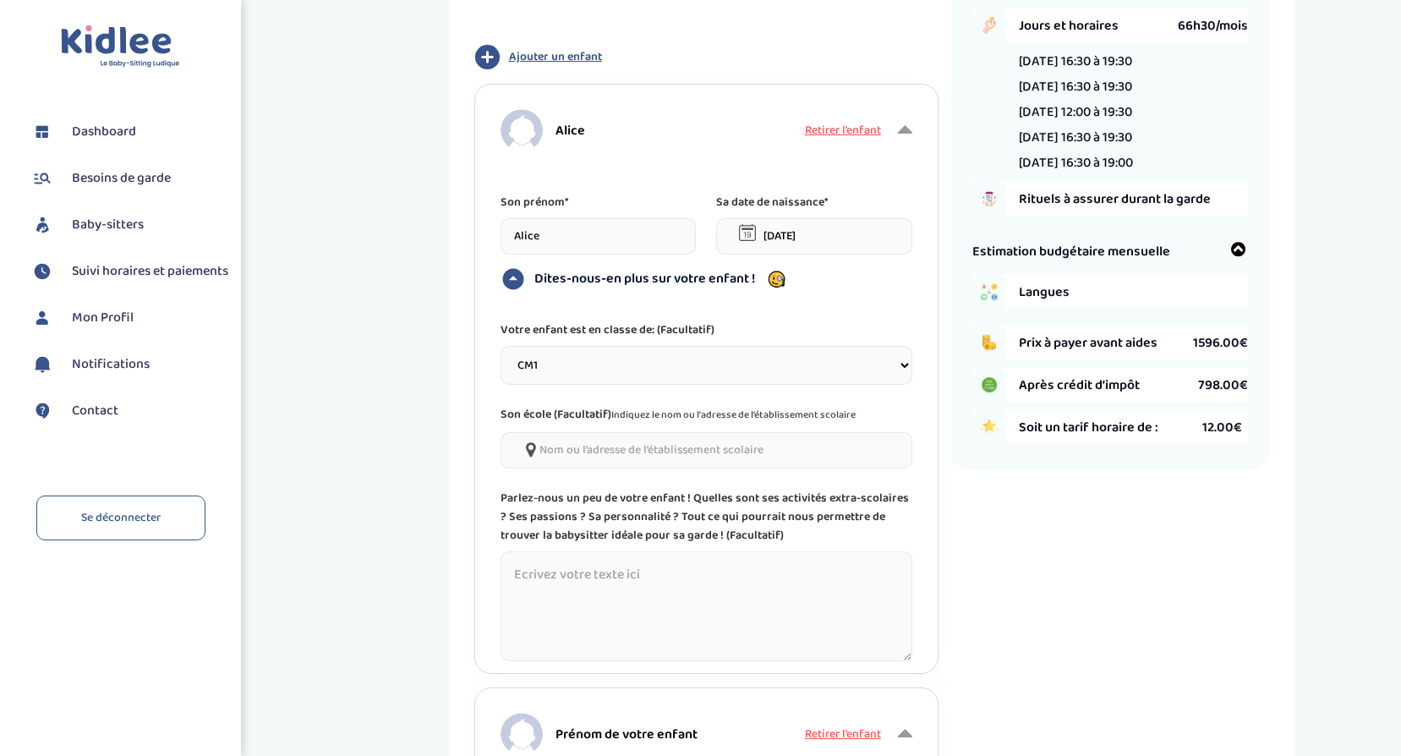
scroll to position [402, 0]
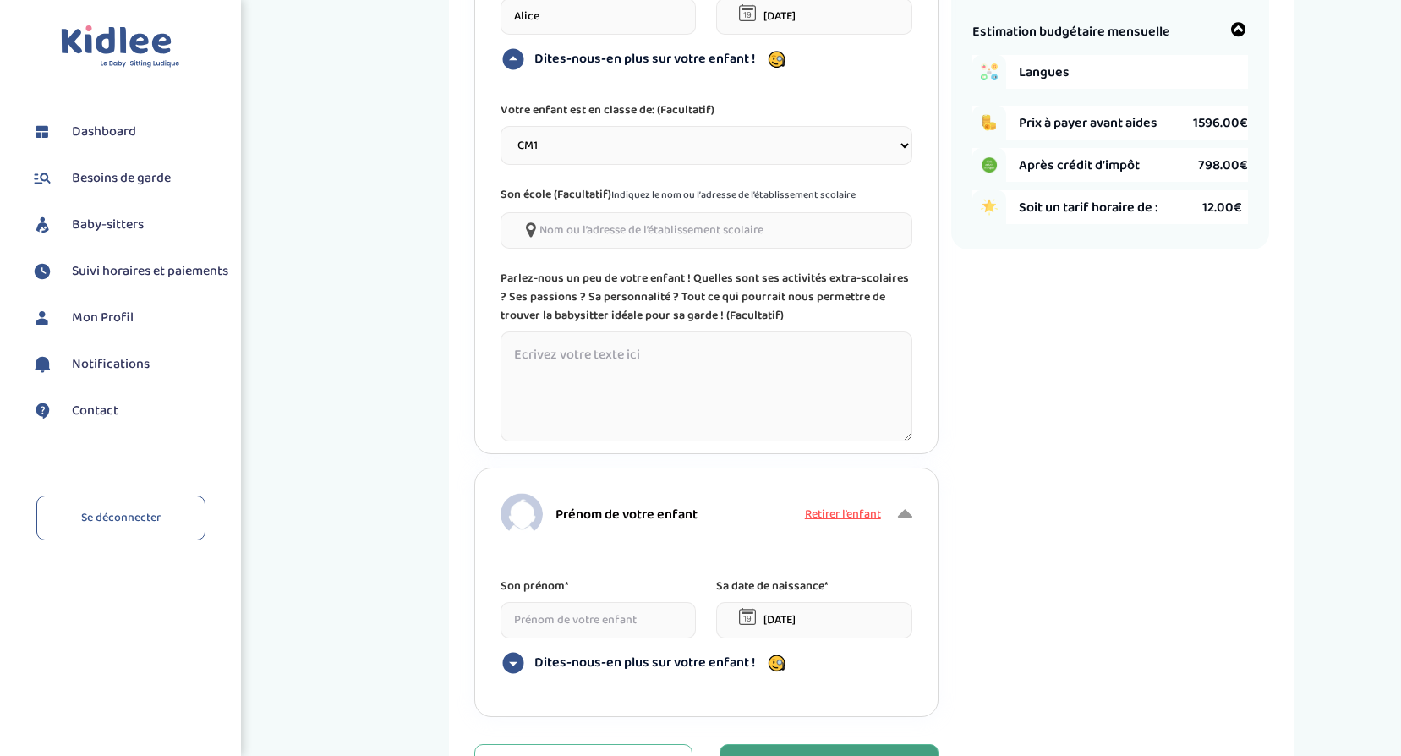
click at [561, 613] on input at bounding box center [599, 620] width 196 height 36
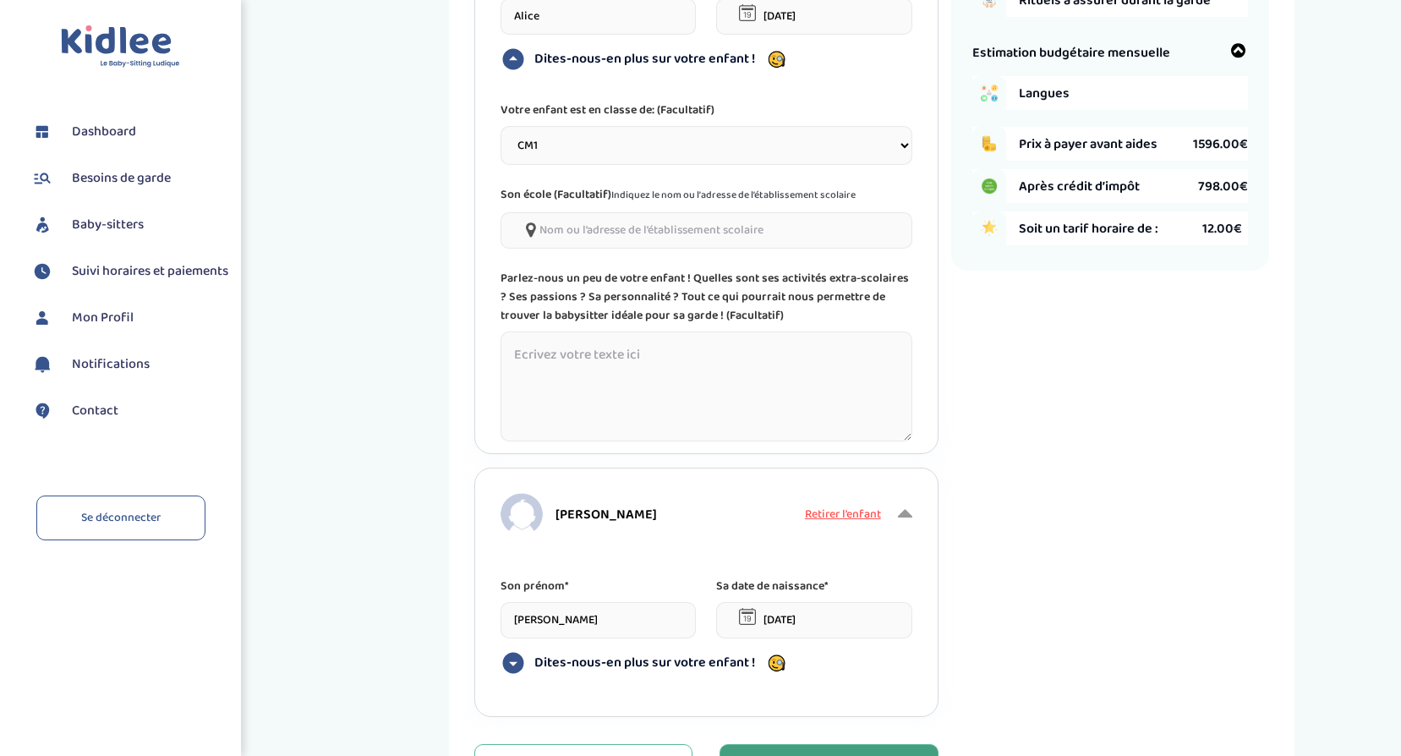
type input "Arthur"
click at [815, 614] on input "17-09-2025" at bounding box center [814, 620] width 196 height 36
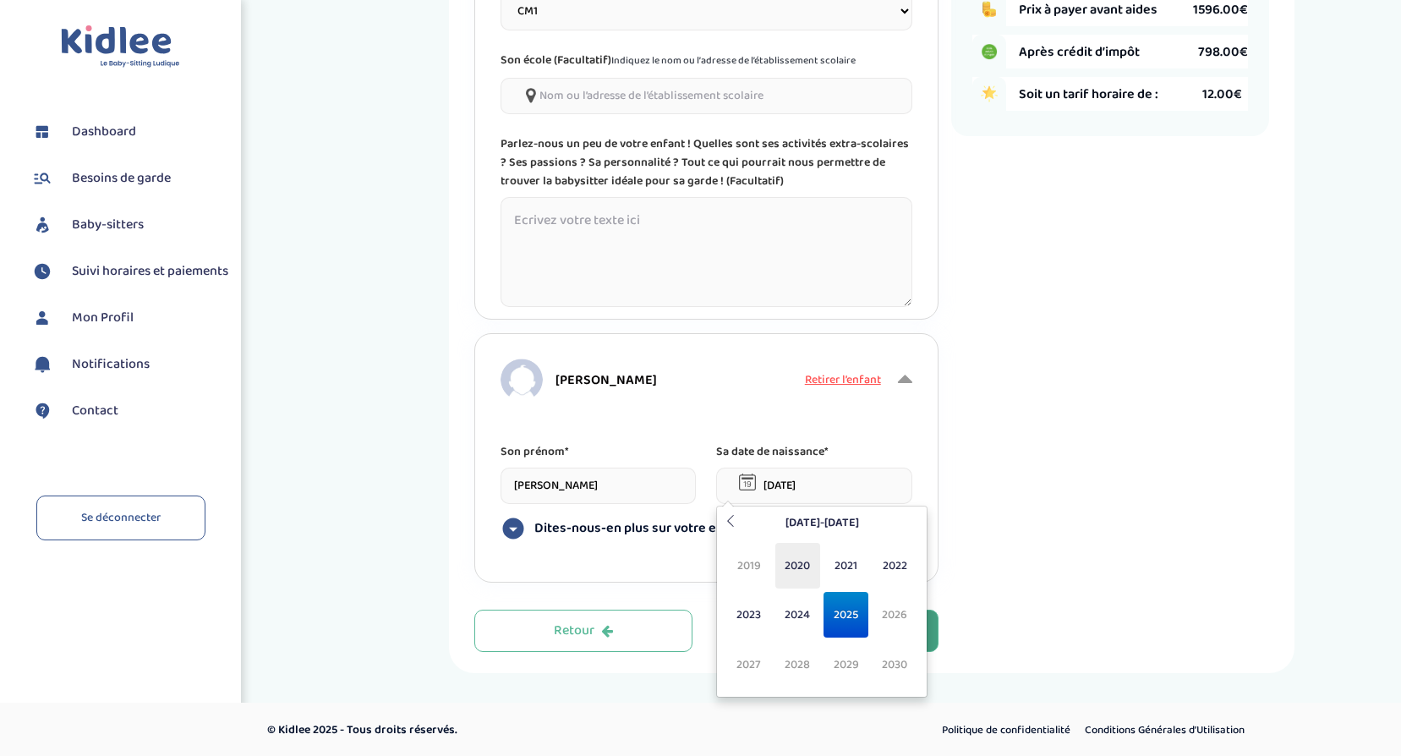
scroll to position [538, 0]
click at [738, 523] on th at bounding box center [730, 521] width 20 height 26
click at [843, 660] on span "2019" at bounding box center [846, 663] width 45 height 46
click at [742, 616] on span "Mai" at bounding box center [749, 613] width 45 height 46
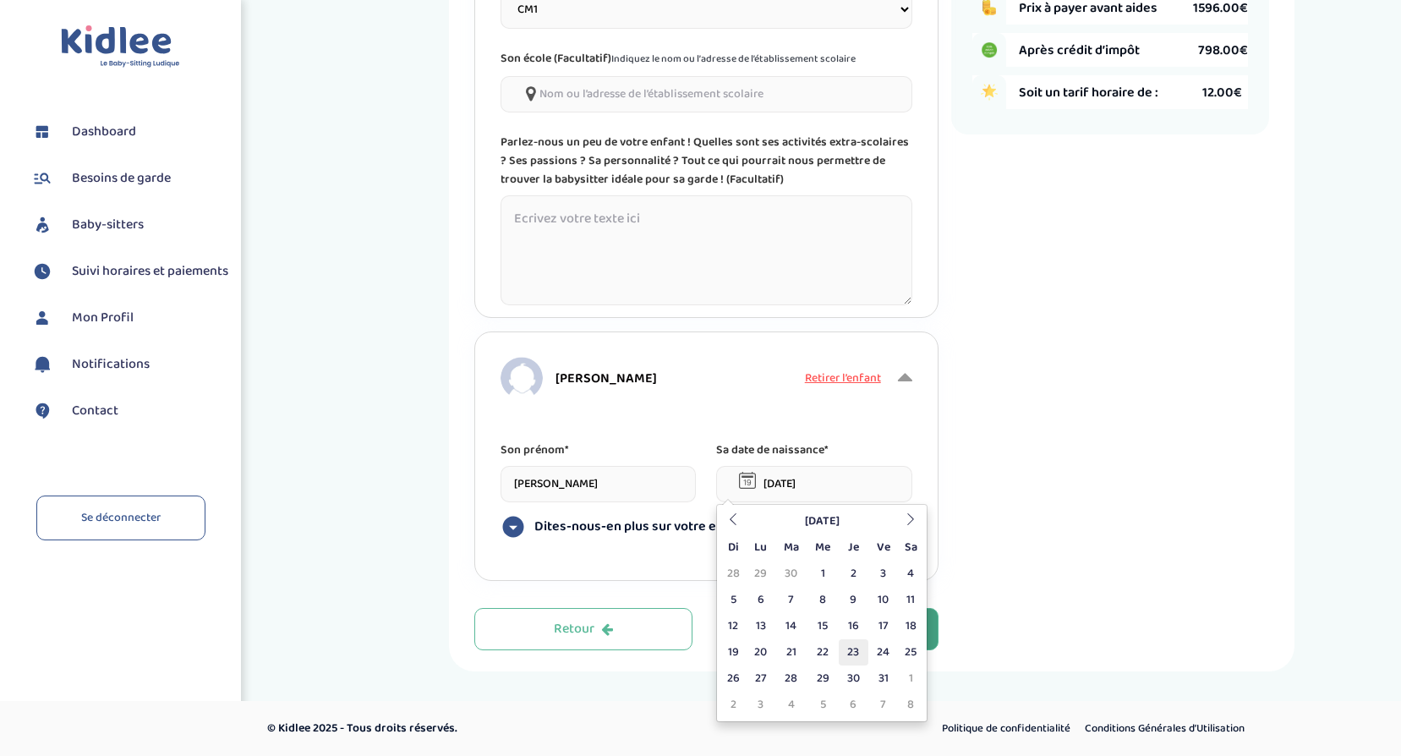
click at [853, 653] on td "23" at bounding box center [854, 652] width 30 height 26
type input "23-05-2019"
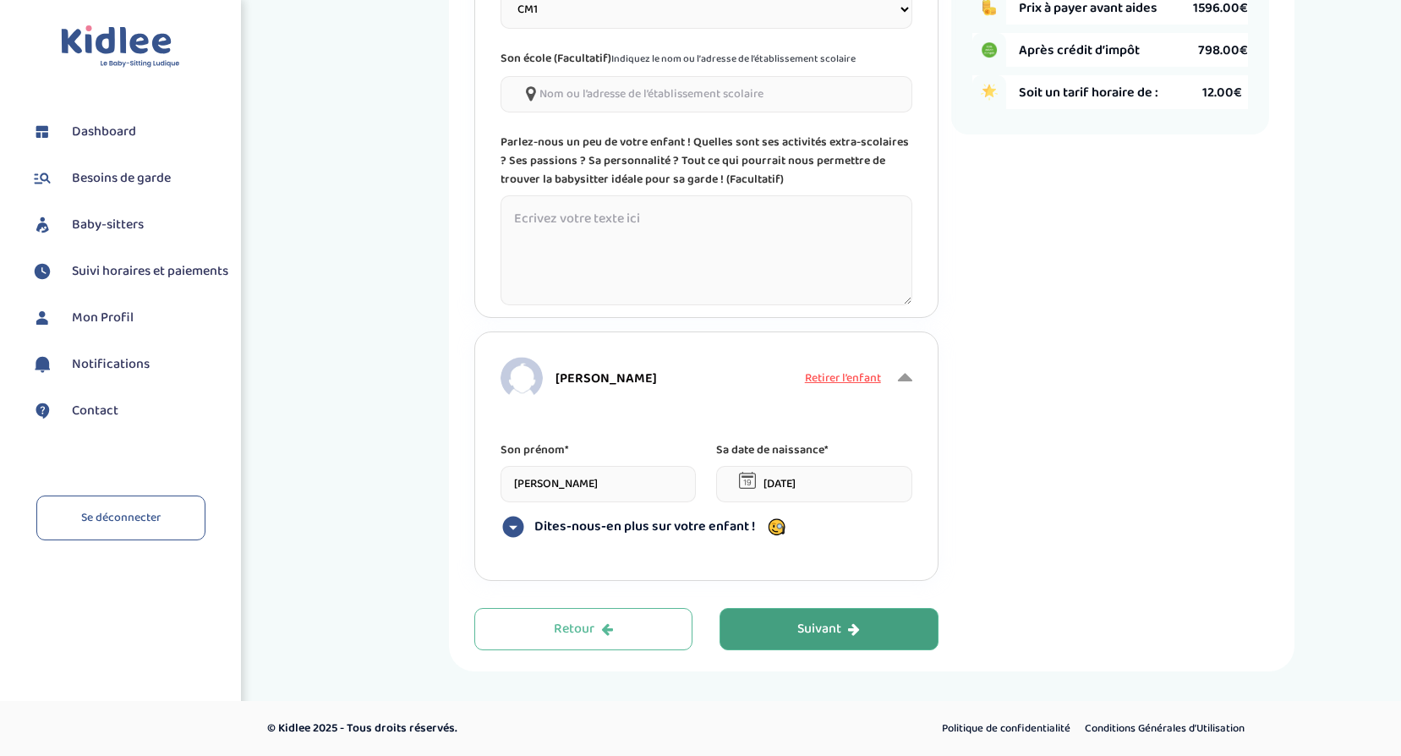
click at [575, 529] on span "Dites-nous-en plus sur votre enfant !" at bounding box center [644, 526] width 221 height 17
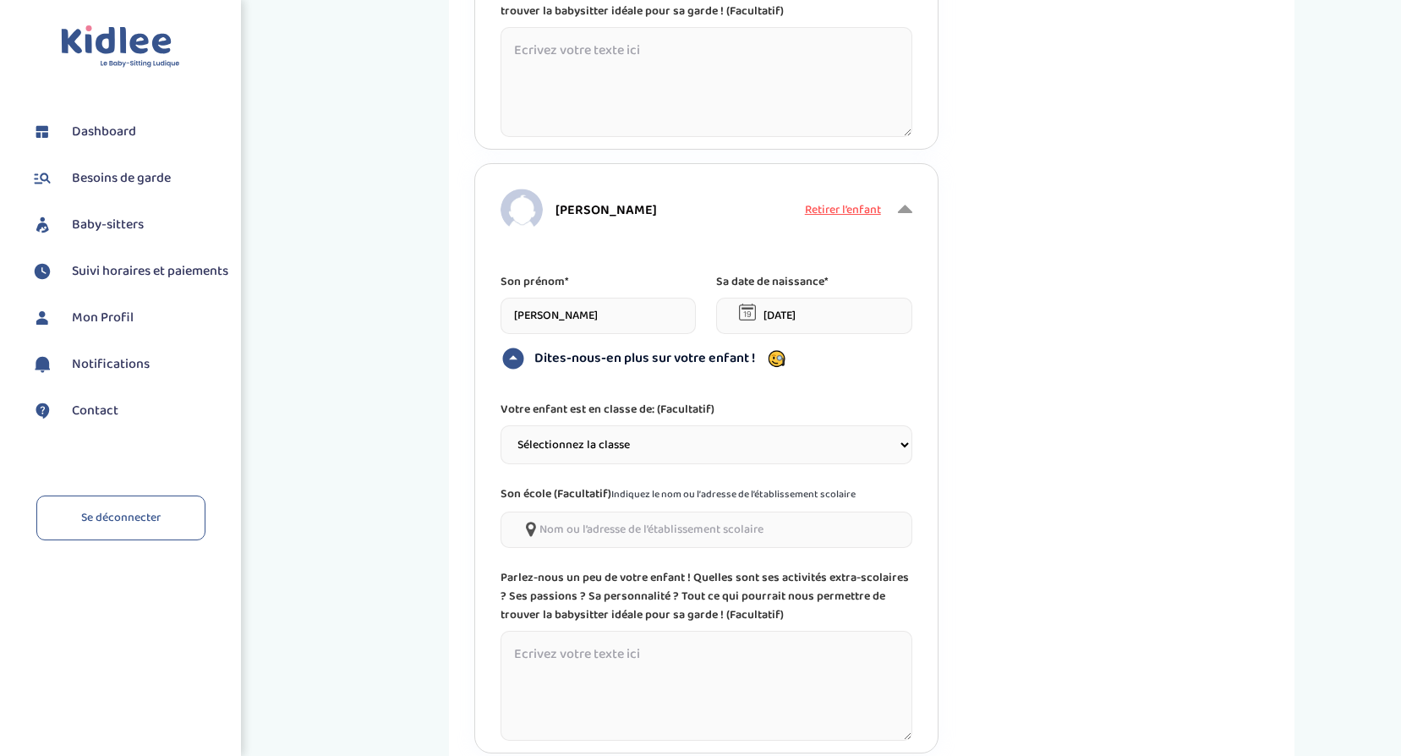
scroll to position [707, 0]
click at [566, 445] on select "Sélectionnez la classe Petite section (PS) Moyenne section (MS) Grande section …" at bounding box center [707, 444] width 412 height 39
select select "4"
click at [501, 425] on select "Sélectionnez la classe Petite section (PS) Moyenne section (MS) Grande section …" at bounding box center [707, 444] width 412 height 39
click at [1043, 614] on div "Récapitulatif de votre demande Enfants 2 Alice 9 an(s) Arthur 6 an(s) Jours et …" at bounding box center [1110, 88] width 318 height 1465
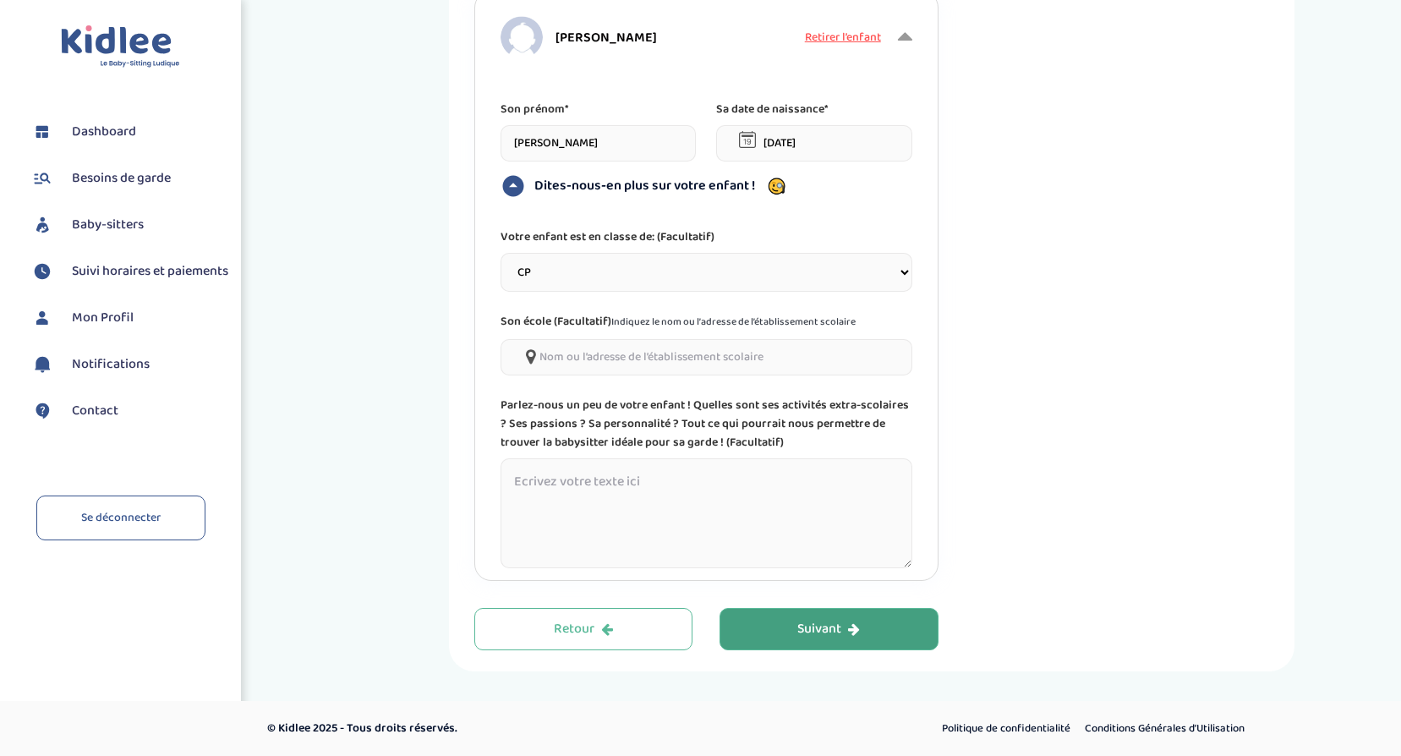
click at [855, 633] on icon "button" at bounding box center [854, 629] width 12 height 14
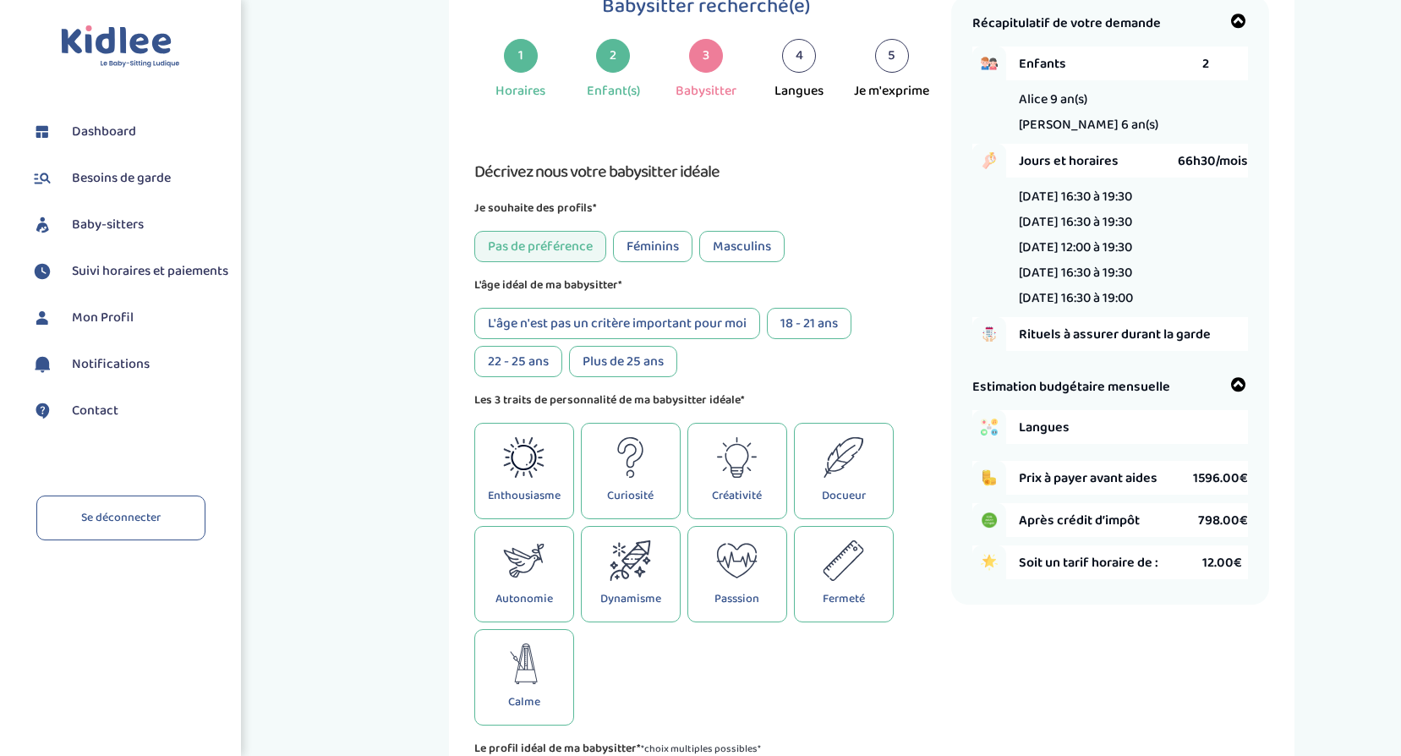
scroll to position [63, 0]
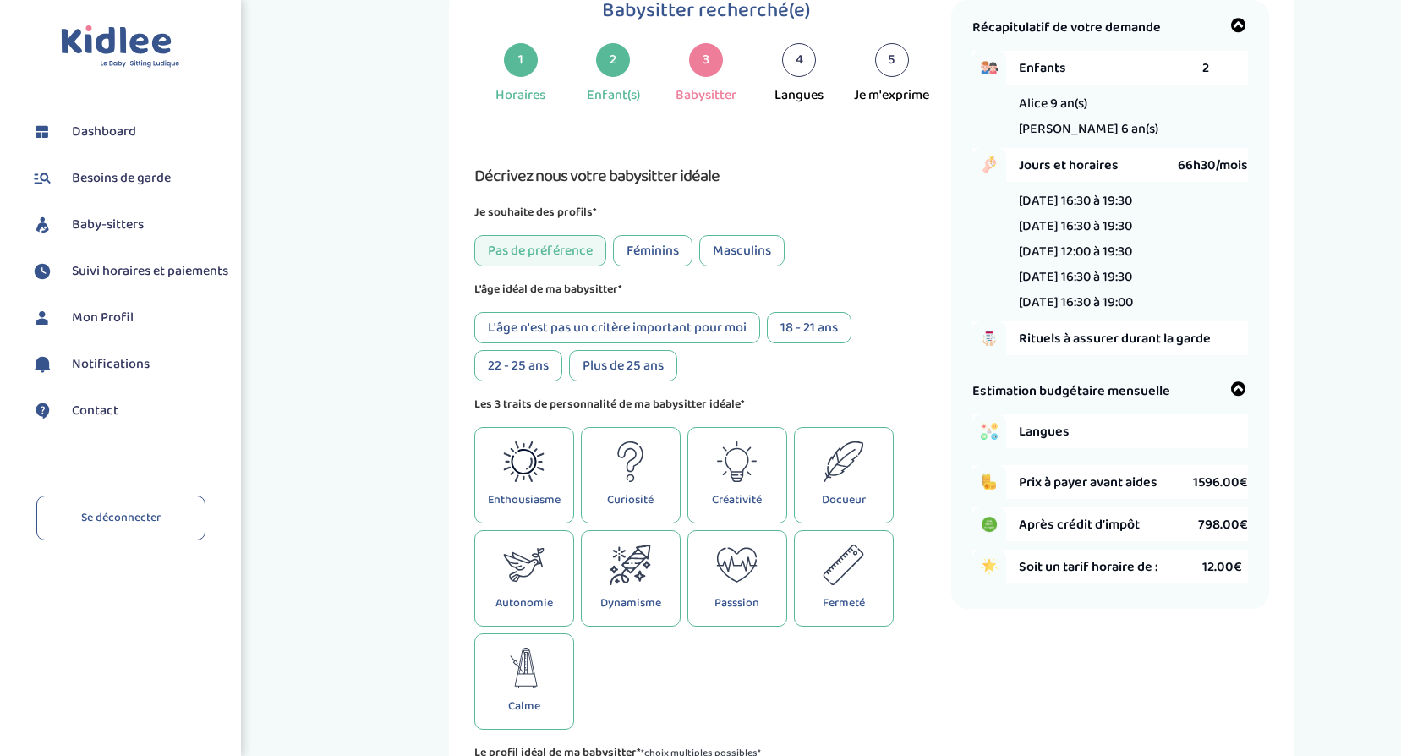
click at [586, 321] on div "L'âge n'est pas un critère important pour moi" at bounding box center [617, 327] width 286 height 31
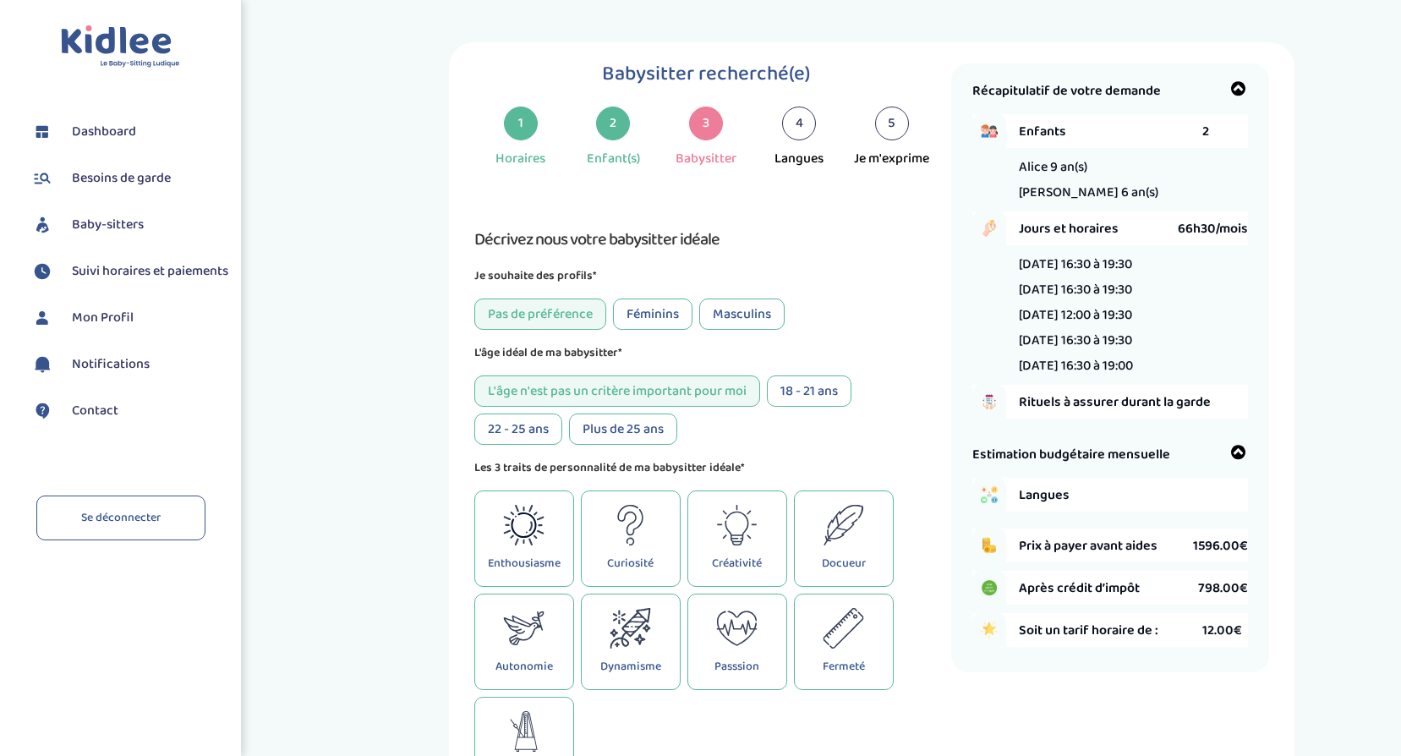
scroll to position [507, 0]
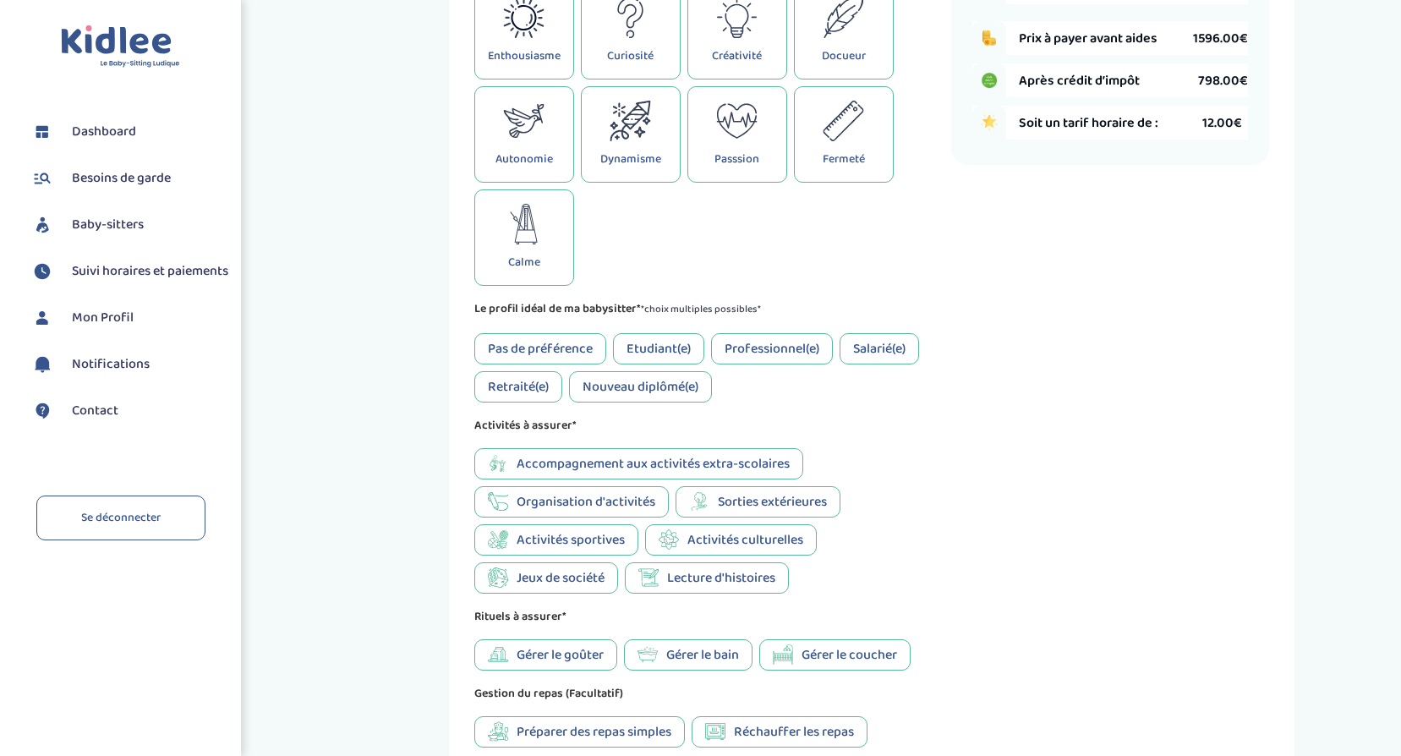
click at [509, 350] on div "Pas de préférence" at bounding box center [540, 348] width 132 height 31
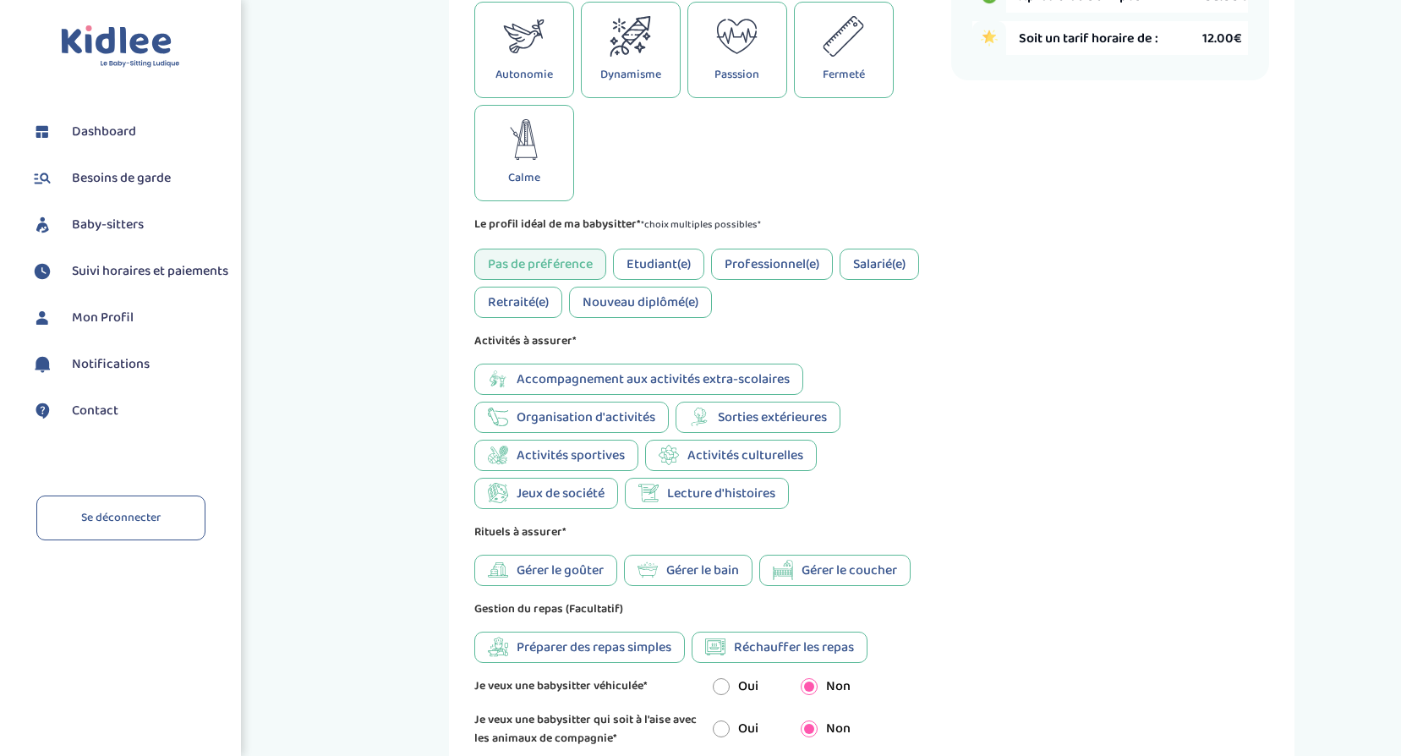
click at [734, 501] on span "Lecture d'histoires" at bounding box center [721, 493] width 108 height 21
click at [572, 373] on span "Accompagnement aux activités extra-scolaires" at bounding box center [653, 379] width 273 height 21
click at [555, 486] on span "Jeux de société" at bounding box center [561, 493] width 88 height 21
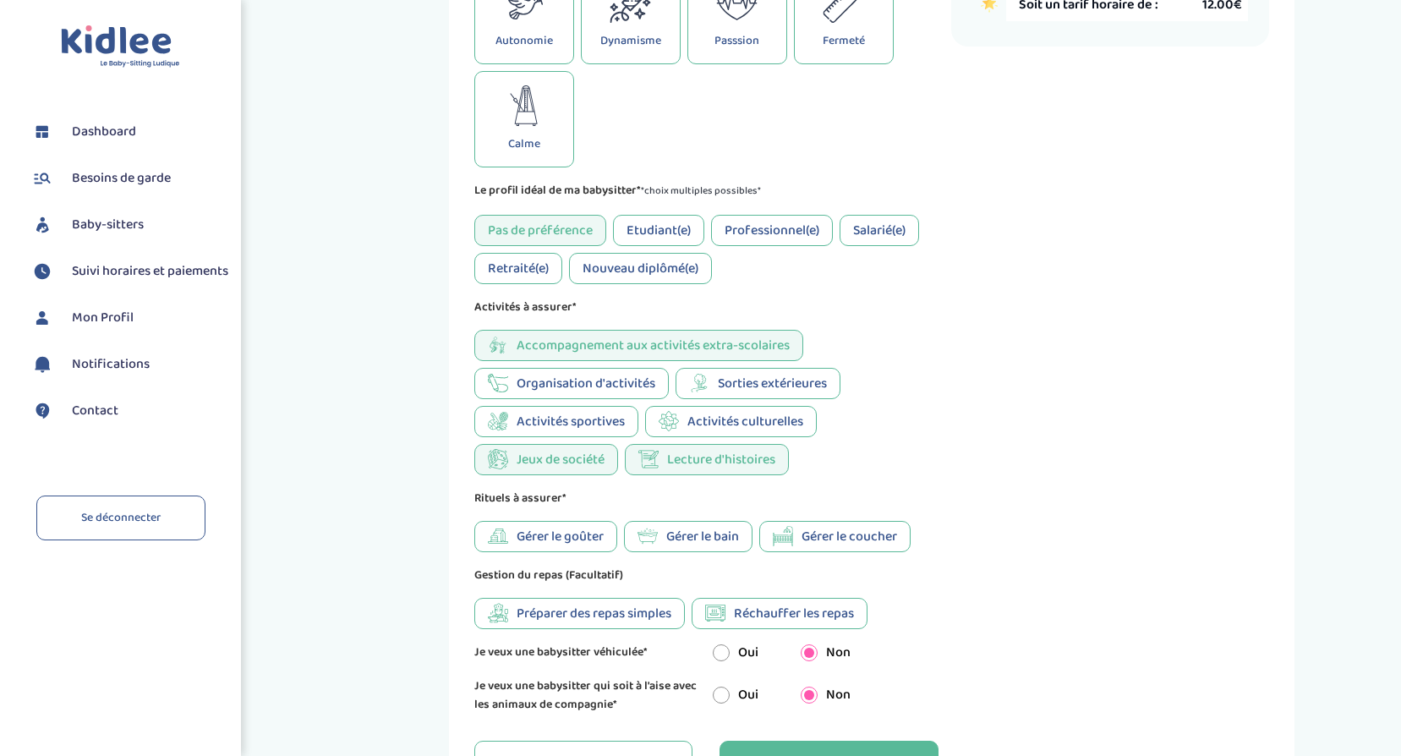
scroll to position [759, 0]
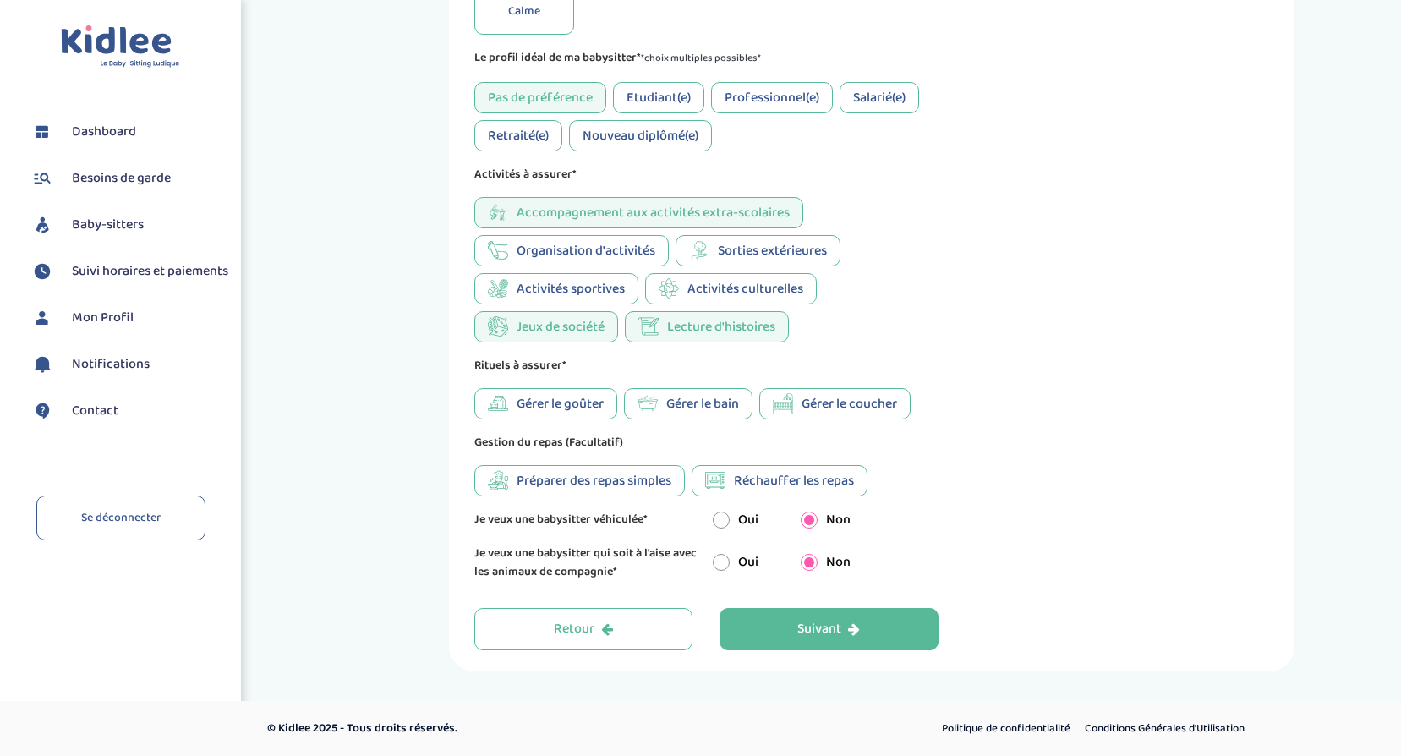
click at [518, 411] on span "Gérer le goûter" at bounding box center [560, 403] width 87 height 21
click at [667, 404] on div "Gérer le bain" at bounding box center [688, 403] width 129 height 31
click at [531, 485] on span "Préparer des repas simples" at bounding box center [594, 480] width 155 height 21
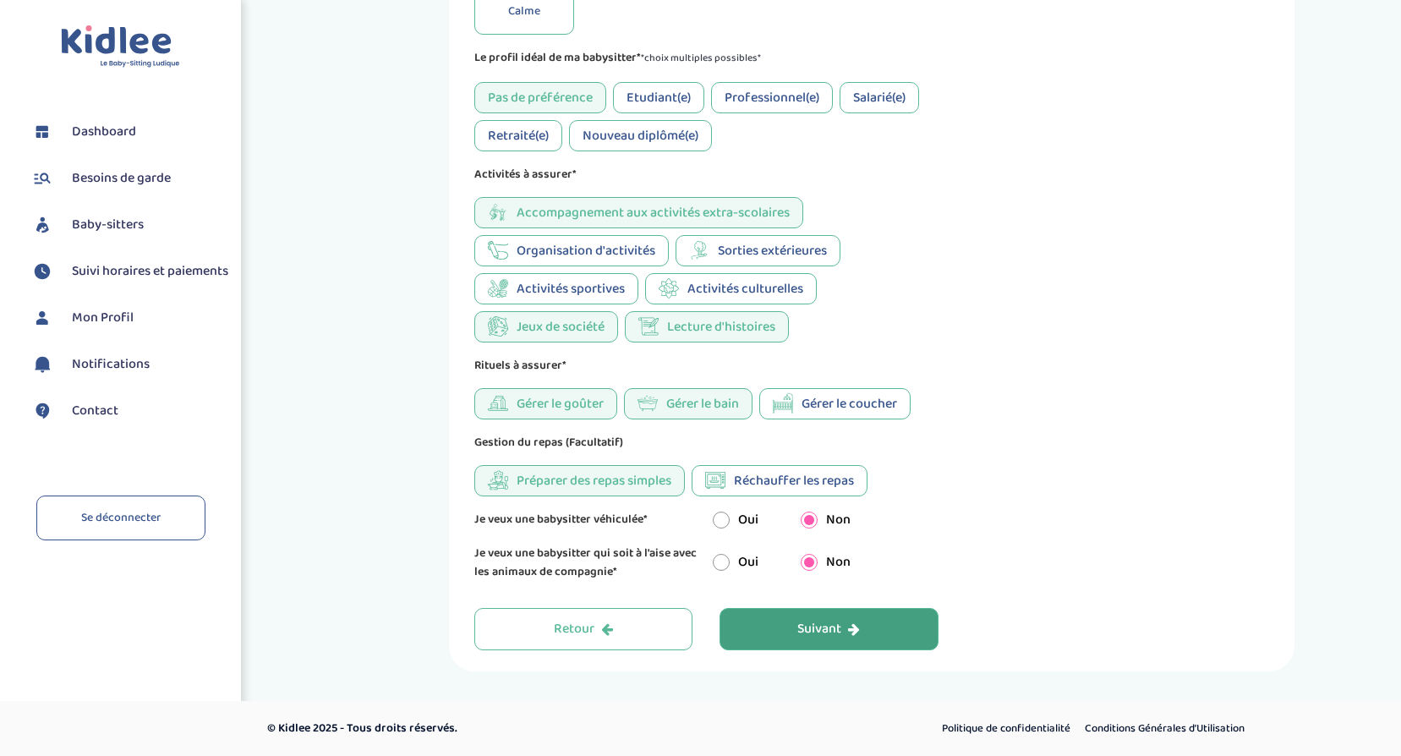
click at [891, 638] on button "Suivant" at bounding box center [829, 629] width 219 height 42
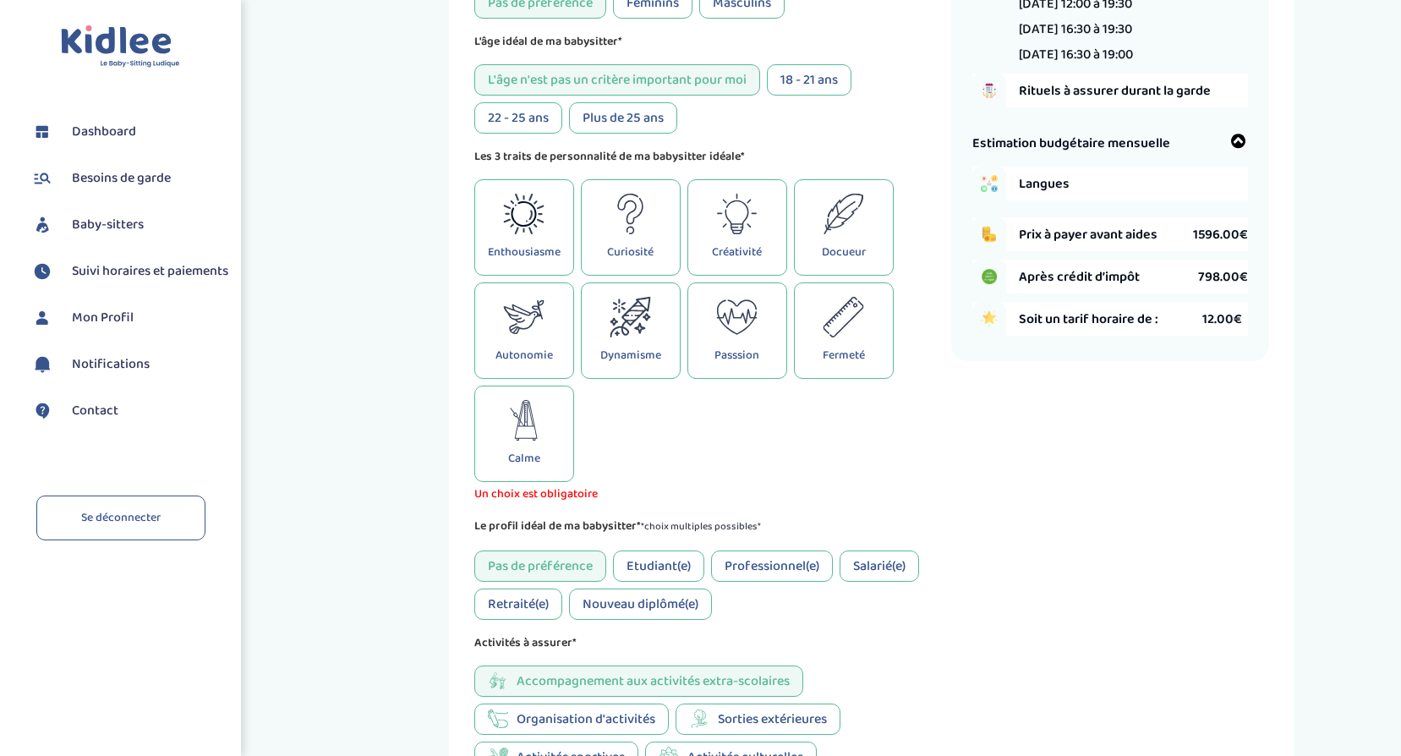
scroll to position [317, 0]
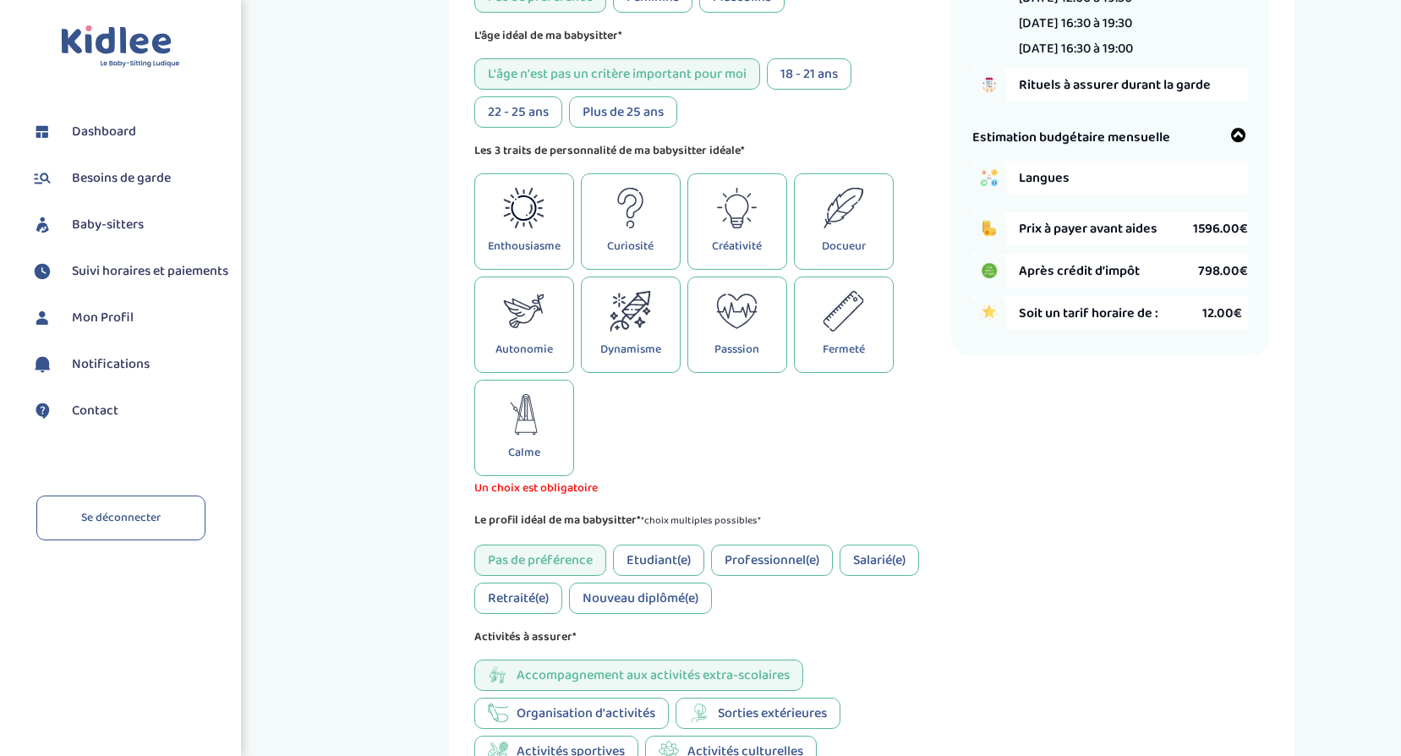
click at [710, 457] on div "Enthousiasme Curiosité Créativité Docueur Autonomie Dynamisme Passsion Fermeté …" at bounding box center [706, 324] width 464 height 303
drag, startPoint x: 526, startPoint y: 242, endPoint x: 595, endPoint y: 358, distance: 135.0
click at [526, 242] on p "Enthousiasme" at bounding box center [524, 246] width 73 height 19
click at [848, 341] on p "Fermeté" at bounding box center [844, 349] width 42 height 19
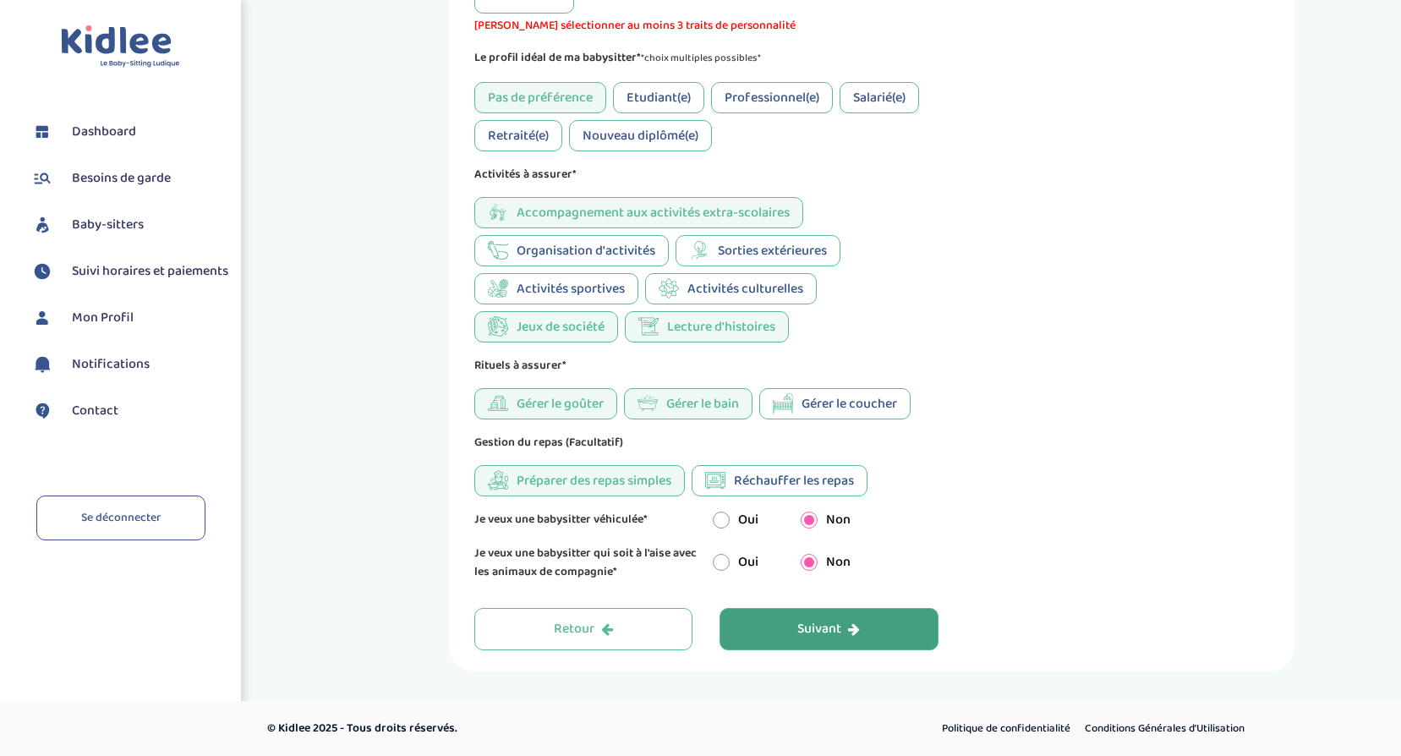
click at [848, 627] on icon "button" at bounding box center [854, 629] width 12 height 14
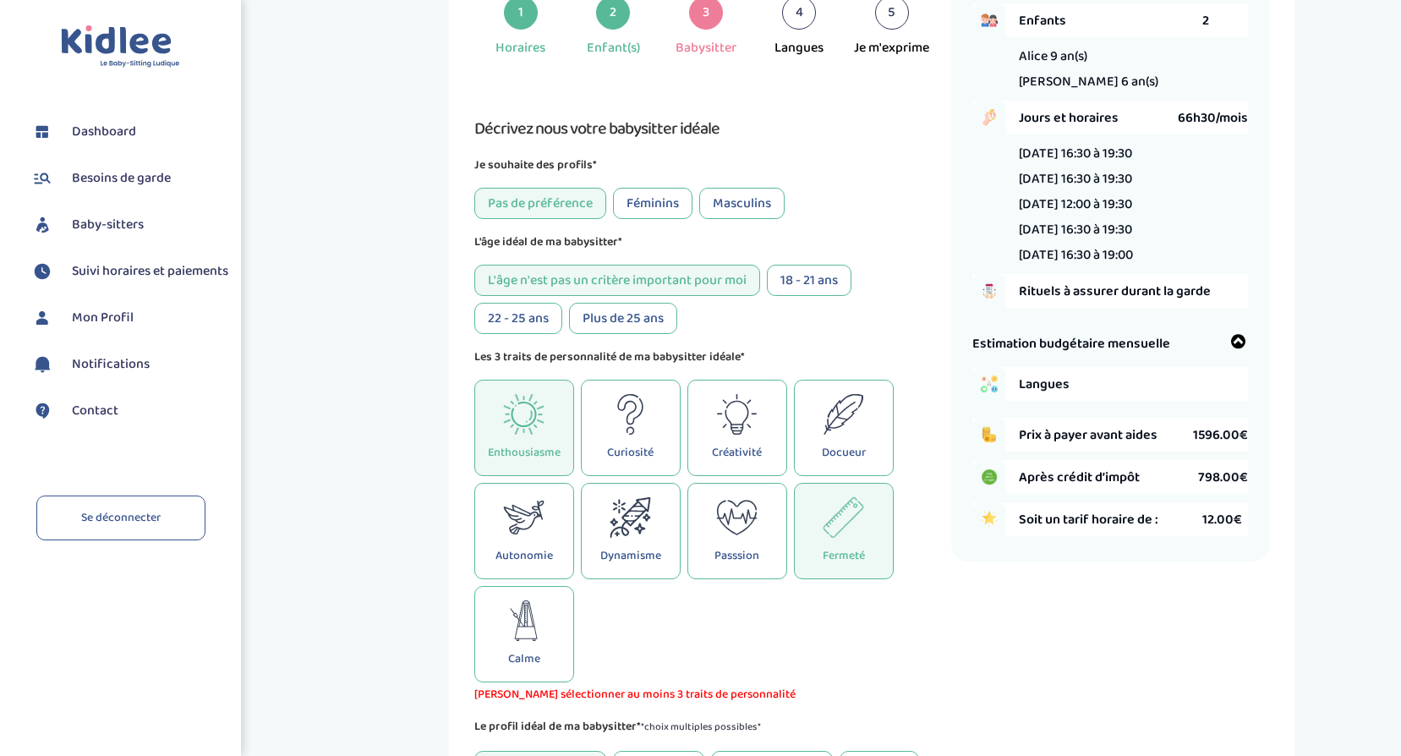
scroll to position [148, 0]
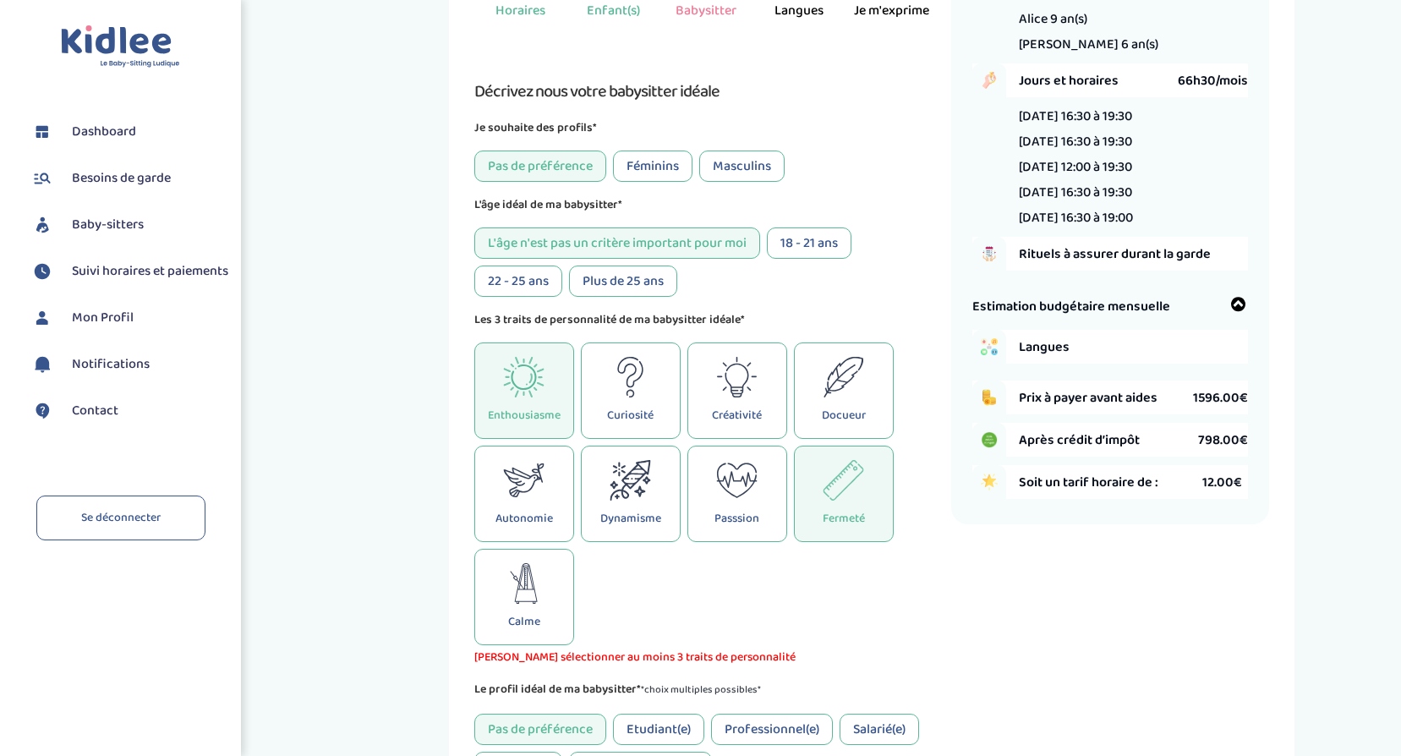
click at [628, 480] on icon at bounding box center [630, 480] width 41 height 41
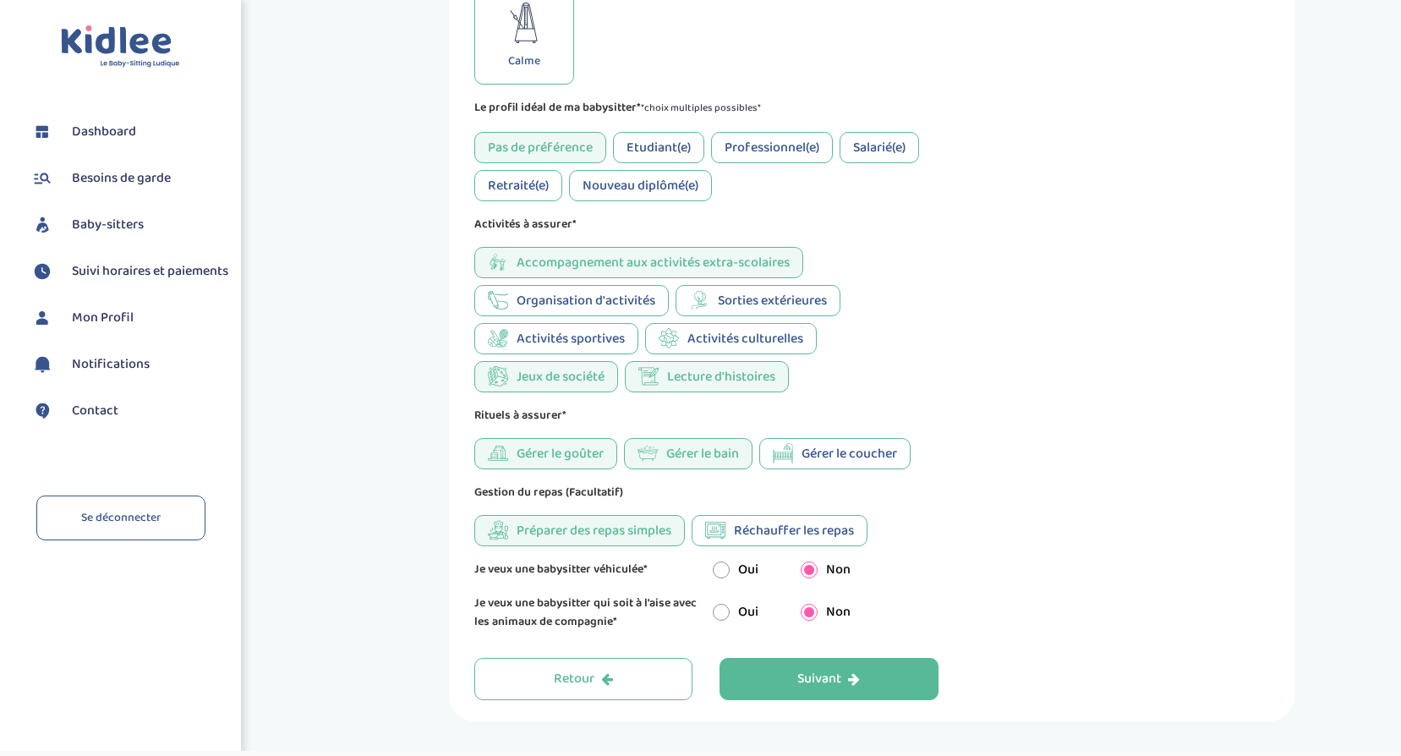
scroll to position [759, 0]
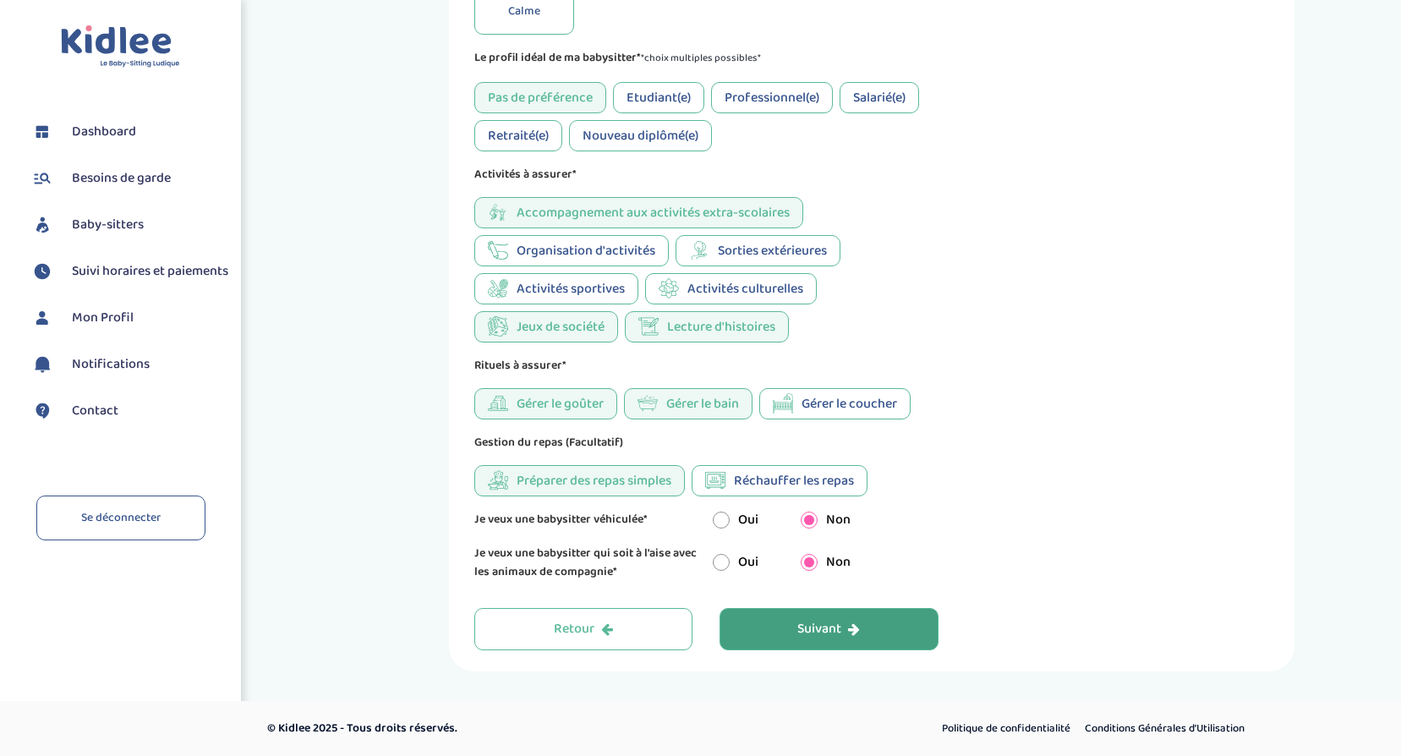
click at [815, 622] on div "Suivant" at bounding box center [828, 629] width 63 height 19
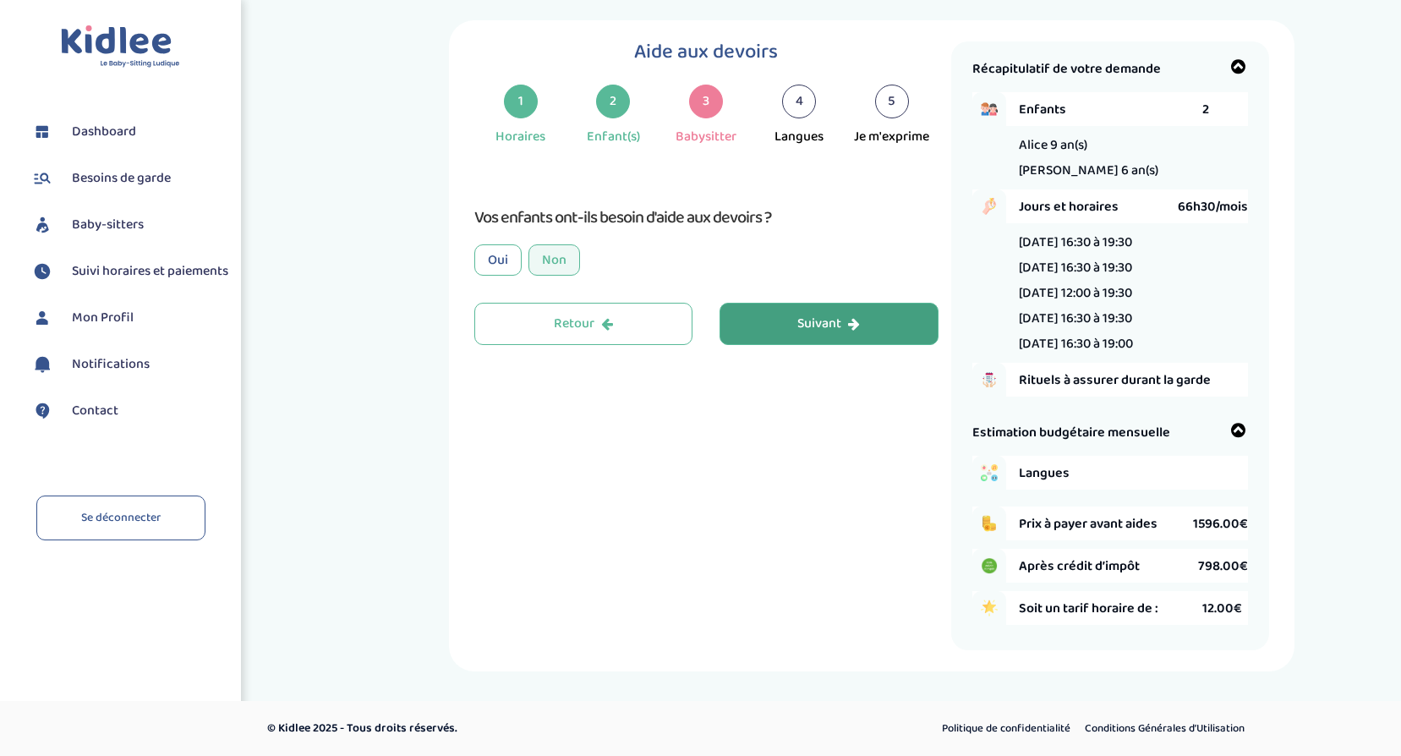
click at [507, 256] on div "Oui" at bounding box center [497, 259] width 47 height 31
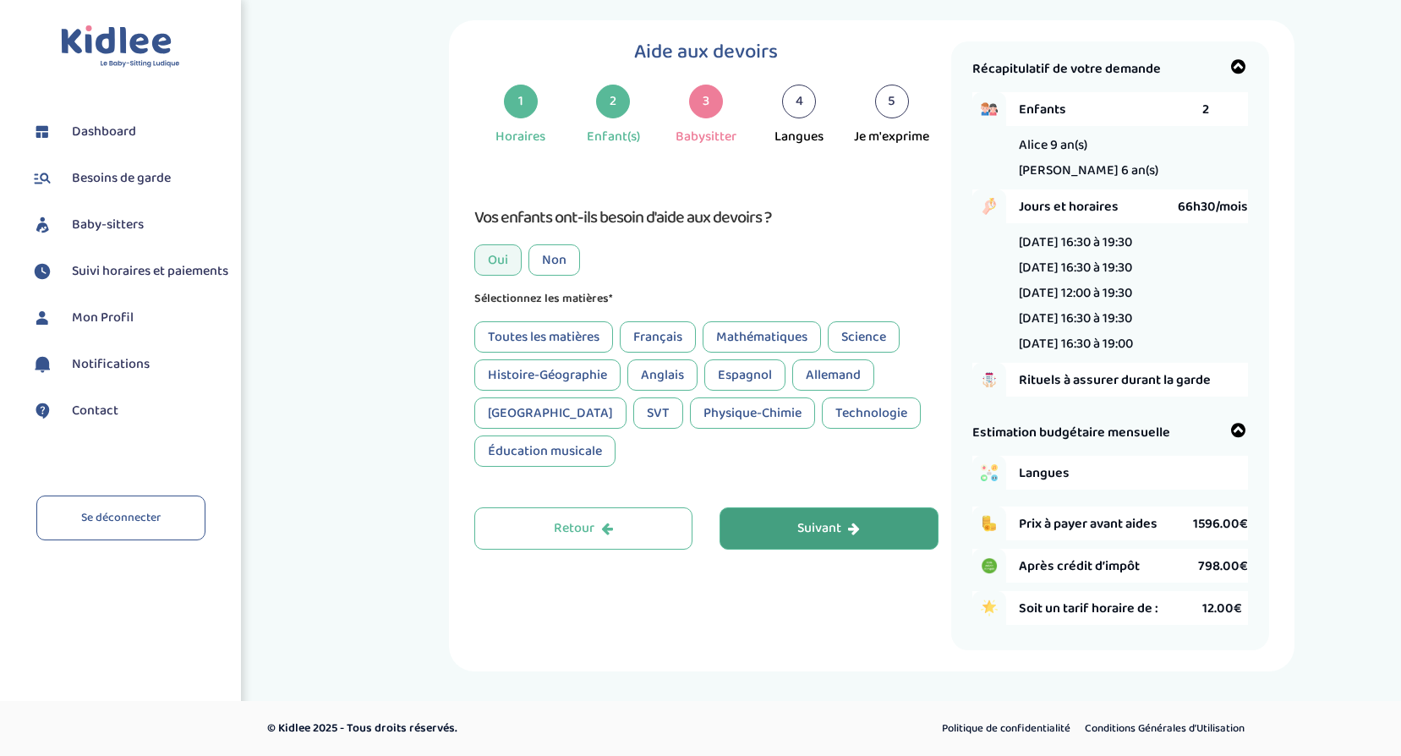
click at [518, 331] on div "Toutes les matières" at bounding box center [543, 336] width 139 height 31
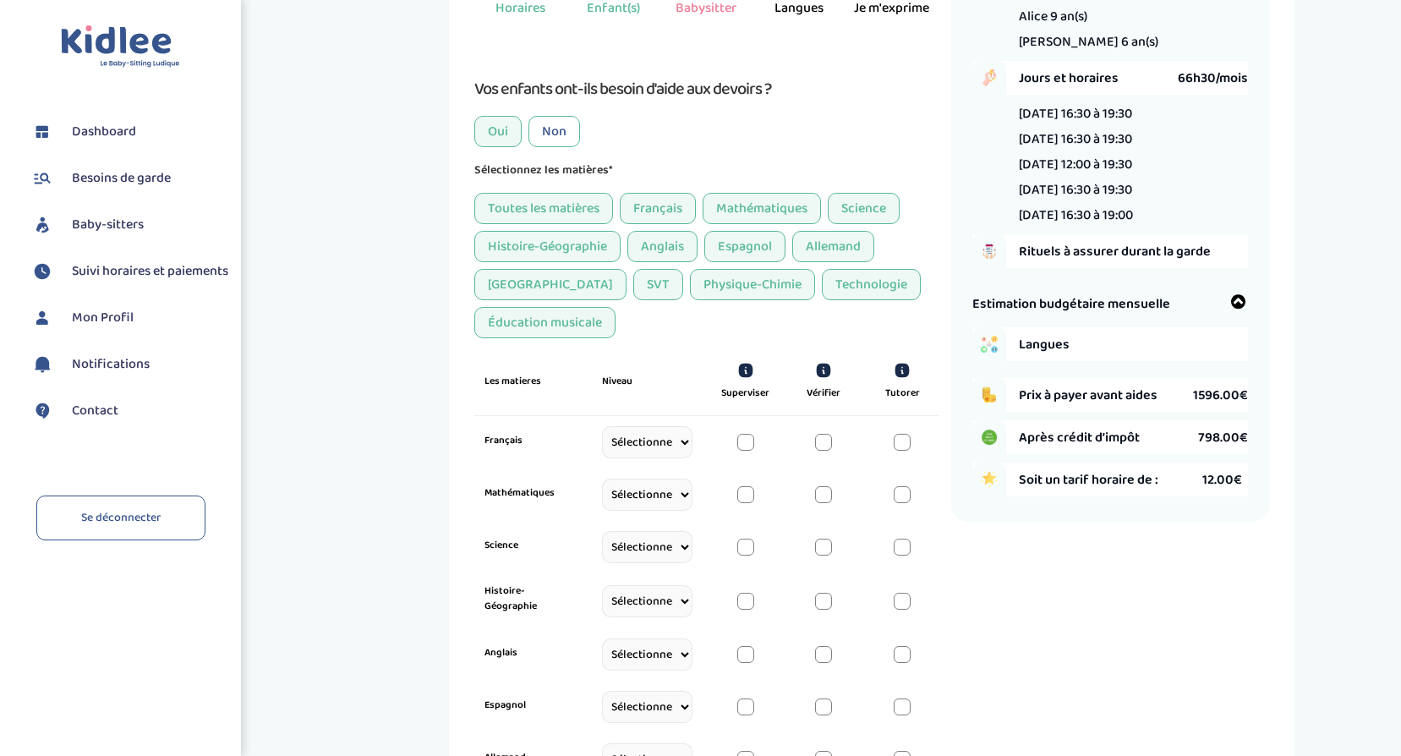
scroll to position [110, 0]
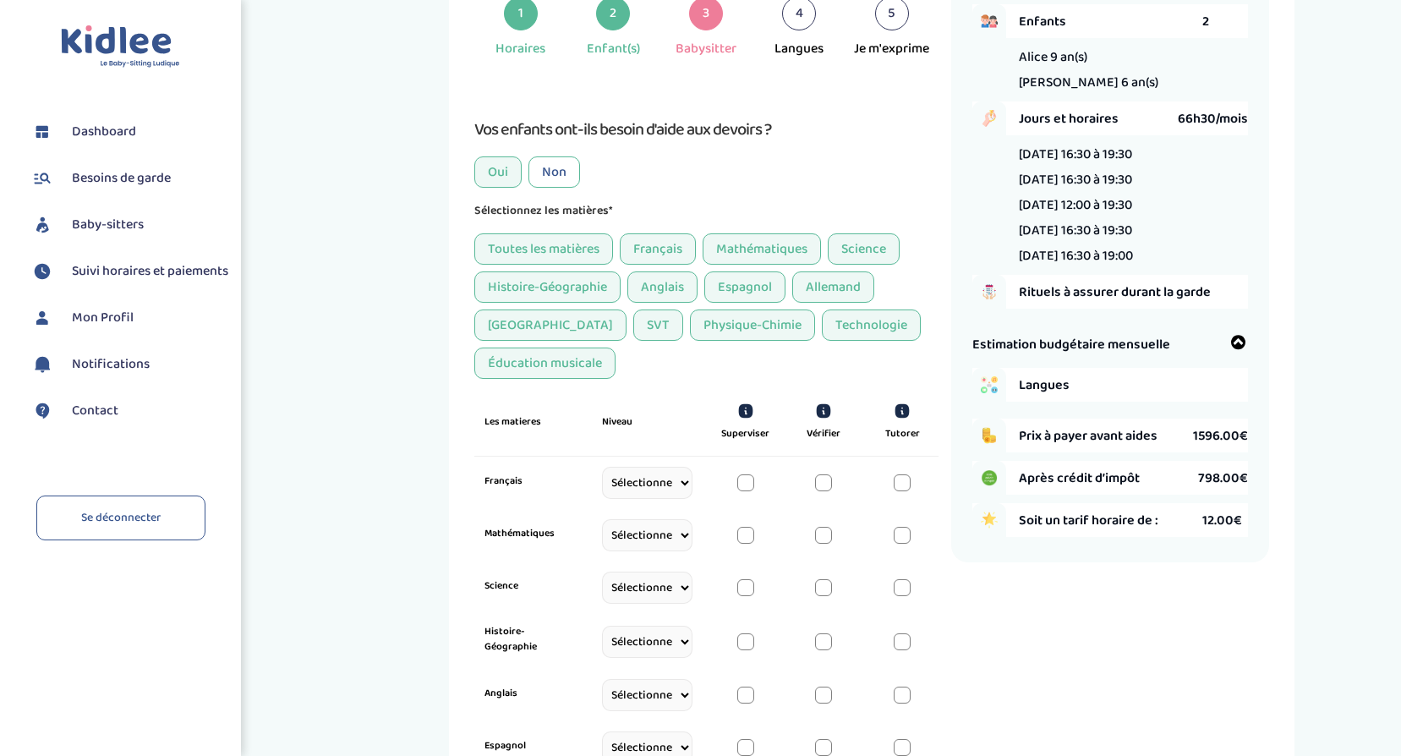
click at [561, 168] on div "Non" at bounding box center [555, 171] width 52 height 31
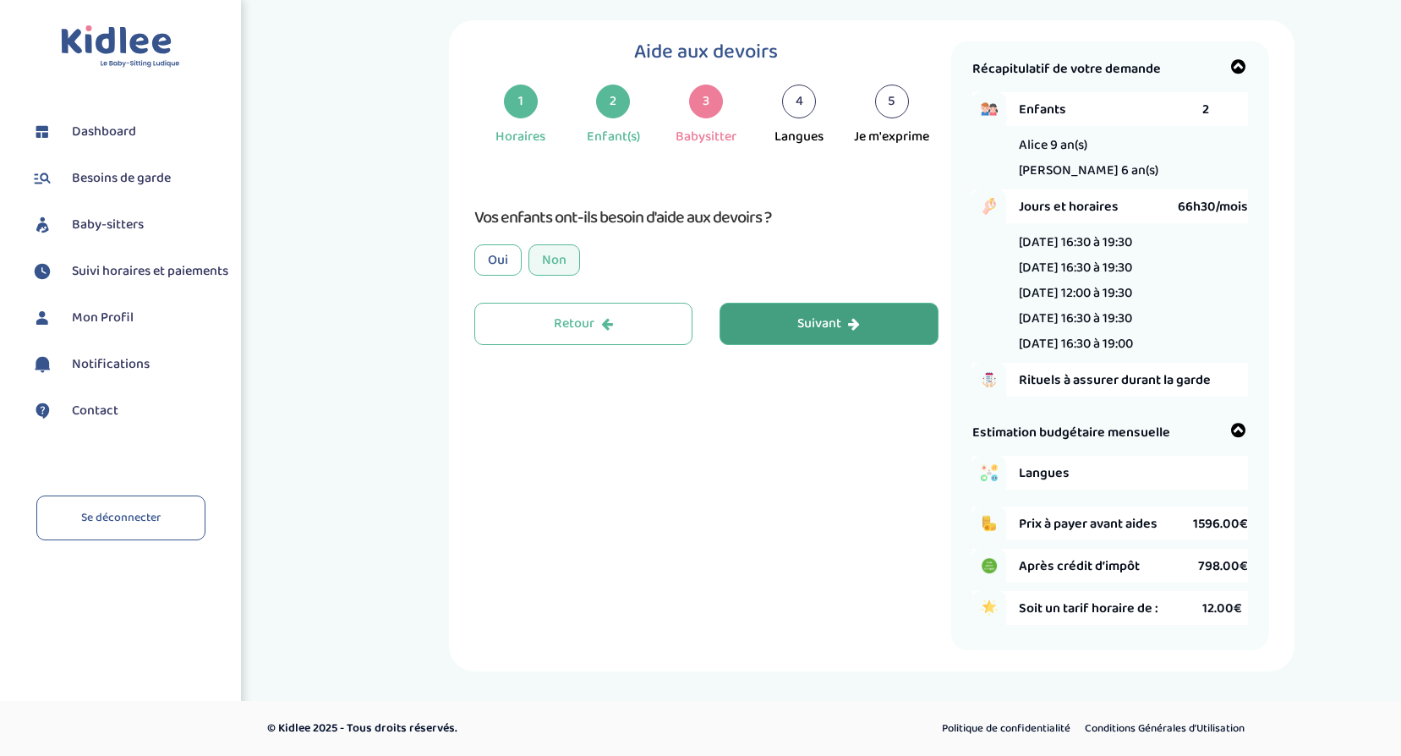
click at [830, 320] on div "Suivant" at bounding box center [828, 324] width 63 height 19
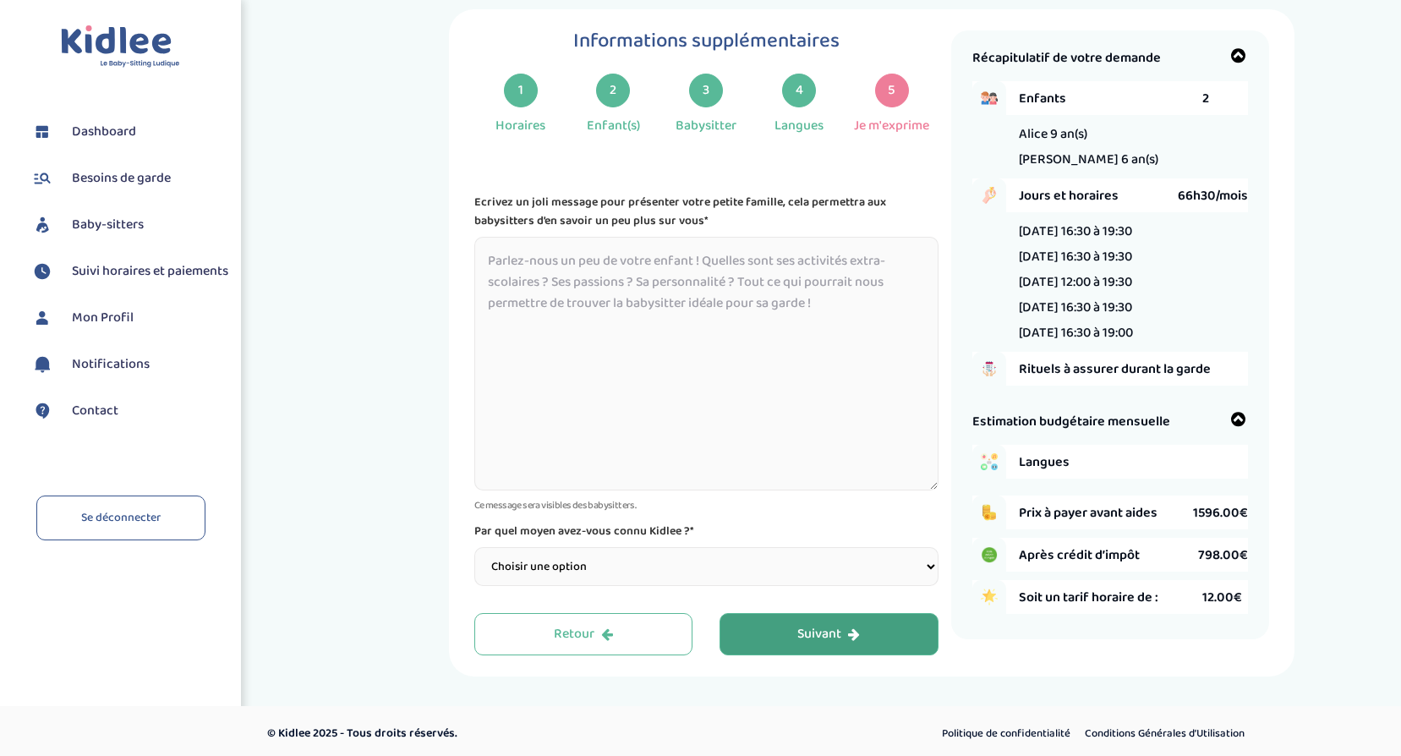
scroll to position [38, 0]
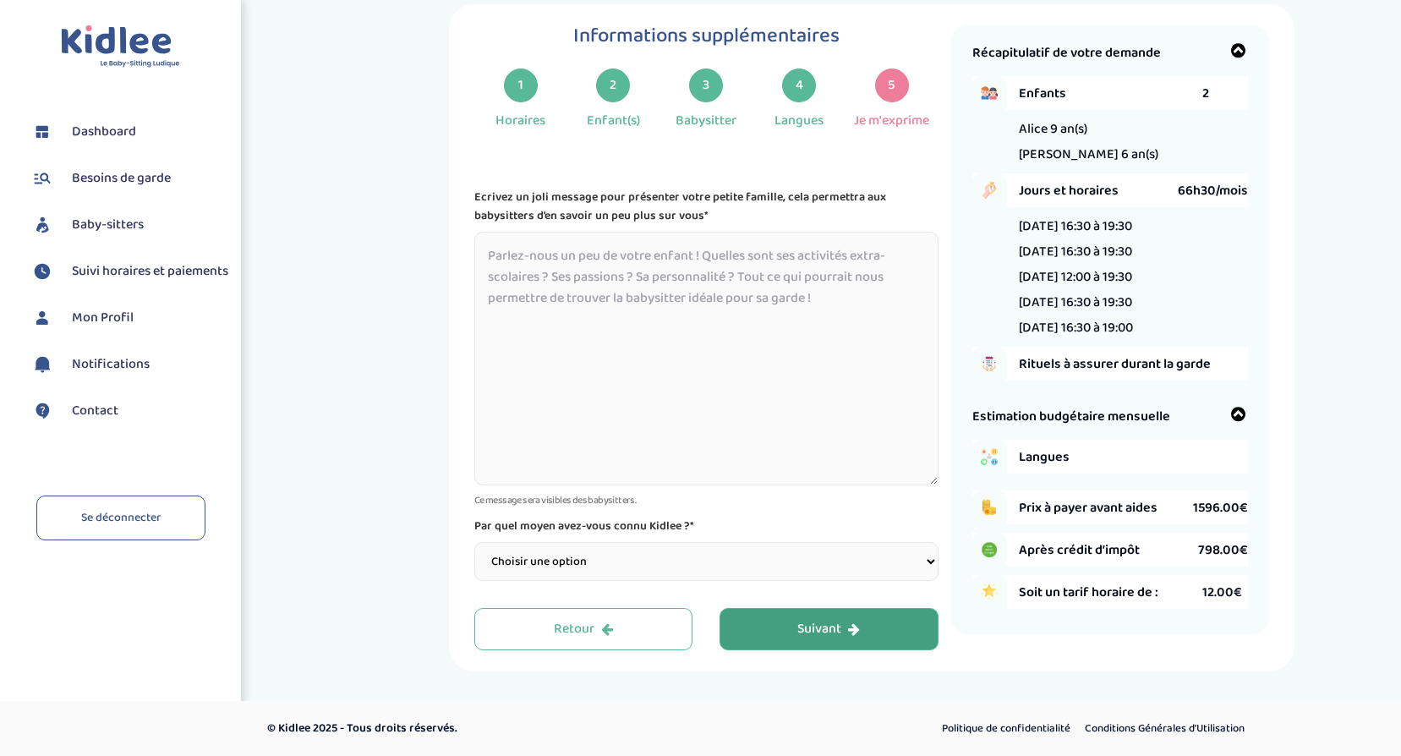
click at [1109, 594] on span "Soit un tarif horaire de :" at bounding box center [1110, 592] width 183 height 21
click at [1084, 513] on span "Prix à payer avant aides" at bounding box center [1106, 507] width 174 height 21
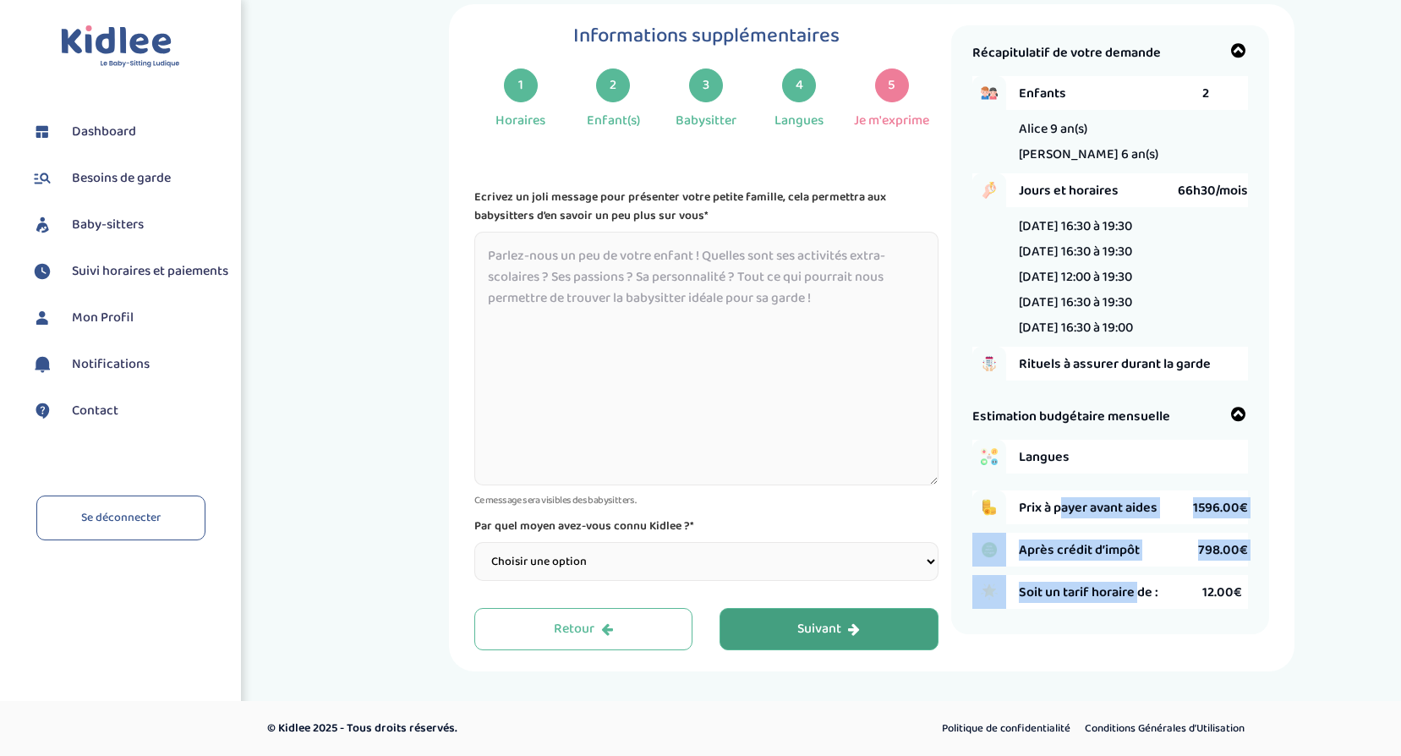
drag, startPoint x: 1061, startPoint y: 504, endPoint x: 1138, endPoint y: 589, distance: 115.0
click at [1138, 589] on div "Langues Prix à payer avant aides 1596.00€ Après crédit d’impôt 798.00€ Soit un …" at bounding box center [1110, 524] width 276 height 169
drag, startPoint x: 1138, startPoint y: 589, endPoint x: 1128, endPoint y: 570, distance: 21.9
click at [1132, 583] on span "Soit un tarif horaire de :" at bounding box center [1110, 592] width 183 height 21
click at [1067, 488] on div "Langues Prix à payer avant aides 1596.00€ Après crédit d’impôt 798.00€ Soit un …" at bounding box center [1110, 524] width 276 height 169
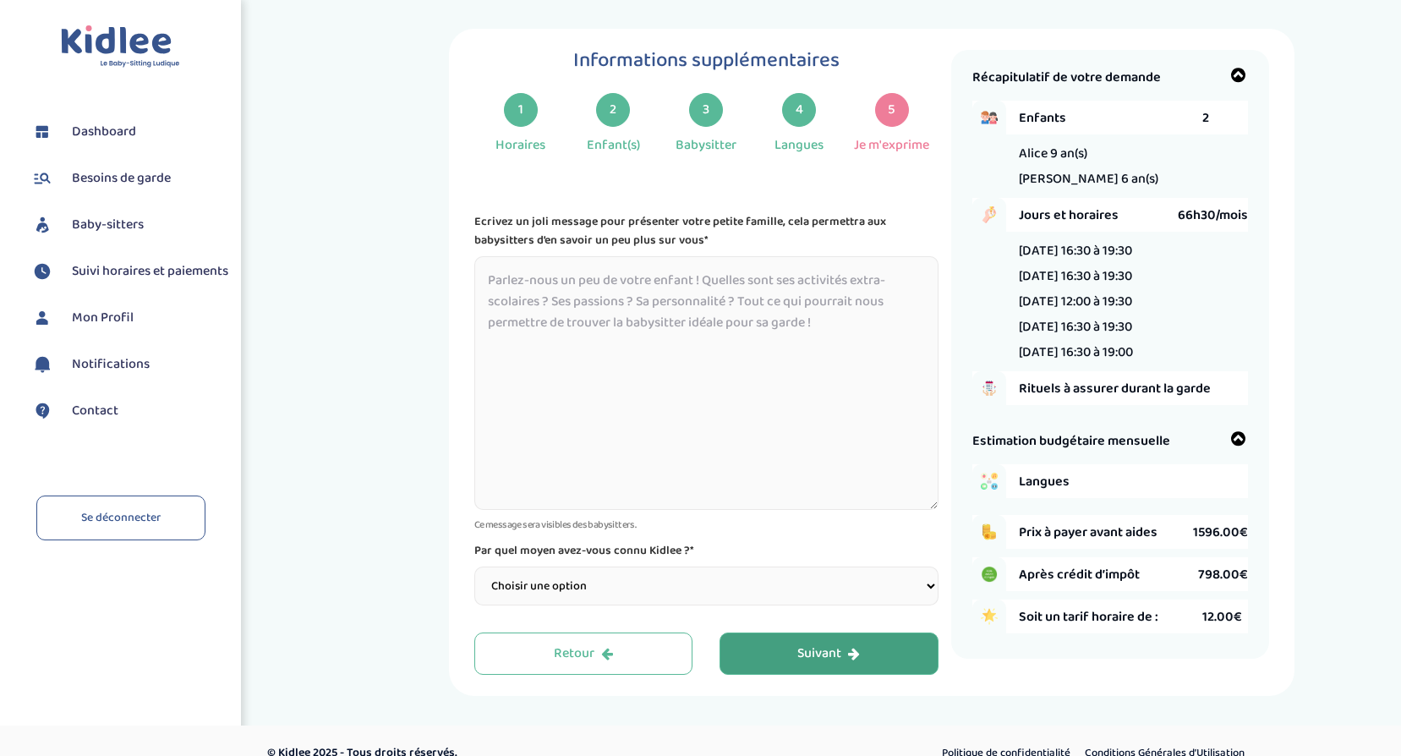
scroll to position [0, 0]
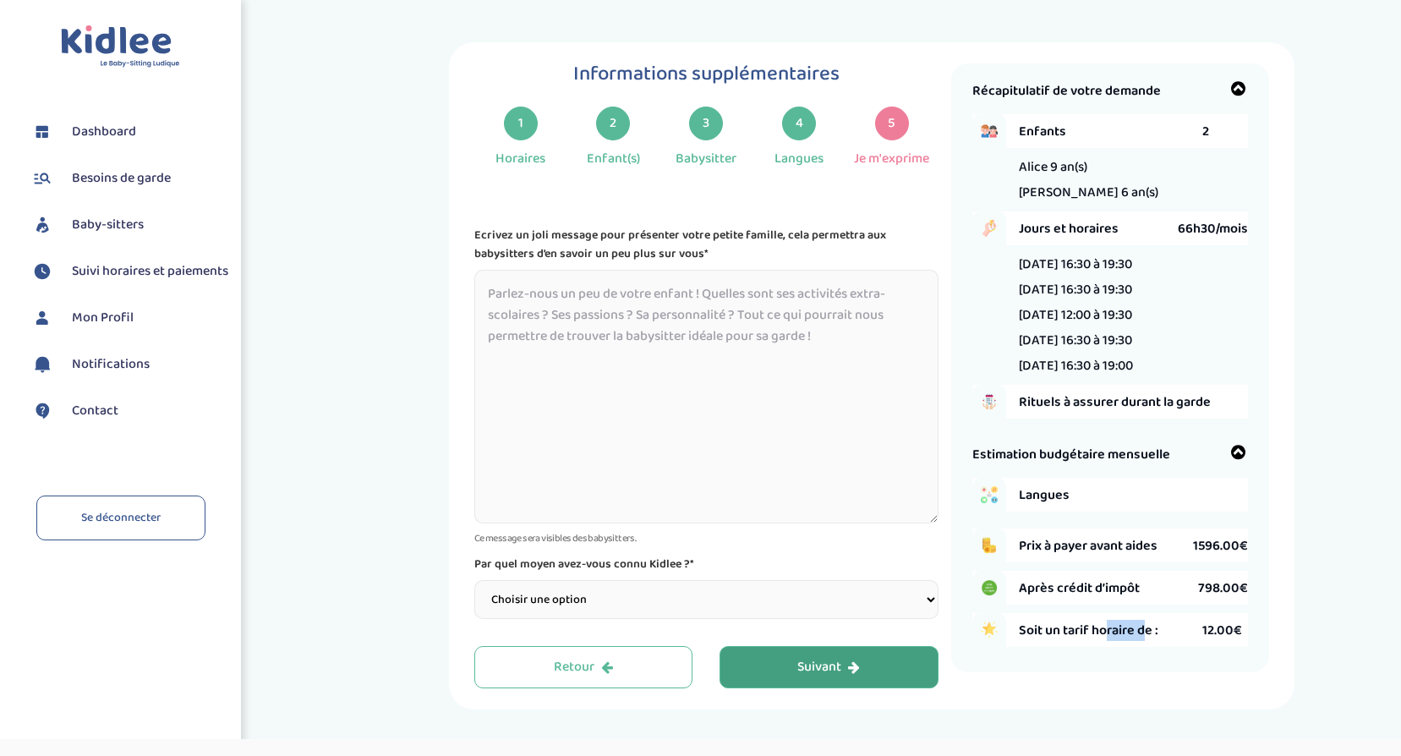
drag, startPoint x: 1106, startPoint y: 633, endPoint x: 1145, endPoint y: 627, distance: 39.5
click at [1145, 627] on span "Soit un tarif horaire de :" at bounding box center [1110, 630] width 183 height 21
drag, startPoint x: 1081, startPoint y: 553, endPoint x: 1151, endPoint y: 545, distance: 70.7
click at [1151, 545] on span "Prix à payer avant aides" at bounding box center [1106, 545] width 174 height 21
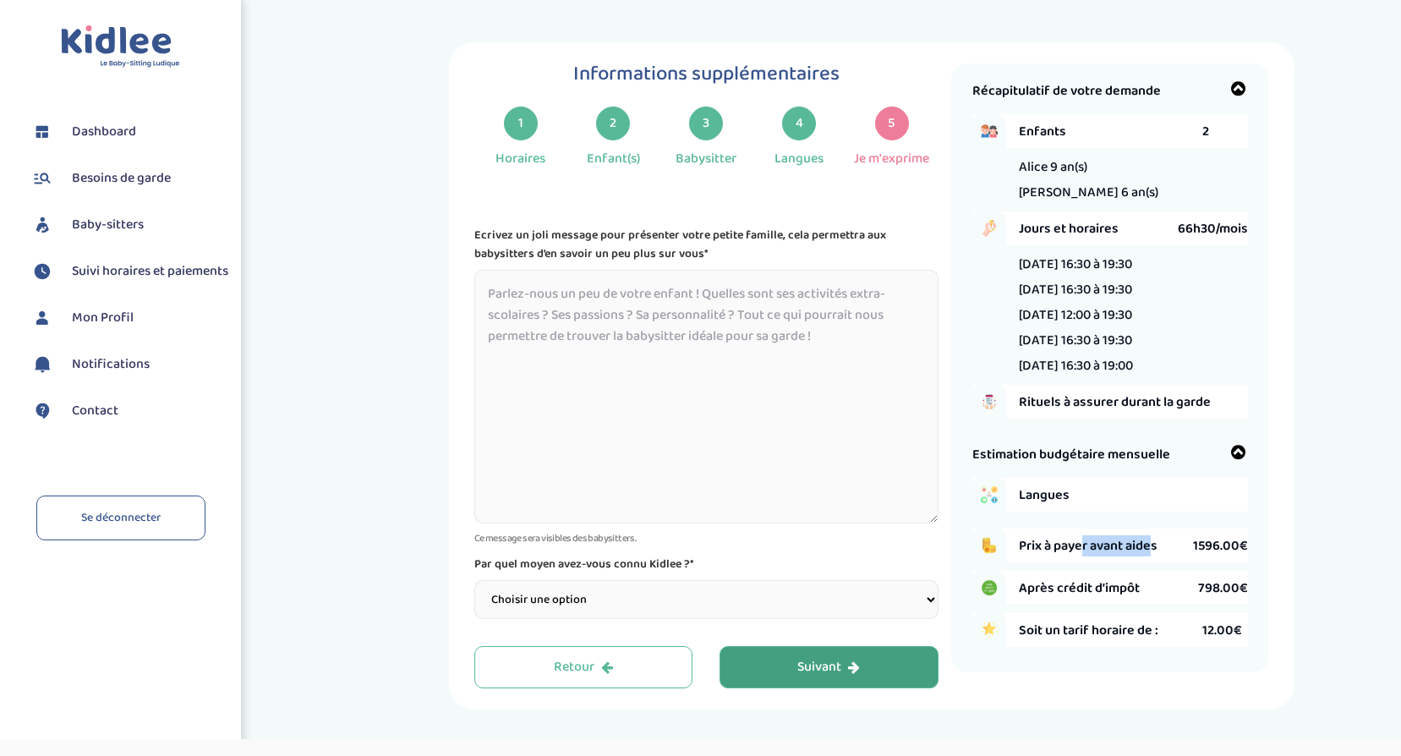
click at [1151, 545] on span "Prix à payer avant aides" at bounding box center [1106, 545] width 174 height 21
drag, startPoint x: 1041, startPoint y: 589, endPoint x: 1184, endPoint y: 578, distance: 143.3
click at [1184, 578] on span "Après crédit d’impôt" at bounding box center [1108, 588] width 179 height 21
drag, startPoint x: 1184, startPoint y: 578, endPoint x: 1173, endPoint y: 586, distance: 13.9
click at [1185, 578] on span "Après crédit d’impôt" at bounding box center [1108, 588] width 179 height 21
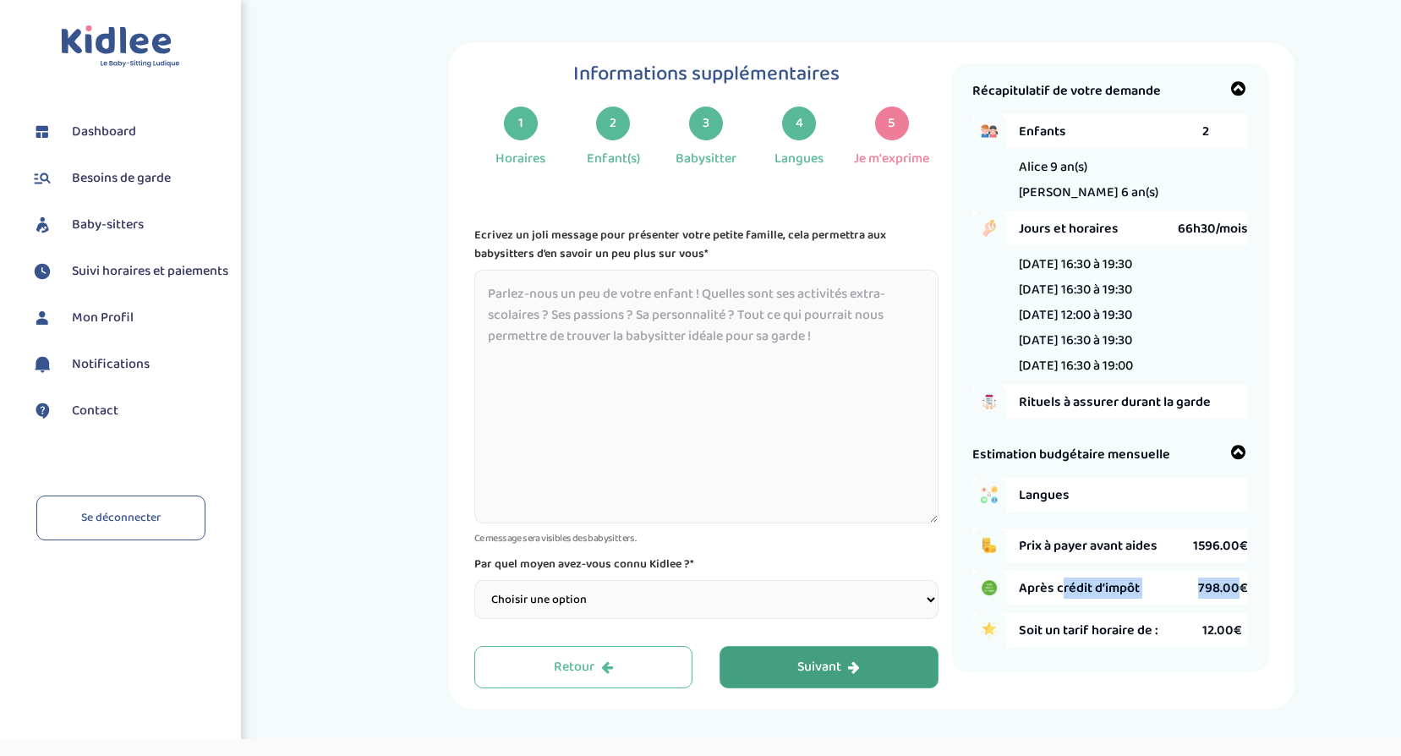
drag, startPoint x: 1060, startPoint y: 587, endPoint x: 1241, endPoint y: 583, distance: 180.1
click at [1241, 583] on div "Après crédit d’impôt 798.00€" at bounding box center [1133, 588] width 229 height 34
click at [1240, 585] on span "798.00€" at bounding box center [1223, 588] width 50 height 21
click at [103, 328] on span "Mon Profil" at bounding box center [103, 318] width 62 height 20
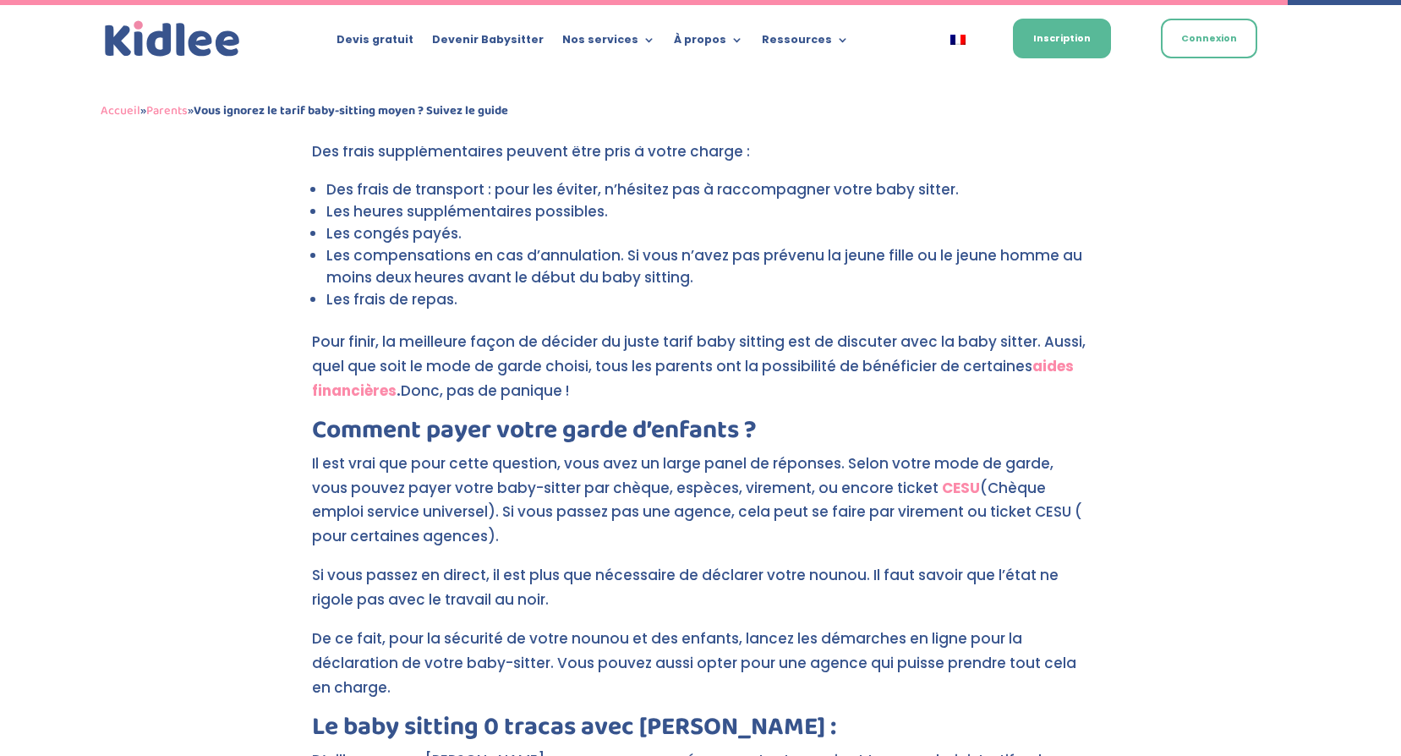
scroll to position [4059, 0]
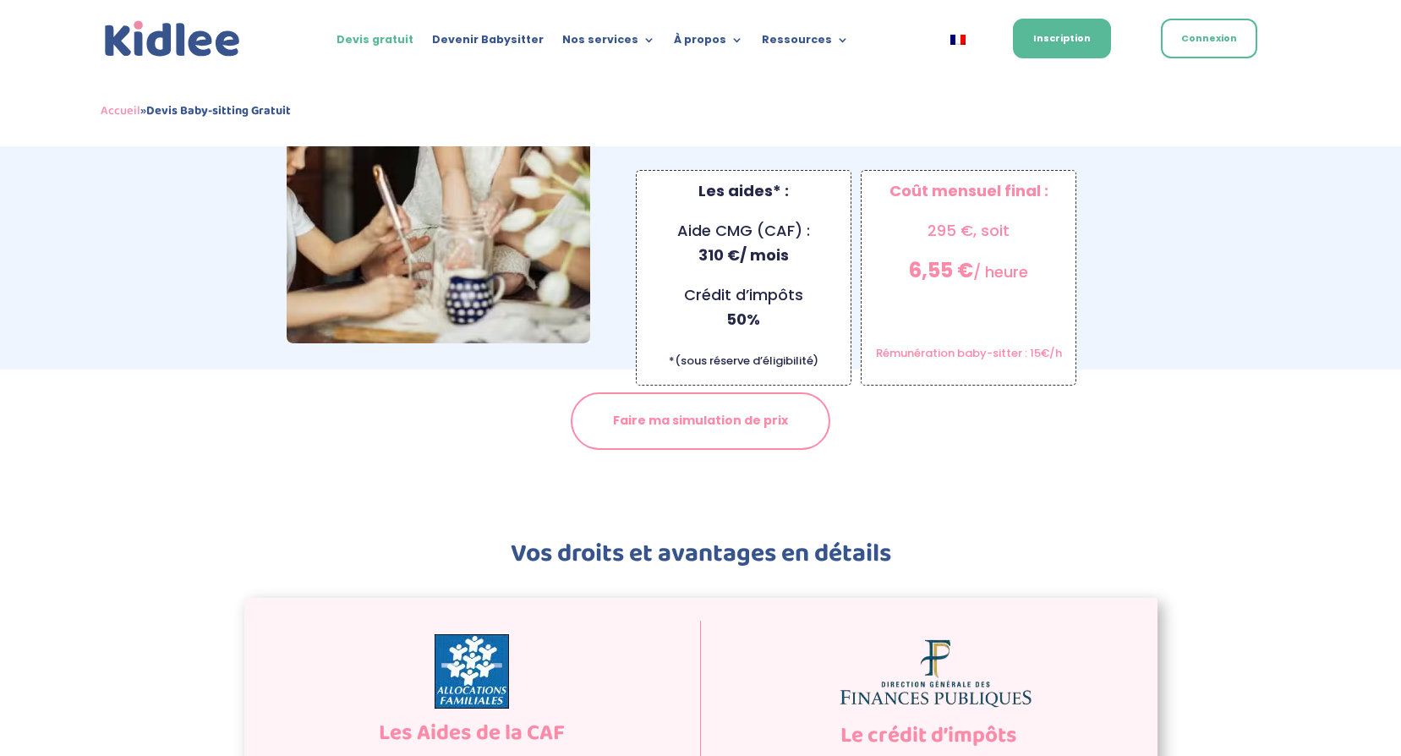
scroll to position [1691, 0]
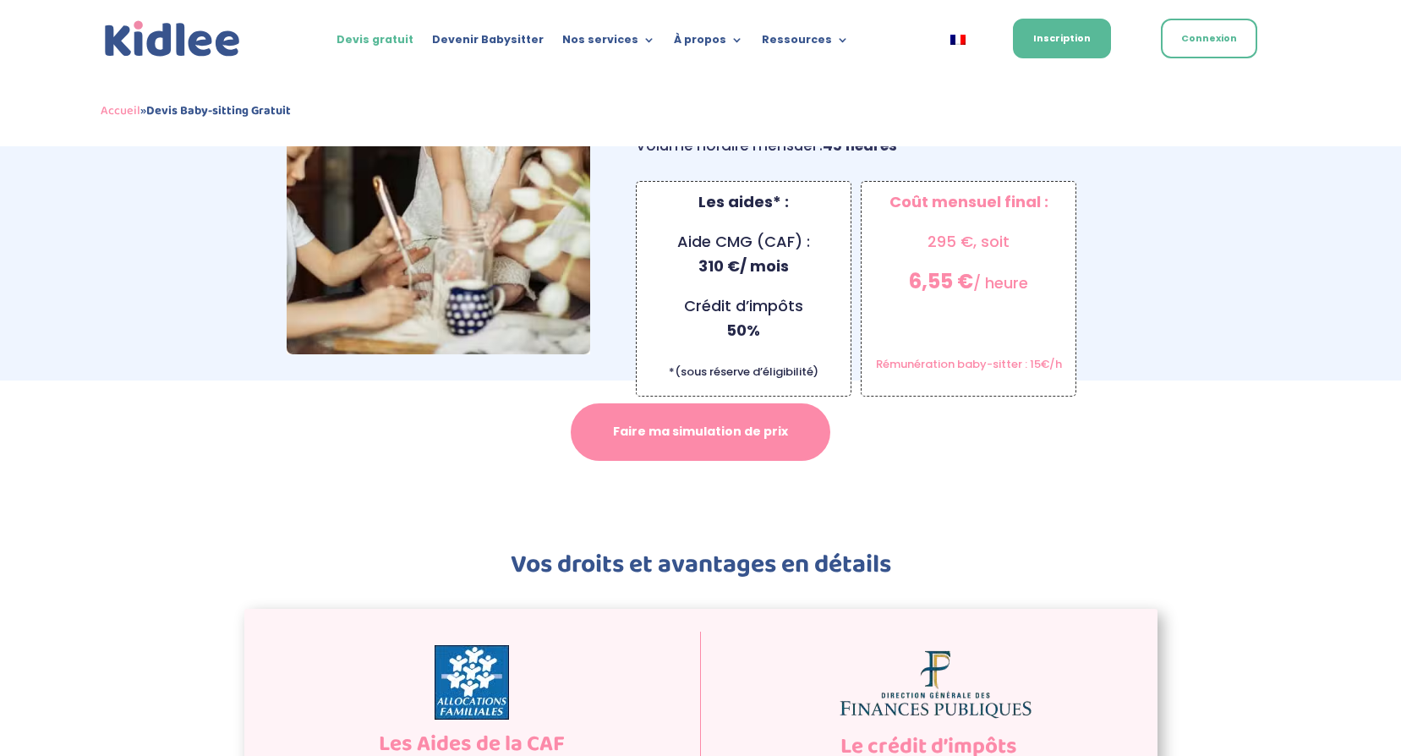
click at [646, 403] on link "Faire ma simulation de prix" at bounding box center [701, 432] width 260 height 58
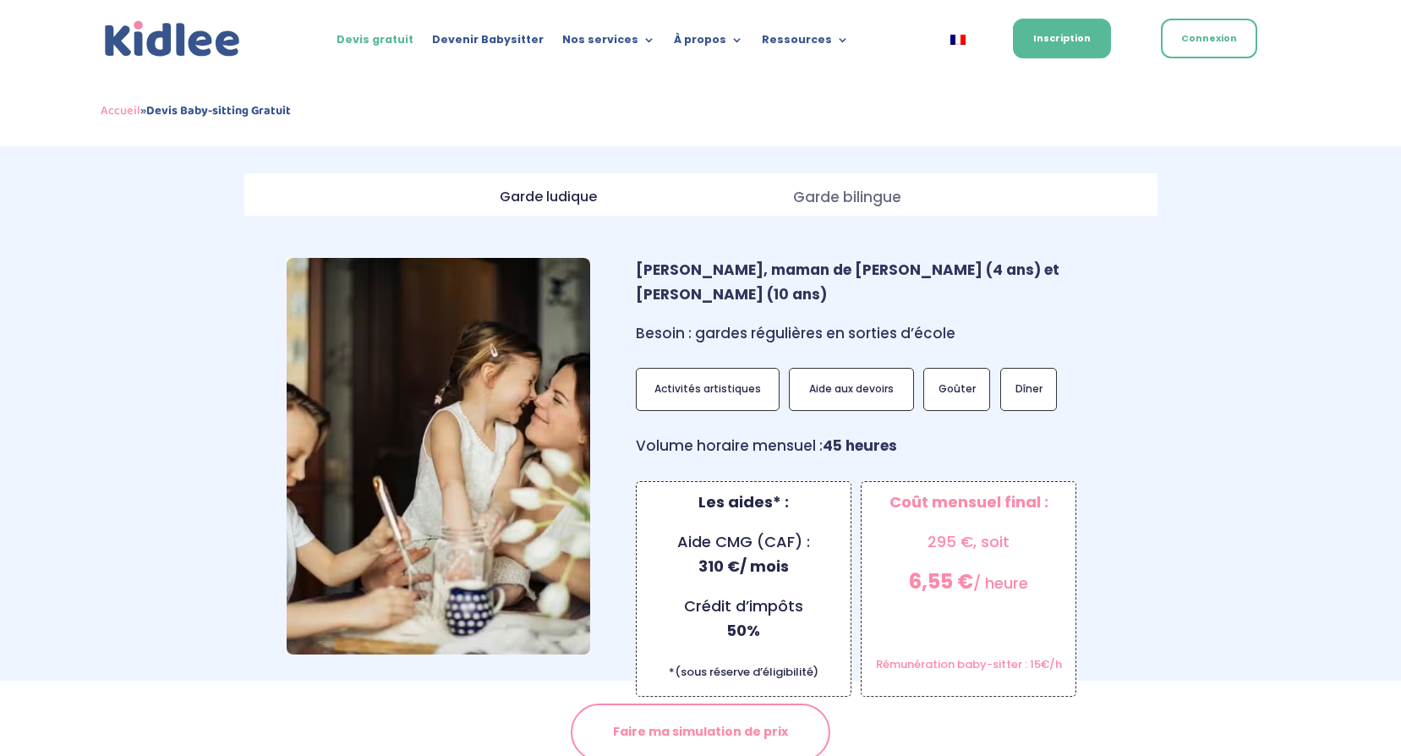
scroll to position [1392, 0]
click at [749, 536] on p "Aide CMG (CAF) : 310 €/ mois" at bounding box center [743, 561] width 197 height 64
click at [718, 376] on p "Activités artistiques" at bounding box center [707, 388] width 125 height 25
click at [835, 376] on p "Aide aux devoirs" at bounding box center [851, 388] width 106 height 25
click at [947, 376] on p "Goûter" at bounding box center [957, 388] width 48 height 25
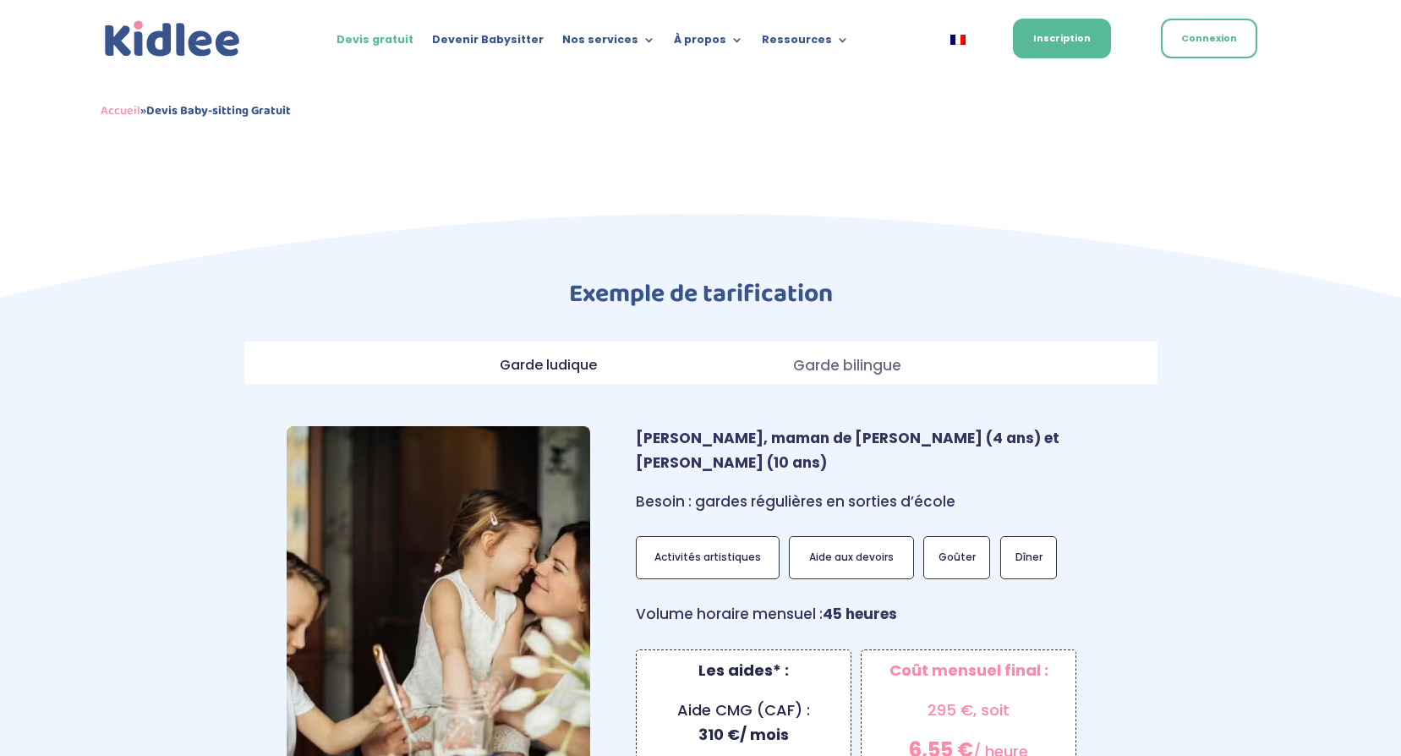
scroll to position [631, 0]
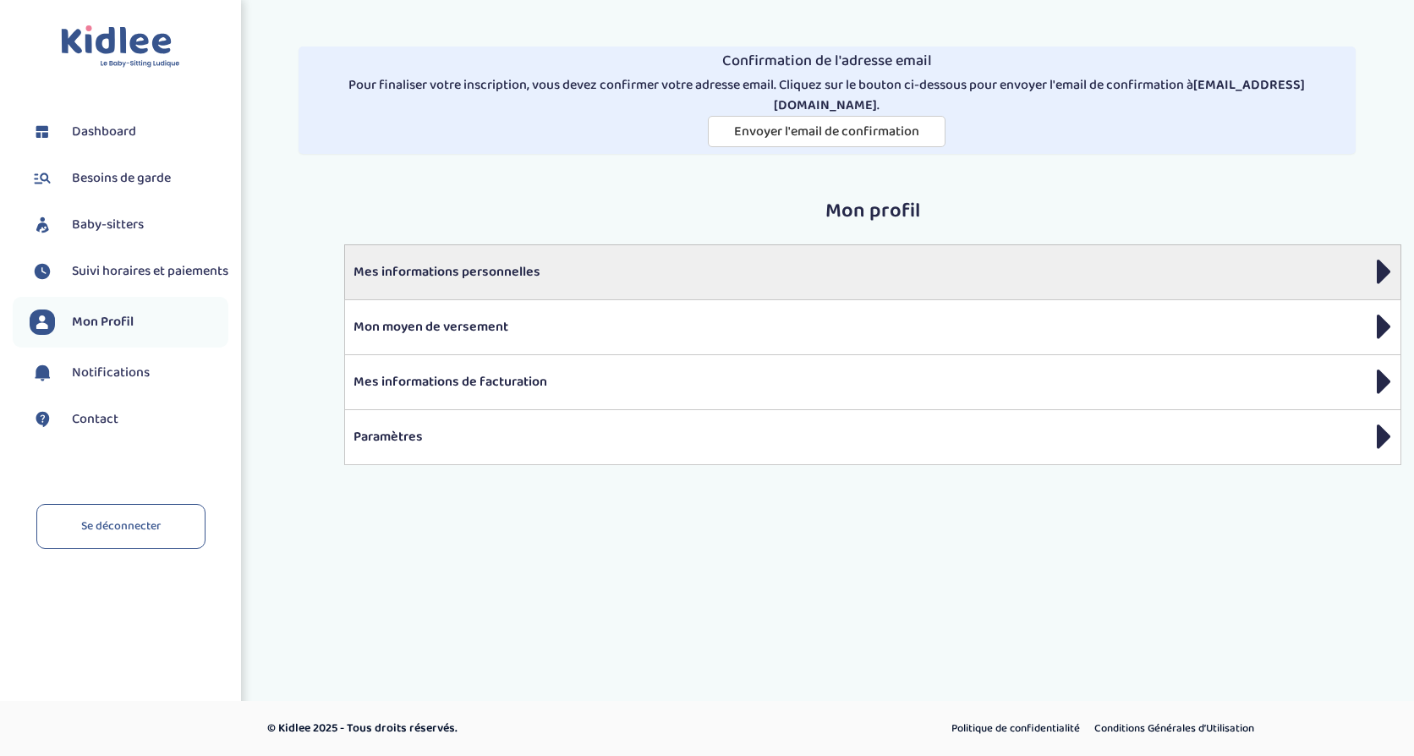
click at [428, 262] on p "Mes informations personnelles" at bounding box center [872, 272] width 1038 height 20
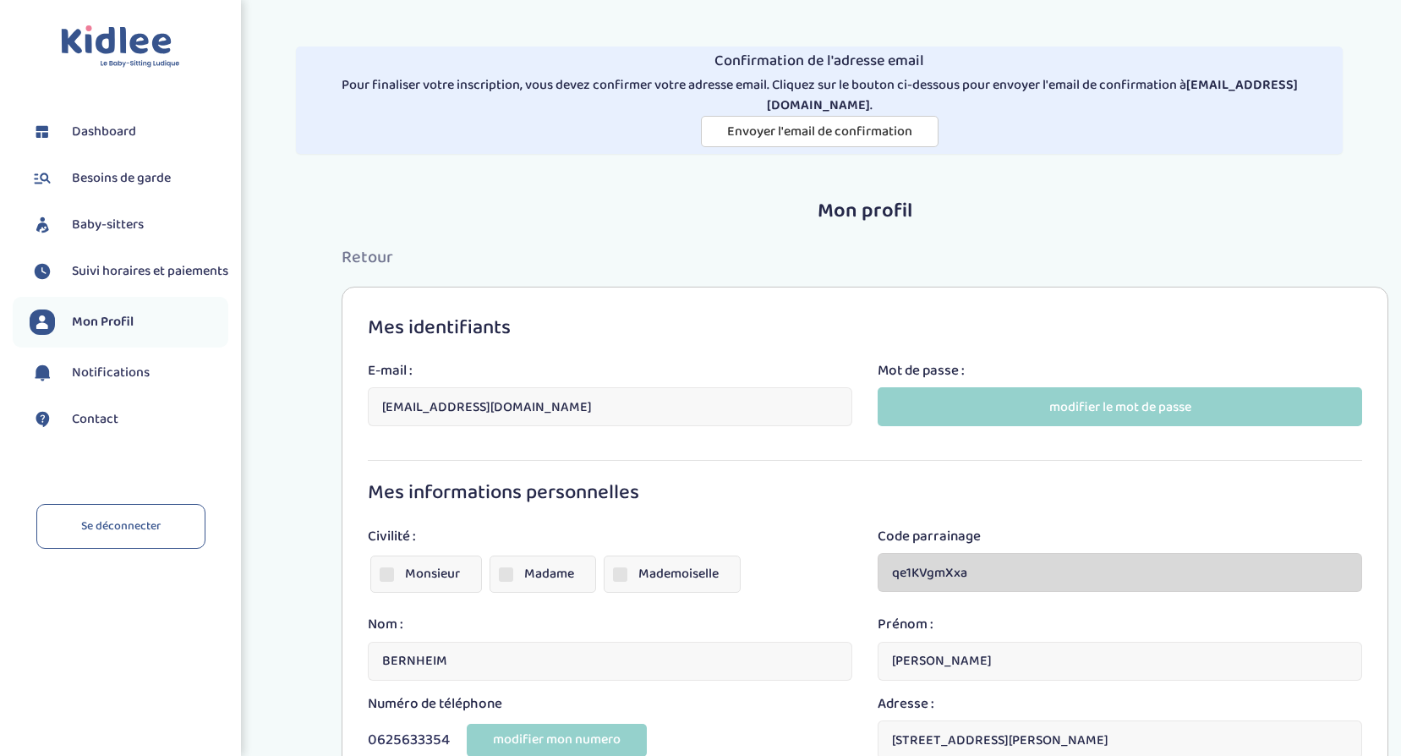
click at [353, 244] on span "Retour" at bounding box center [368, 257] width 52 height 27
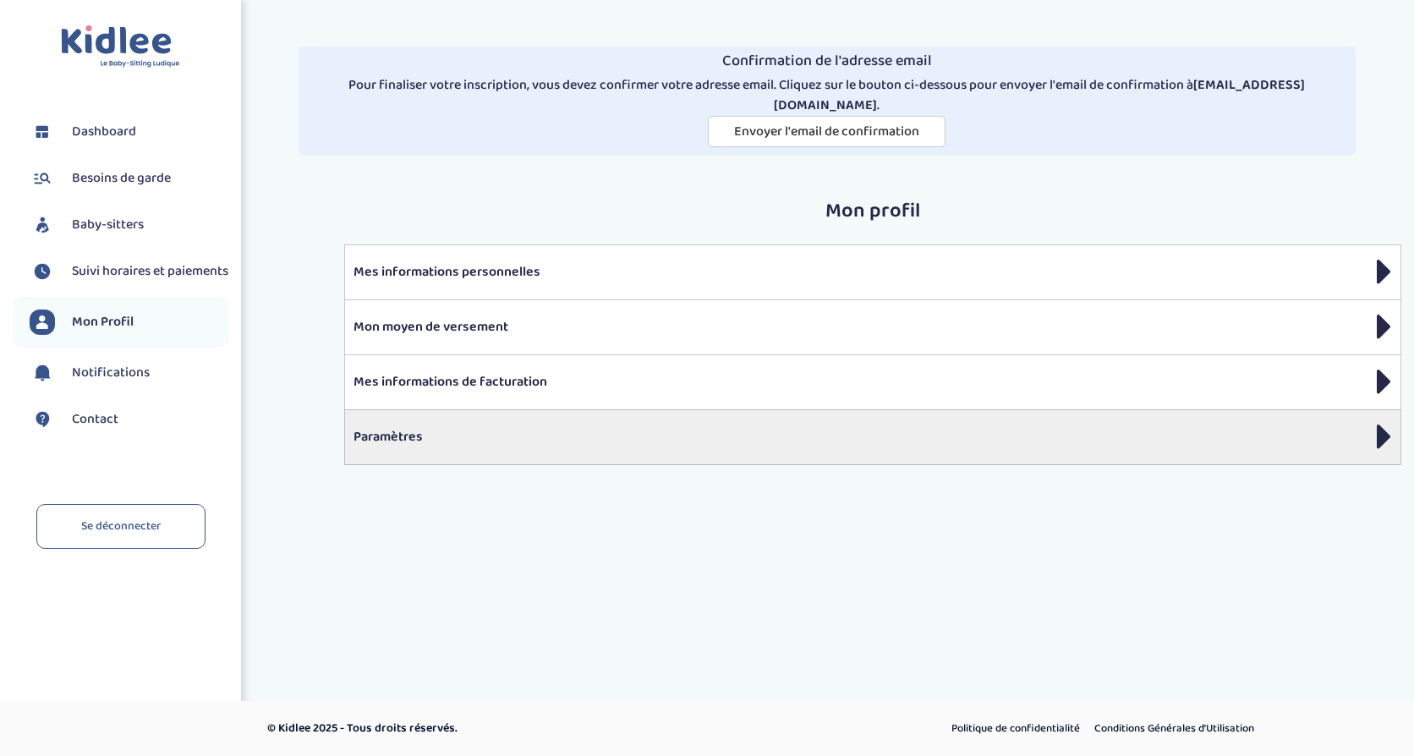
click at [403, 427] on p "Paramètres" at bounding box center [872, 437] width 1038 height 20
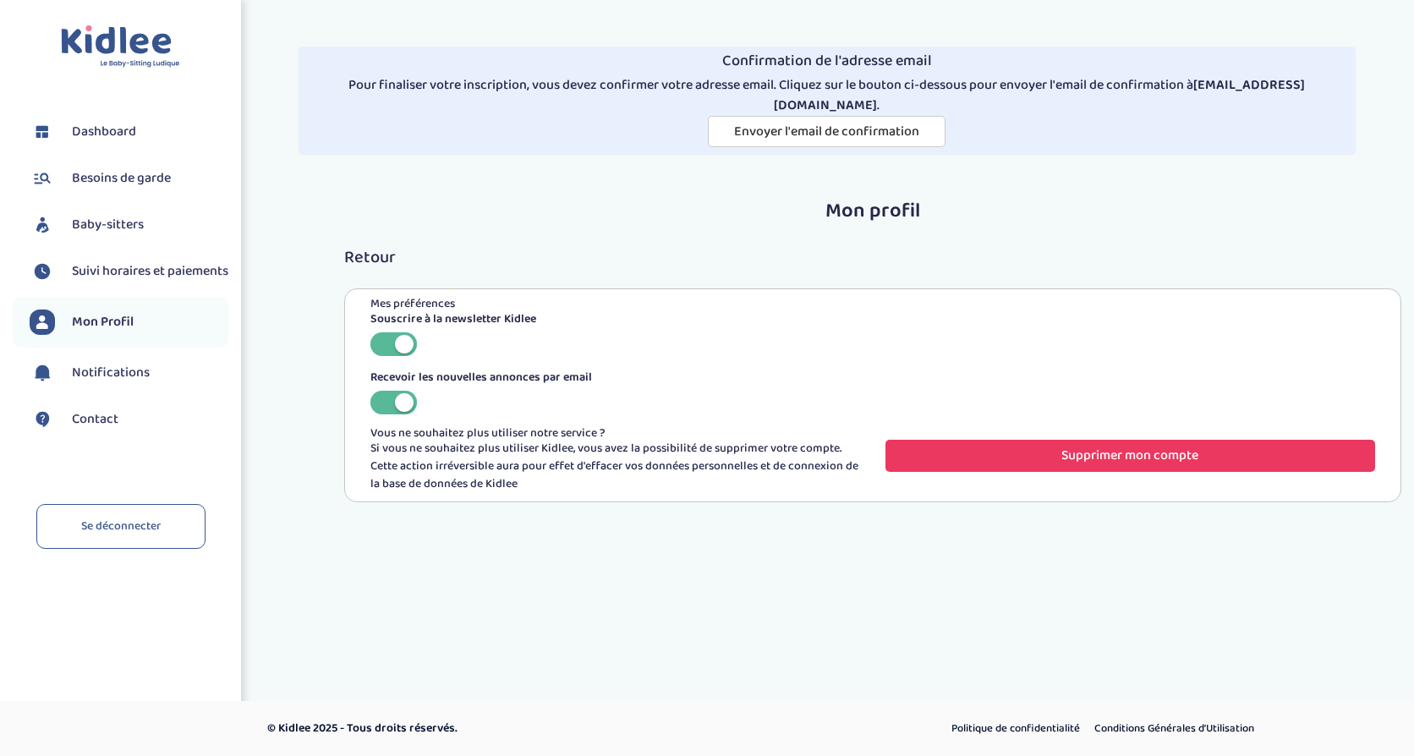
click at [1127, 440] on button "Supprimer mon compte" at bounding box center [1130, 455] width 490 height 31
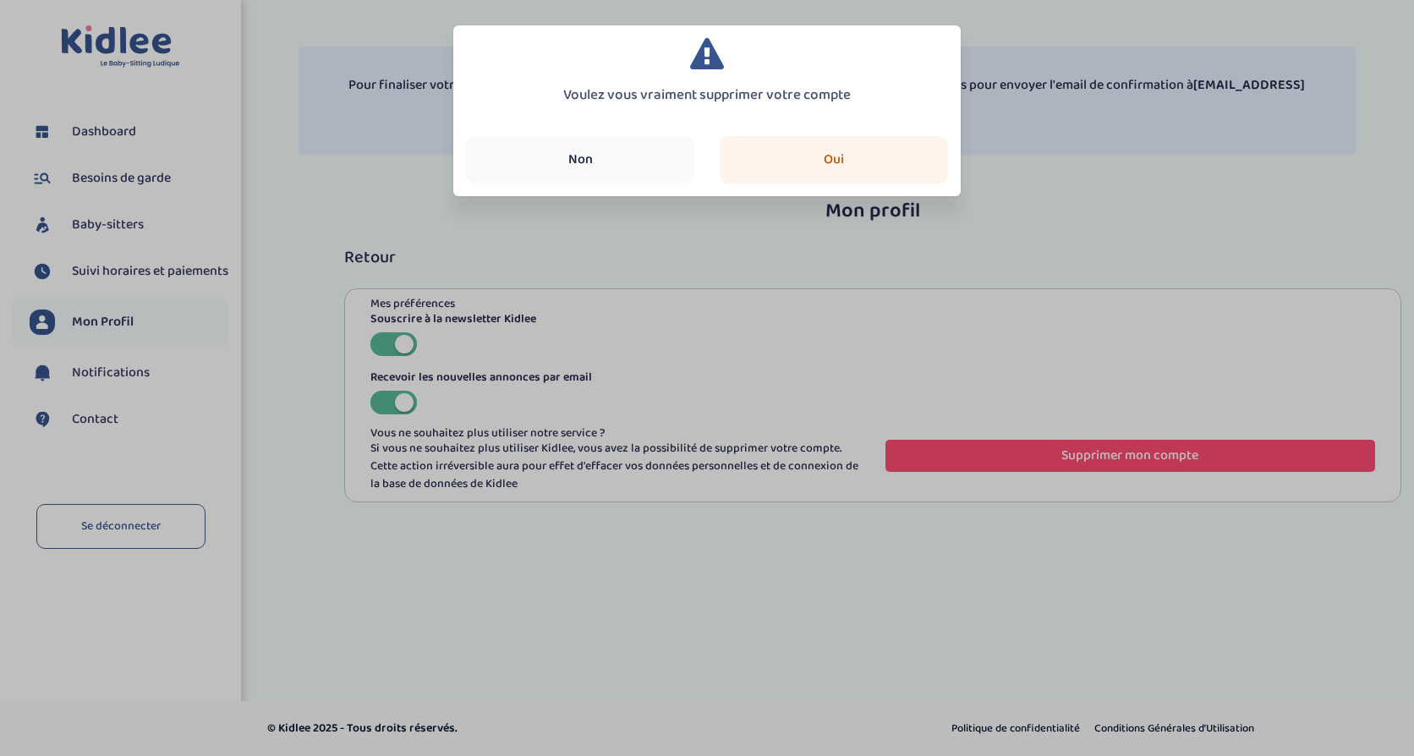
click at [829, 161] on button "Oui" at bounding box center [834, 159] width 228 height 47
